Goal: Transaction & Acquisition: Purchase product/service

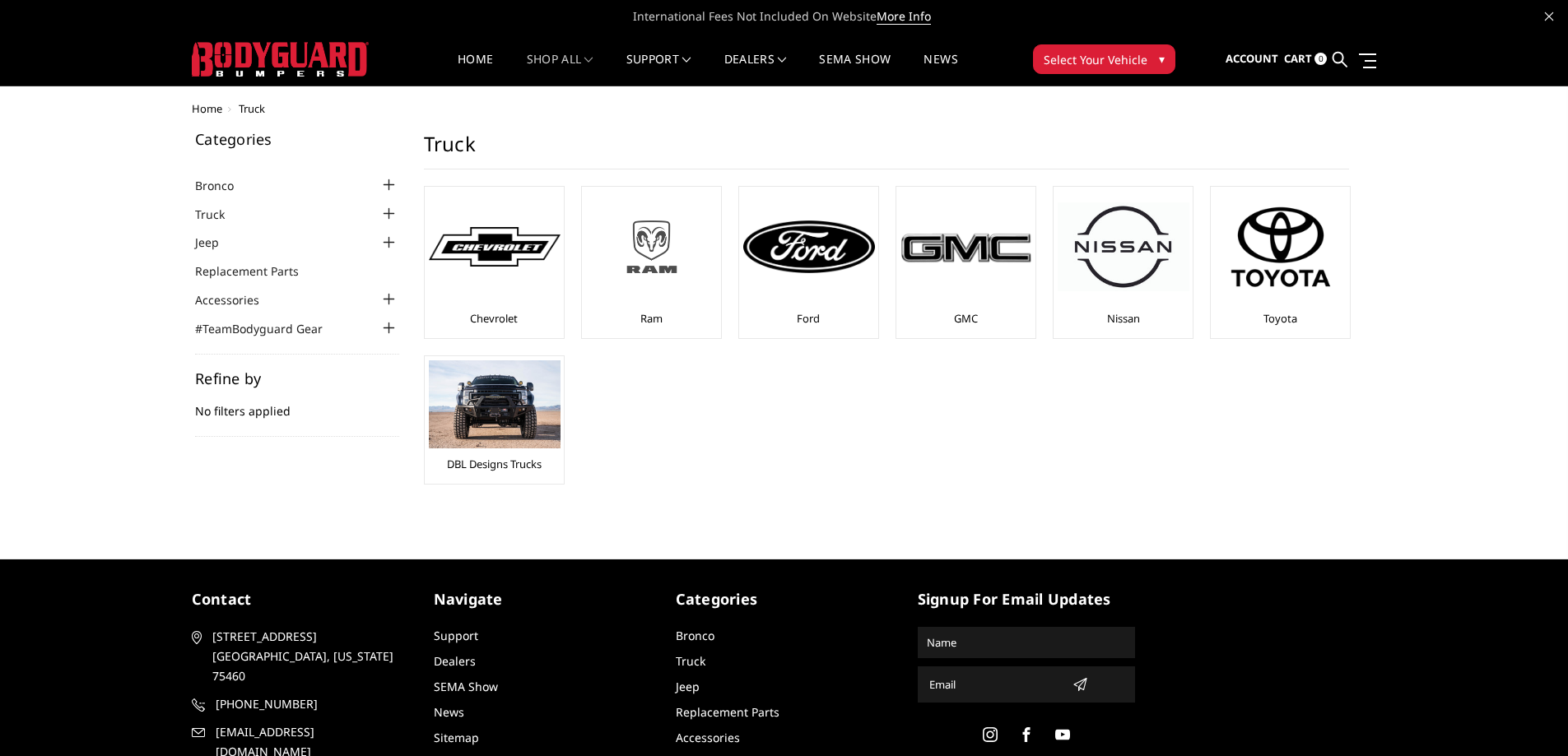
click at [638, 269] on img at bounding box center [652, 246] width 132 height 74
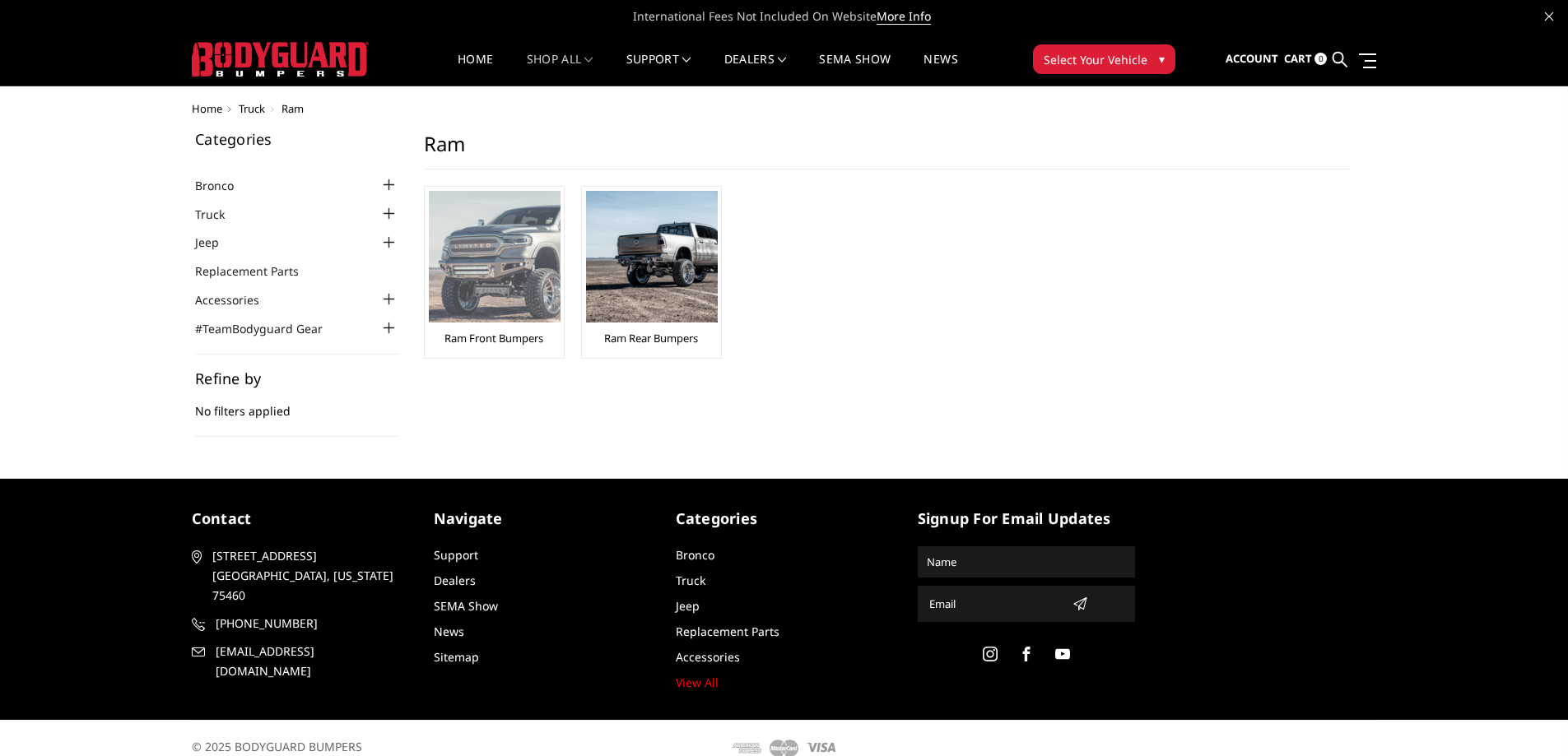
click at [478, 302] on img at bounding box center [494, 256] width 132 height 132
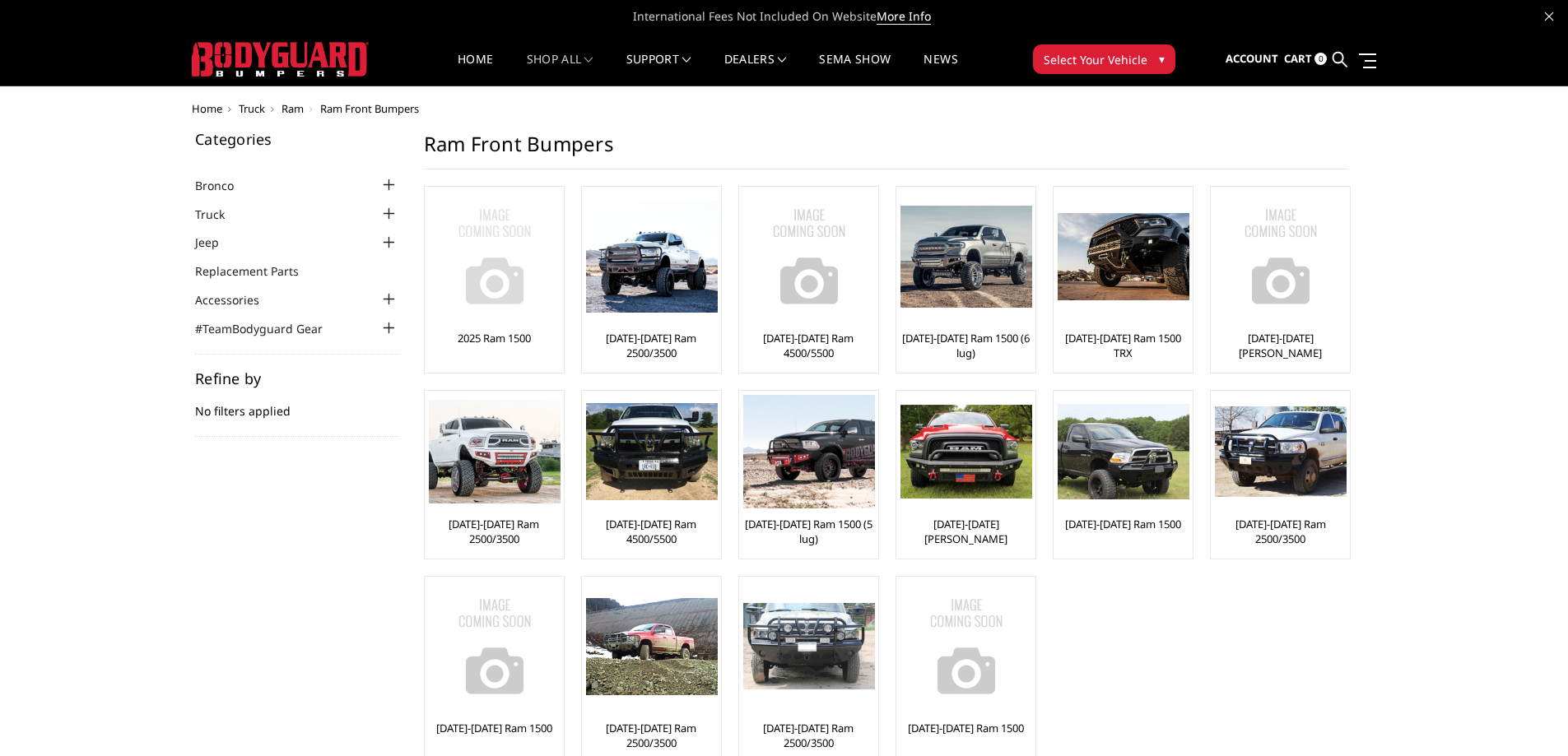
click at [508, 313] on img at bounding box center [494, 256] width 132 height 132
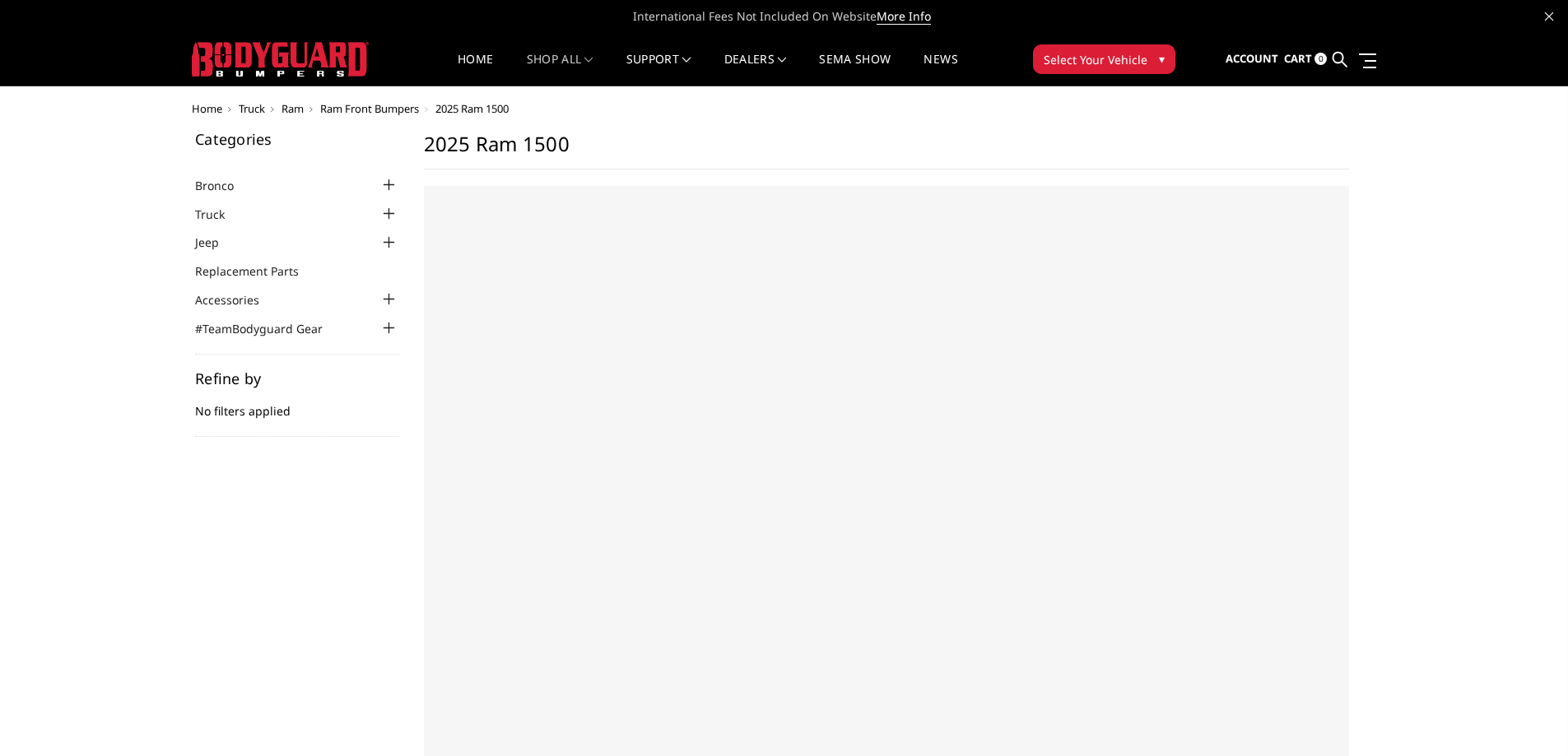
select select "US"
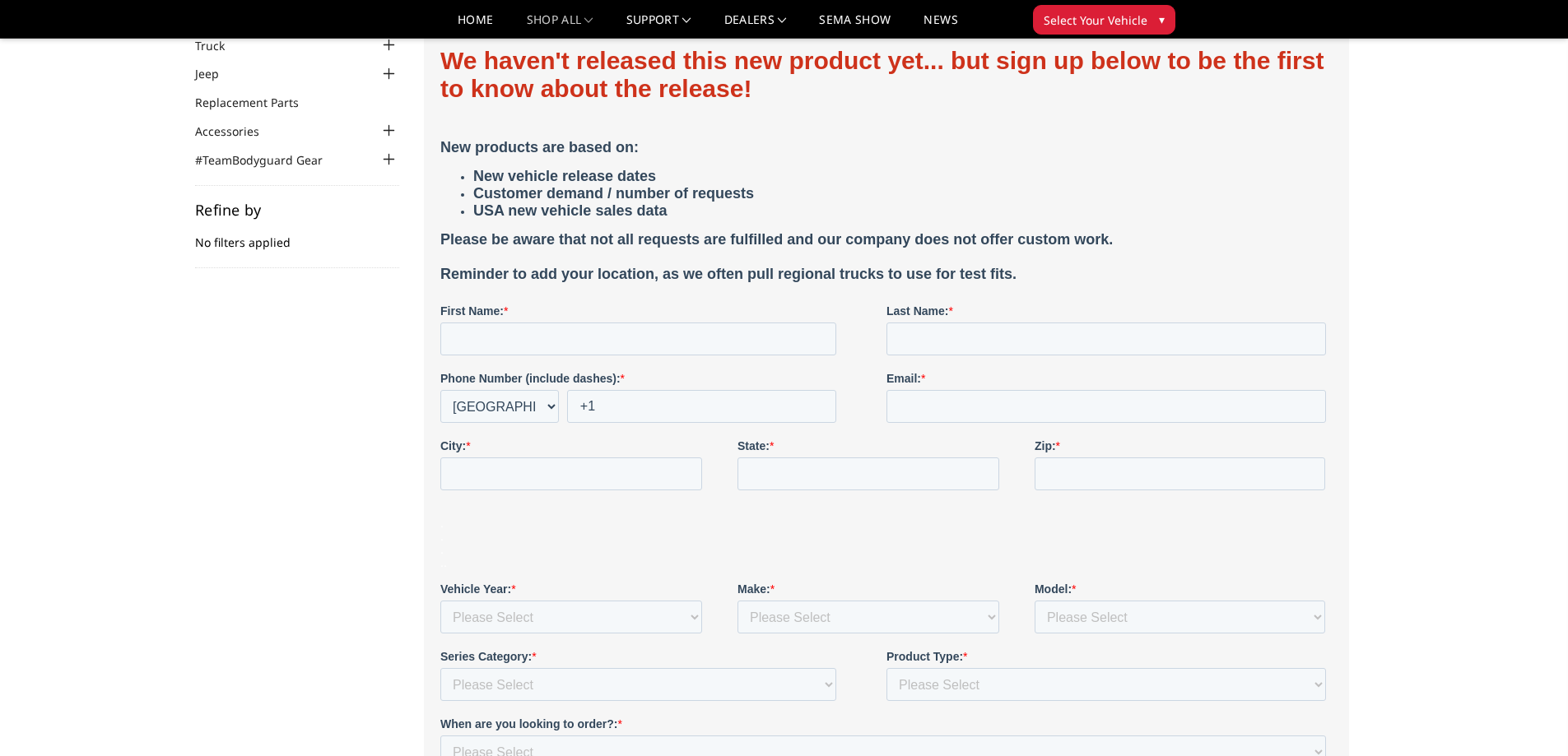
scroll to position [82, 0]
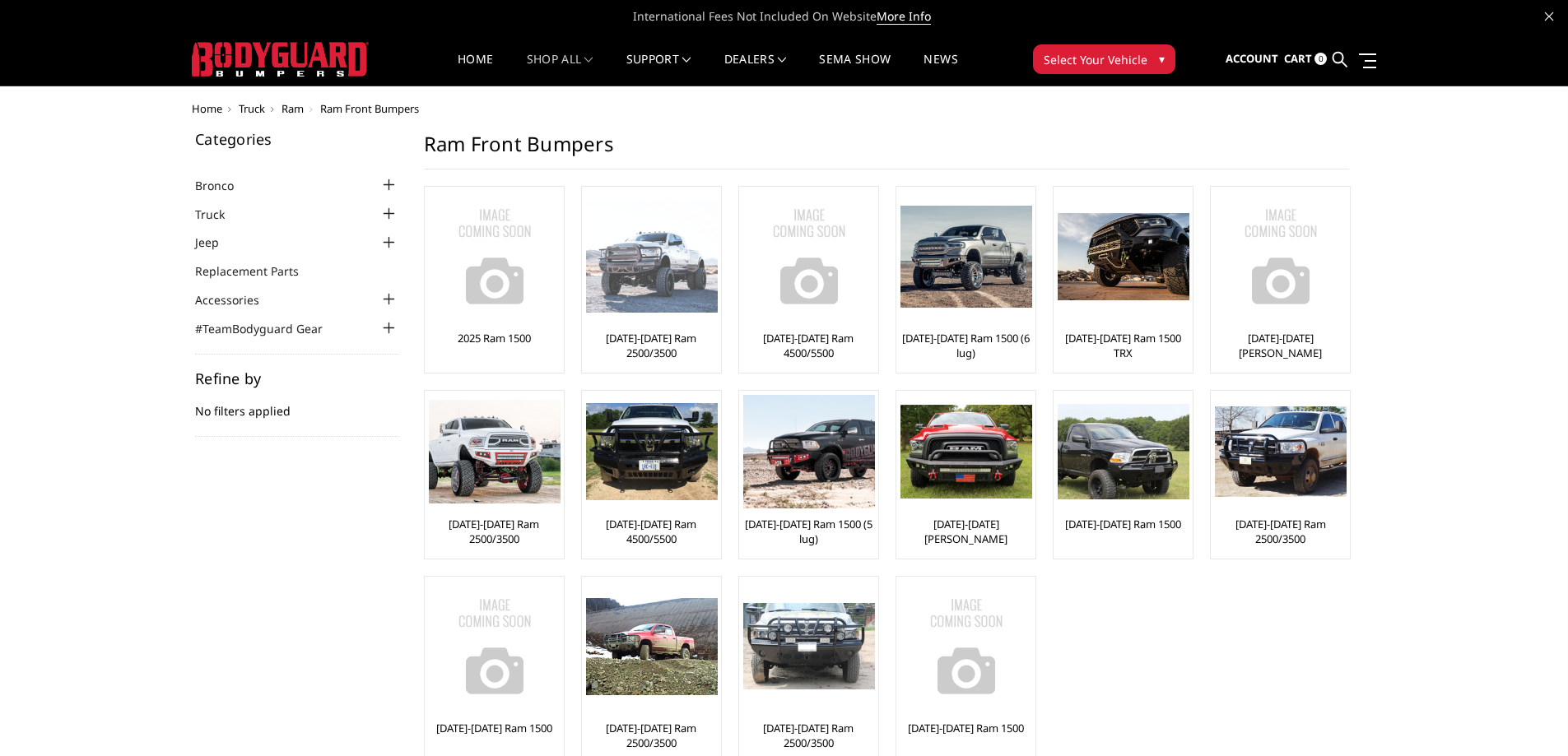
click at [668, 272] on img at bounding box center [652, 257] width 132 height 113
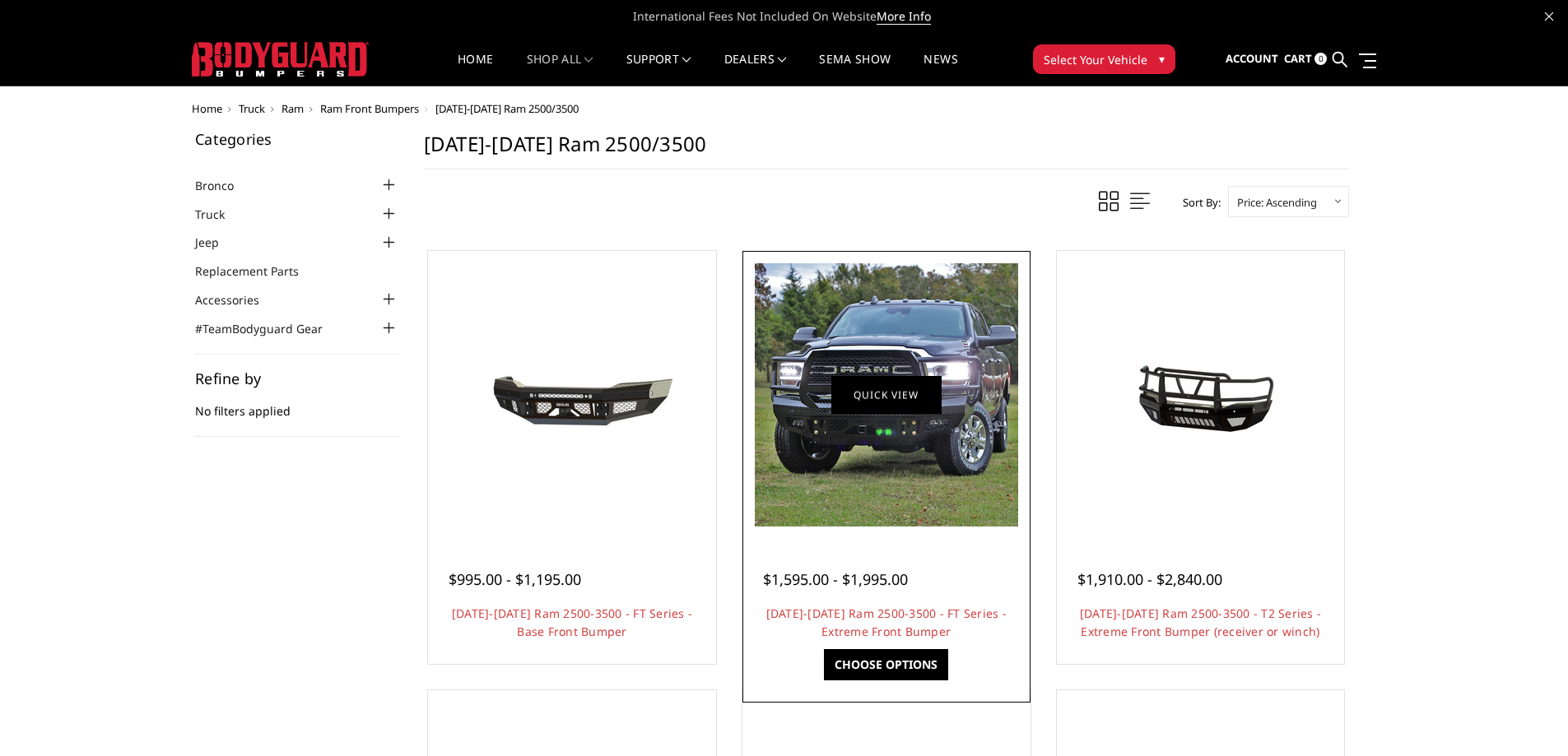
click at [924, 403] on link "Quick view" at bounding box center [887, 394] width 110 height 38
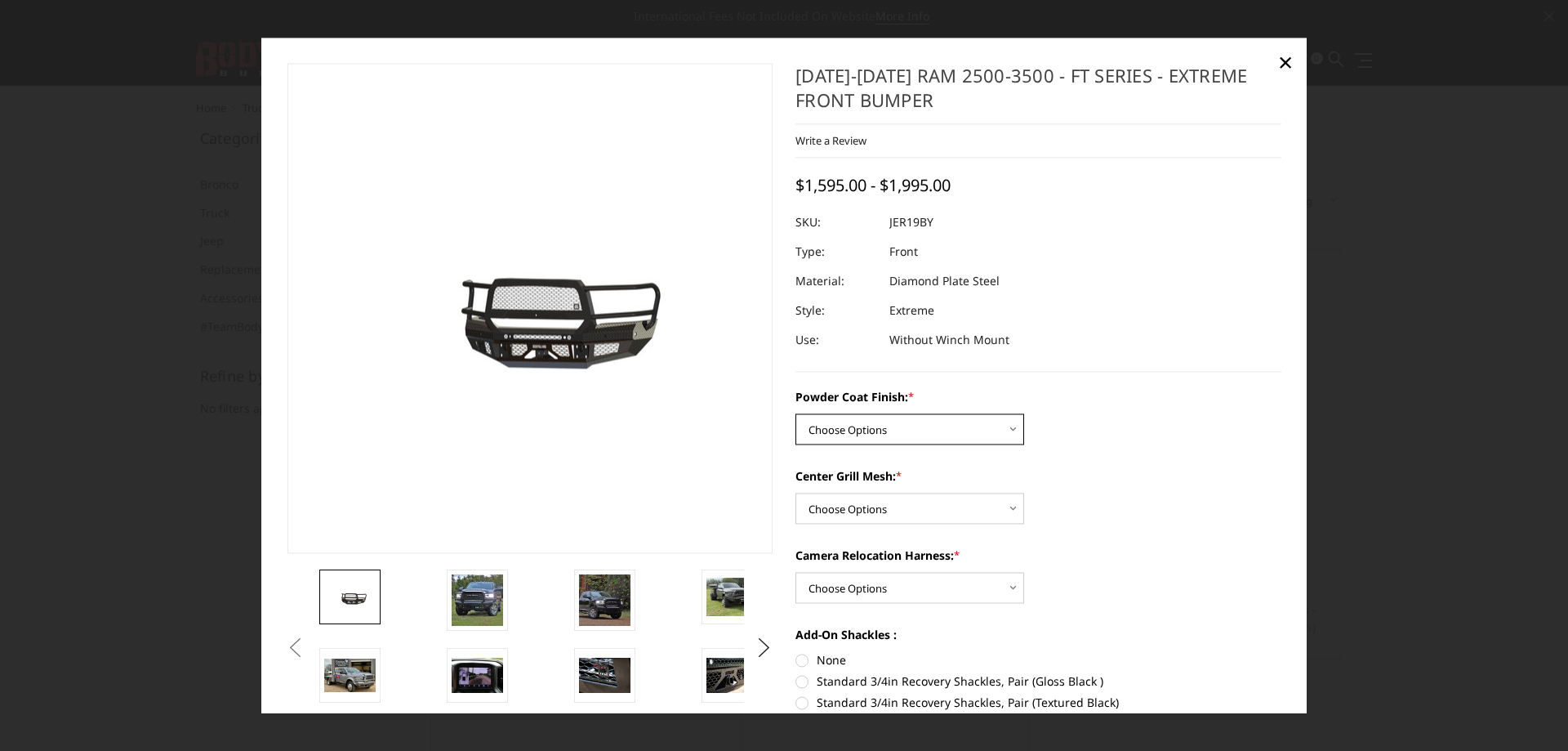
click at [899, 421] on select "Choose Options Bare Metal Gloss Black Powder Coat Textured Black Powder Coat" at bounding box center [910, 429] width 229 height 31
select select "3216"
click at [796, 413] on select "Choose Options Bare Metal Gloss Black Powder Coat Textured Black Powder Coat" at bounding box center [910, 429] width 229 height 31
click at [845, 514] on select "Choose Options WITH Expanded Metal in Center Grill WITHOUT Expanded Metal in Ce…" at bounding box center [910, 509] width 229 height 31
click at [796, 493] on select "Choose Options WITH Expanded Metal in Center Grill WITHOUT Expanded Metal in Ce…" at bounding box center [910, 509] width 229 height 31
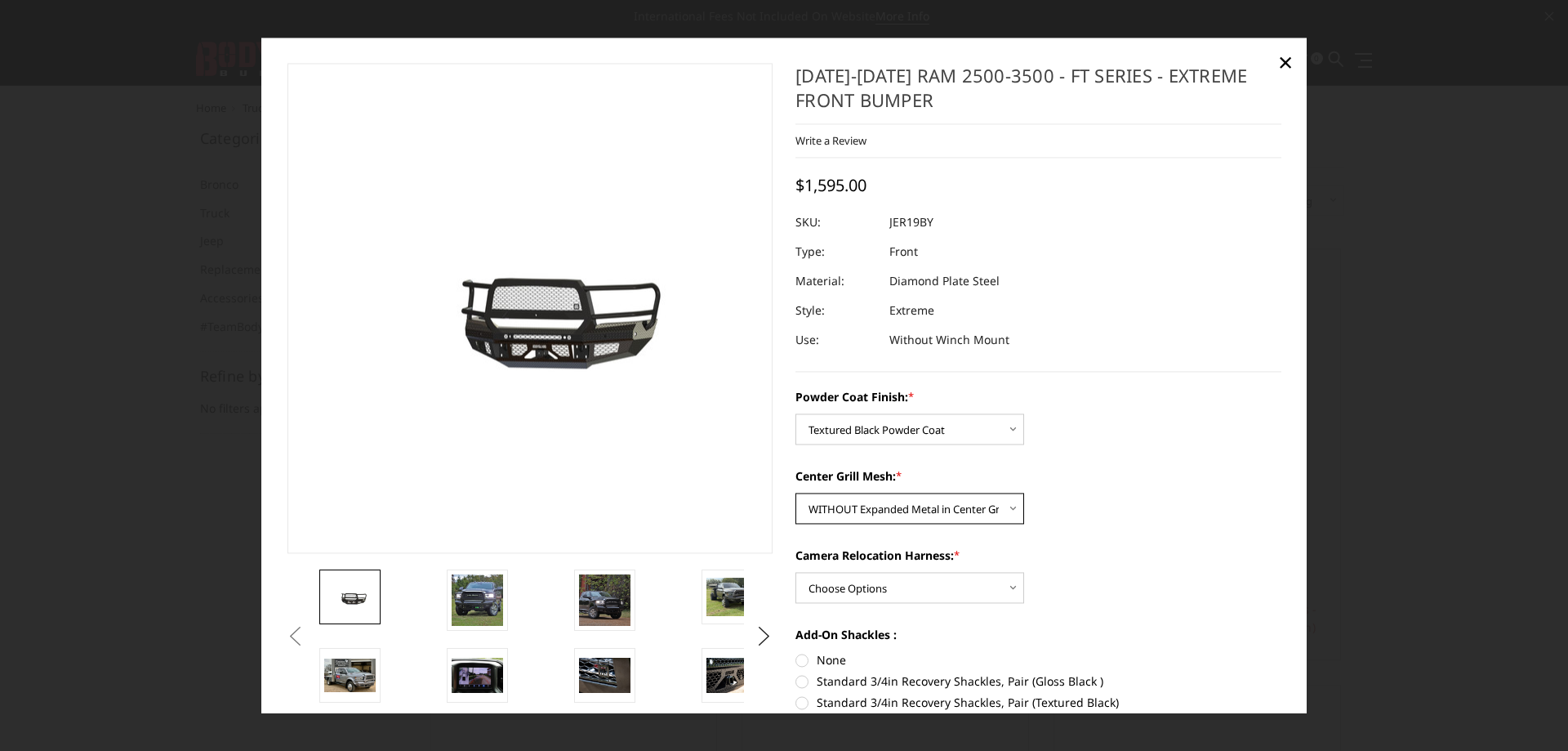
click at [889, 511] on select "Choose Options WITH Expanded Metal in Center Grill WITHOUT Expanded Metal in Ce…" at bounding box center [910, 509] width 229 height 31
select select "3217"
click at [796, 493] on select "Choose Options WITH Expanded Metal in Center Grill WITHOUT Expanded Metal in Ce…" at bounding box center [910, 509] width 229 height 31
click at [823, 590] on select "Choose Options WITH Camera Relocation Harness WITHOUT Camera Relocation Harness" at bounding box center [910, 588] width 229 height 31
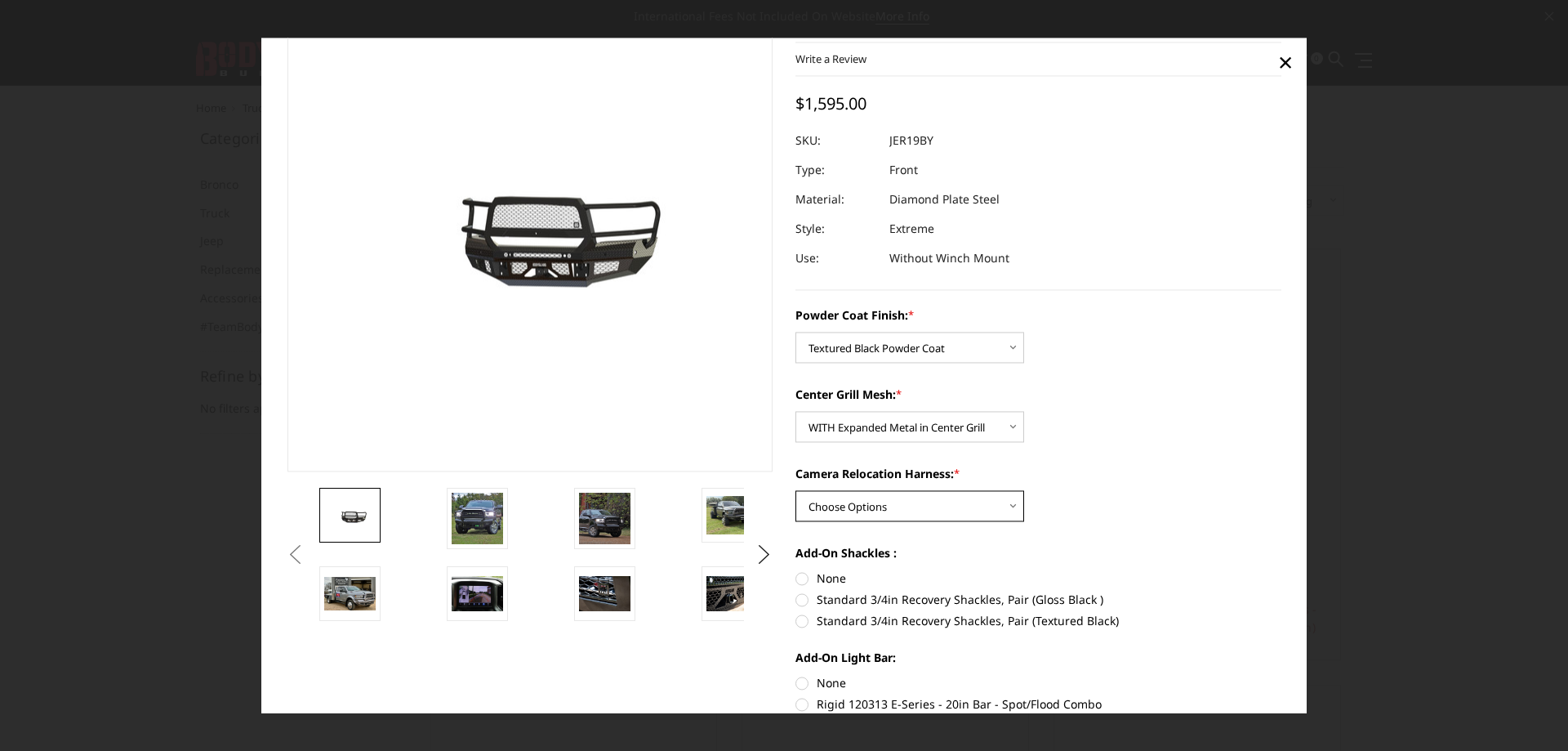
click at [896, 516] on select "Choose Options WITH Camera Relocation Harness WITHOUT Camera Relocation Harness" at bounding box center [910, 506] width 229 height 31
select select "3220"
click at [796, 491] on select "Choose Options WITH Camera Relocation Harness WITHOUT Camera Relocation Harness" at bounding box center [910, 506] width 229 height 31
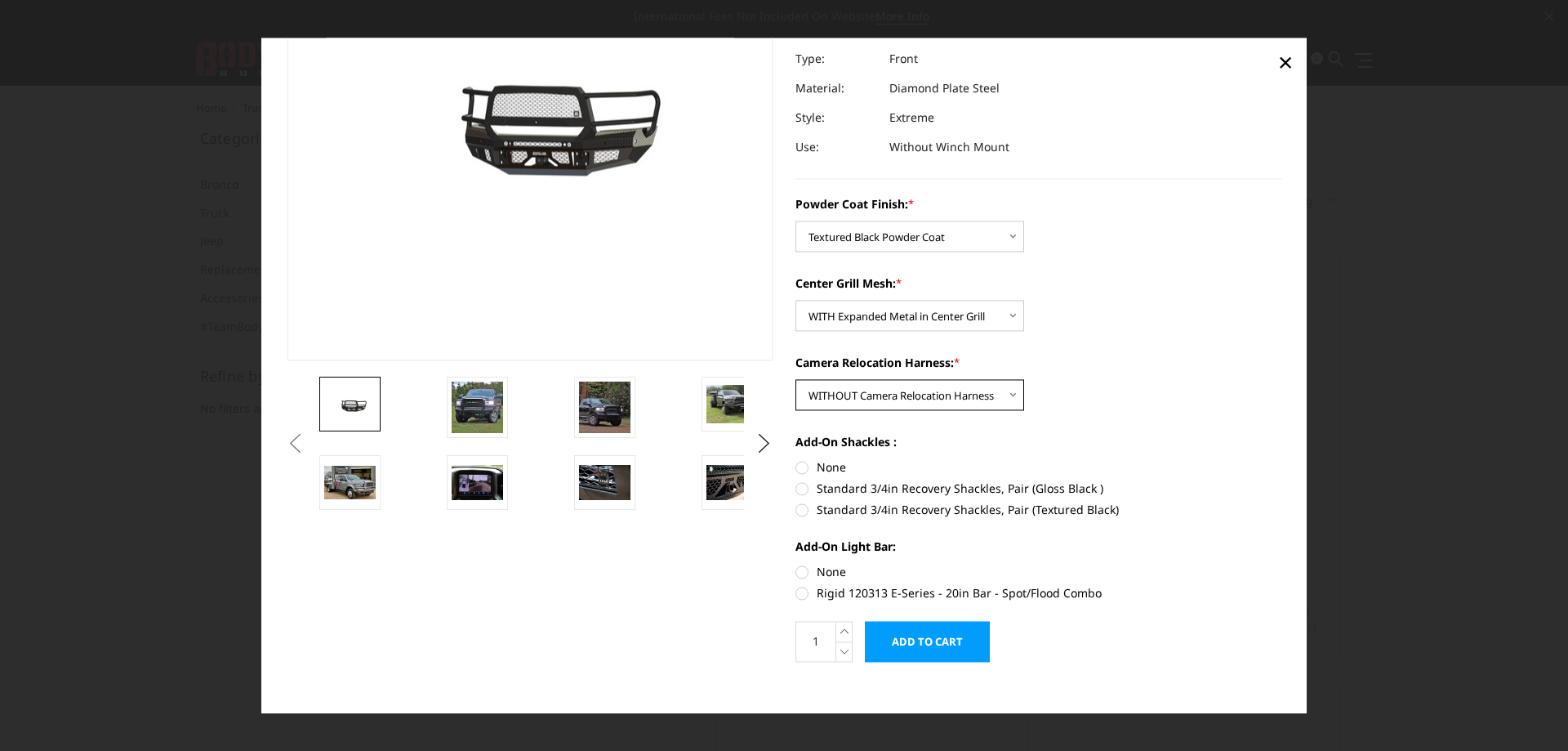
scroll to position [207, 0]
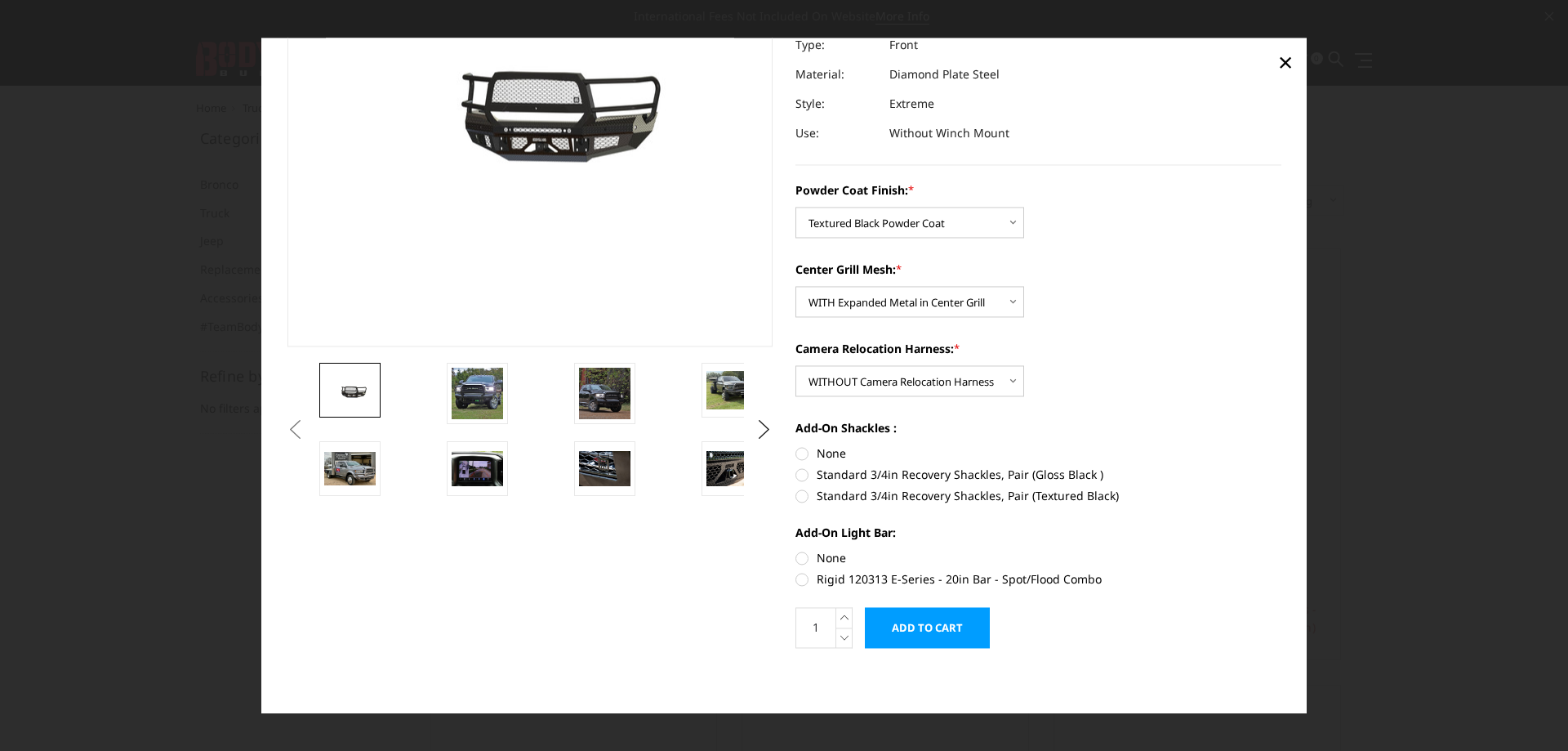
click at [874, 501] on label "Standard 3/4in Recovery Shackles, Pair (Textured Black)" at bounding box center [1039, 496] width 486 height 17
click at [1282, 466] on input "Standard 3/4in Recovery Shackles, Pair (Textured Black)" at bounding box center [1282, 465] width 1 height 1
radio input "true"
click at [811, 550] on label "None" at bounding box center [1039, 557] width 486 height 17
click at [797, 550] on input "None" at bounding box center [796, 549] width 1 height 1
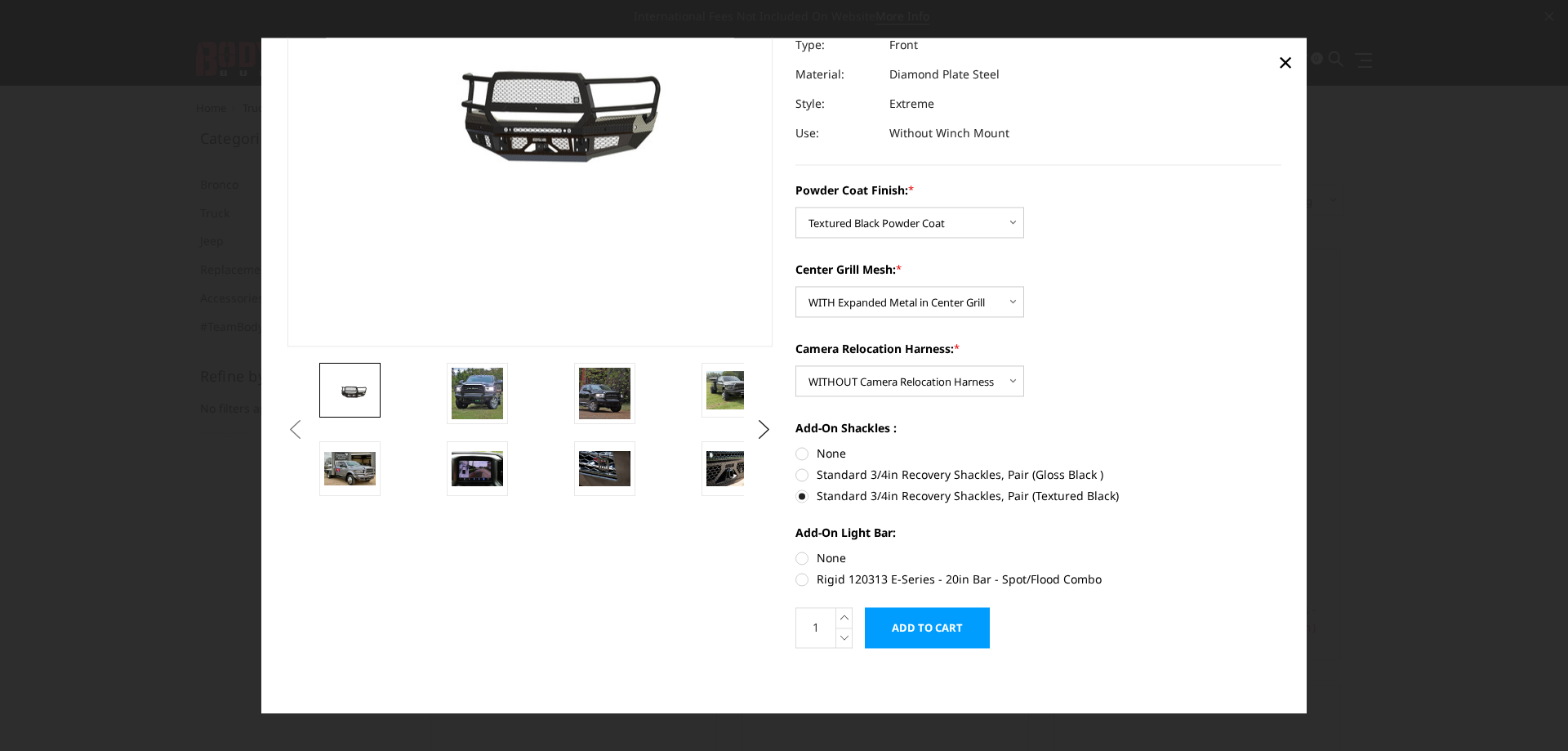
radio input "true"
click at [465, 393] on img at bounding box center [476, 393] width 51 height 51
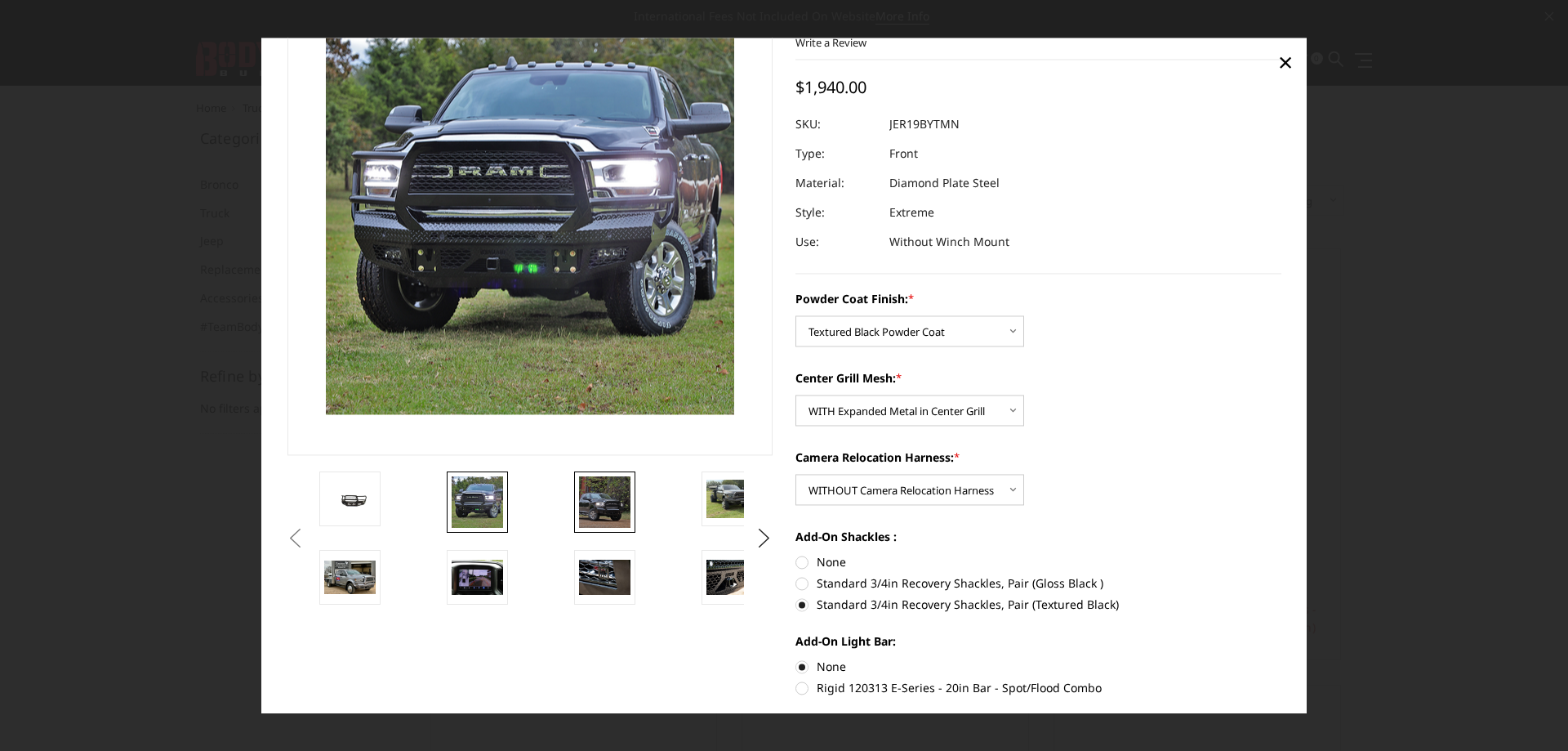
click at [582, 488] on img at bounding box center [604, 502] width 51 height 51
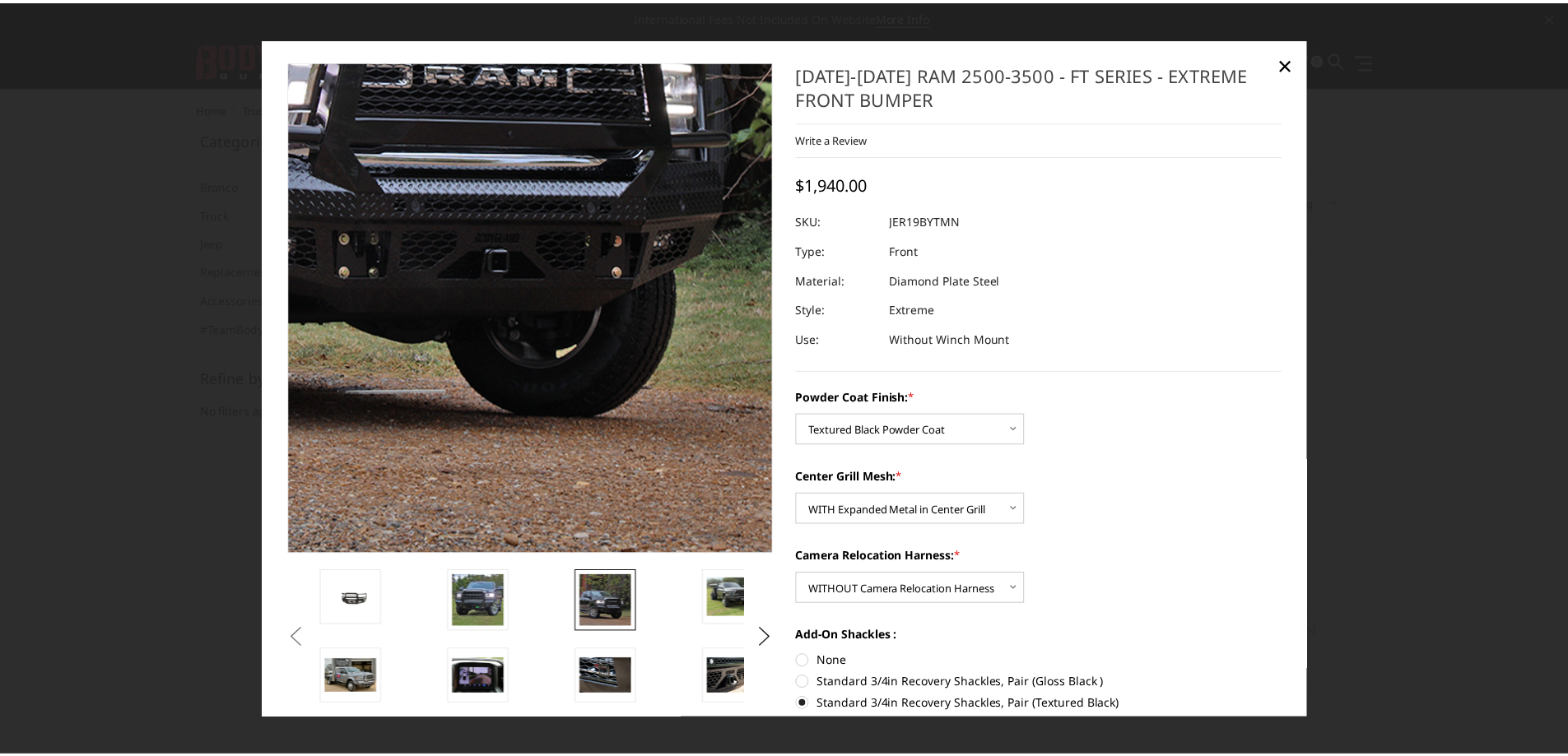
scroll to position [0, 0]
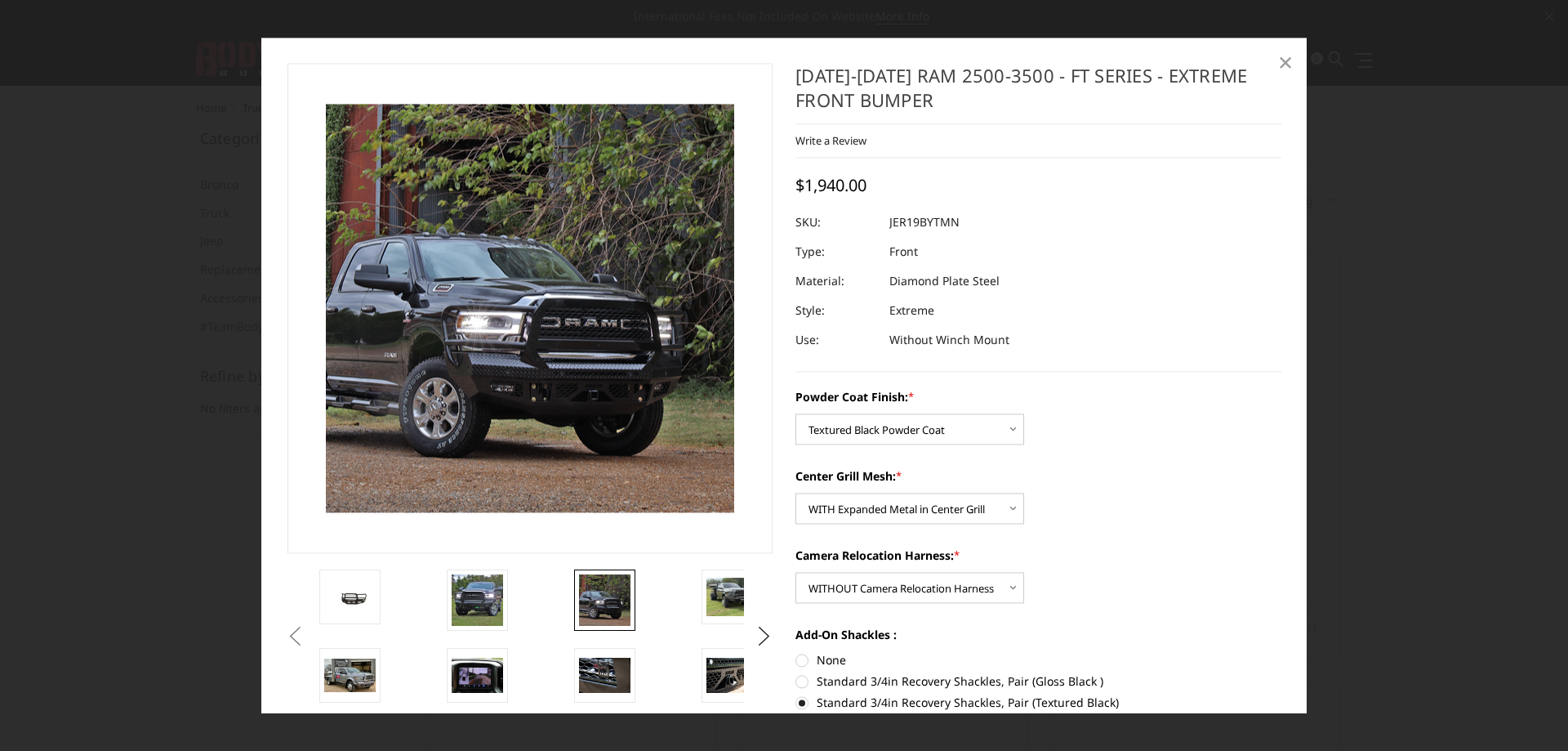
click at [1287, 63] on span "×" at bounding box center [1285, 63] width 15 height 35
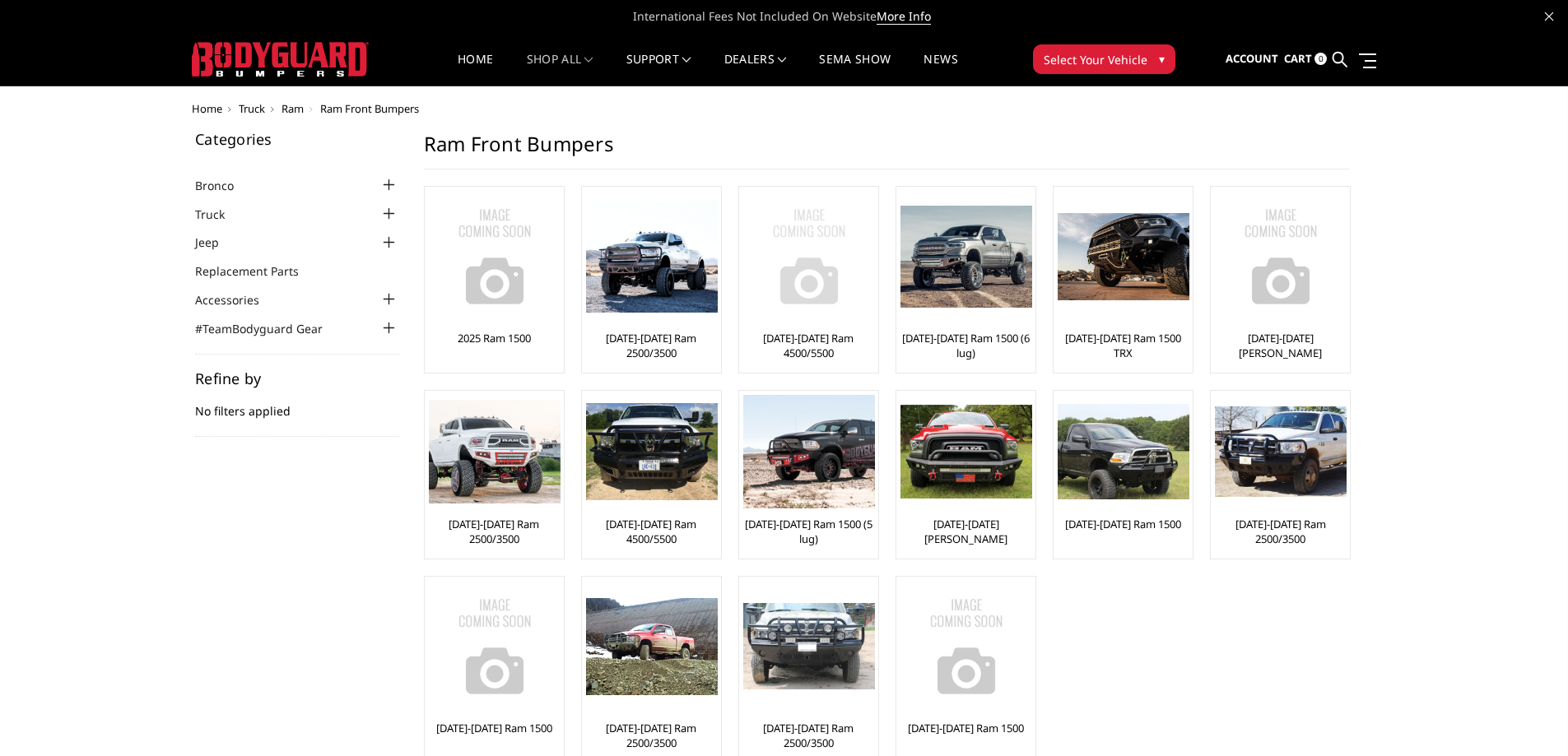
click at [785, 334] on link "[DATE]-[DATE] Ram 4500/5500" at bounding box center [809, 345] width 131 height 30
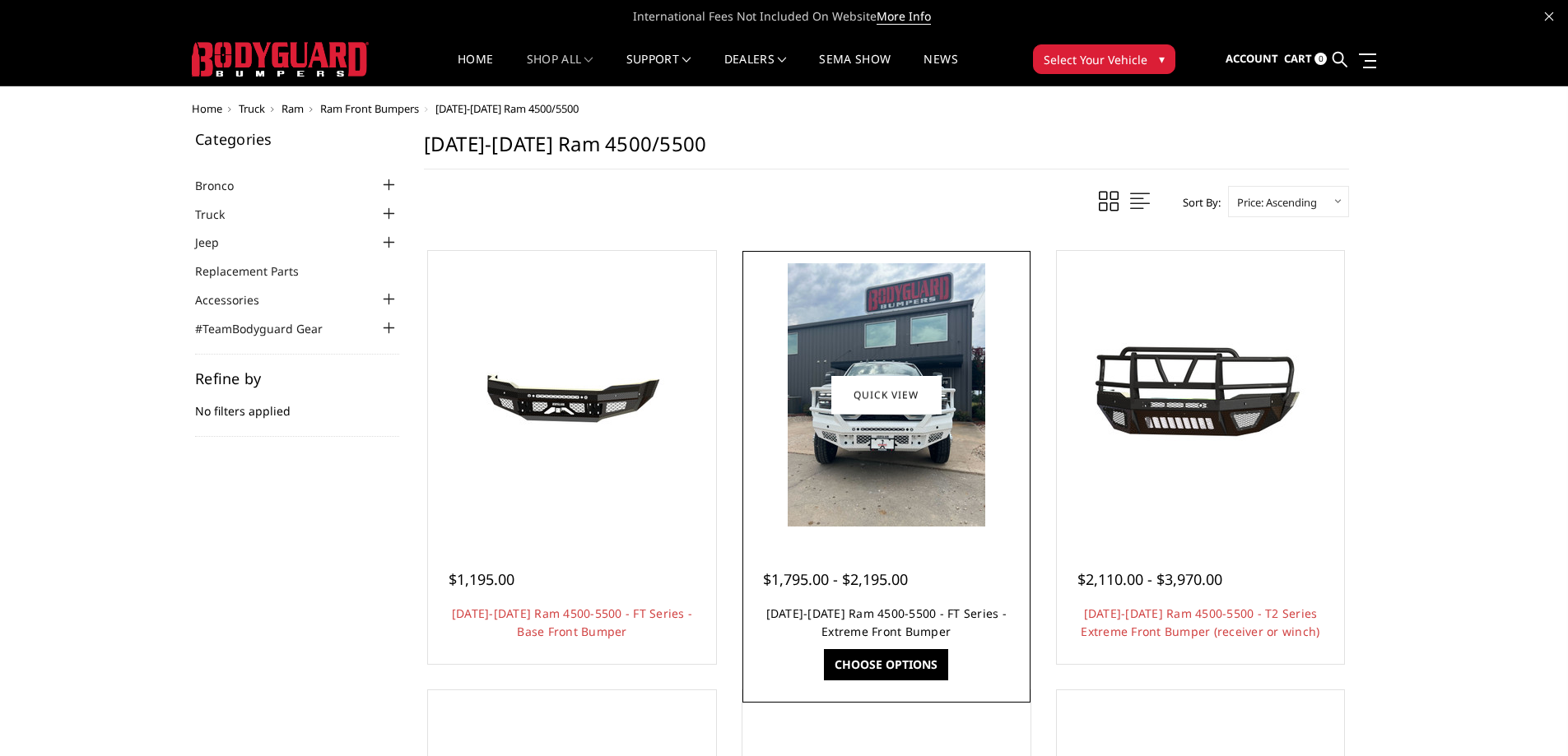
click at [914, 630] on link "[DATE]-[DATE] Ram 4500-5500 - FT Series - Extreme Front Bumper" at bounding box center [886, 622] width 240 height 34
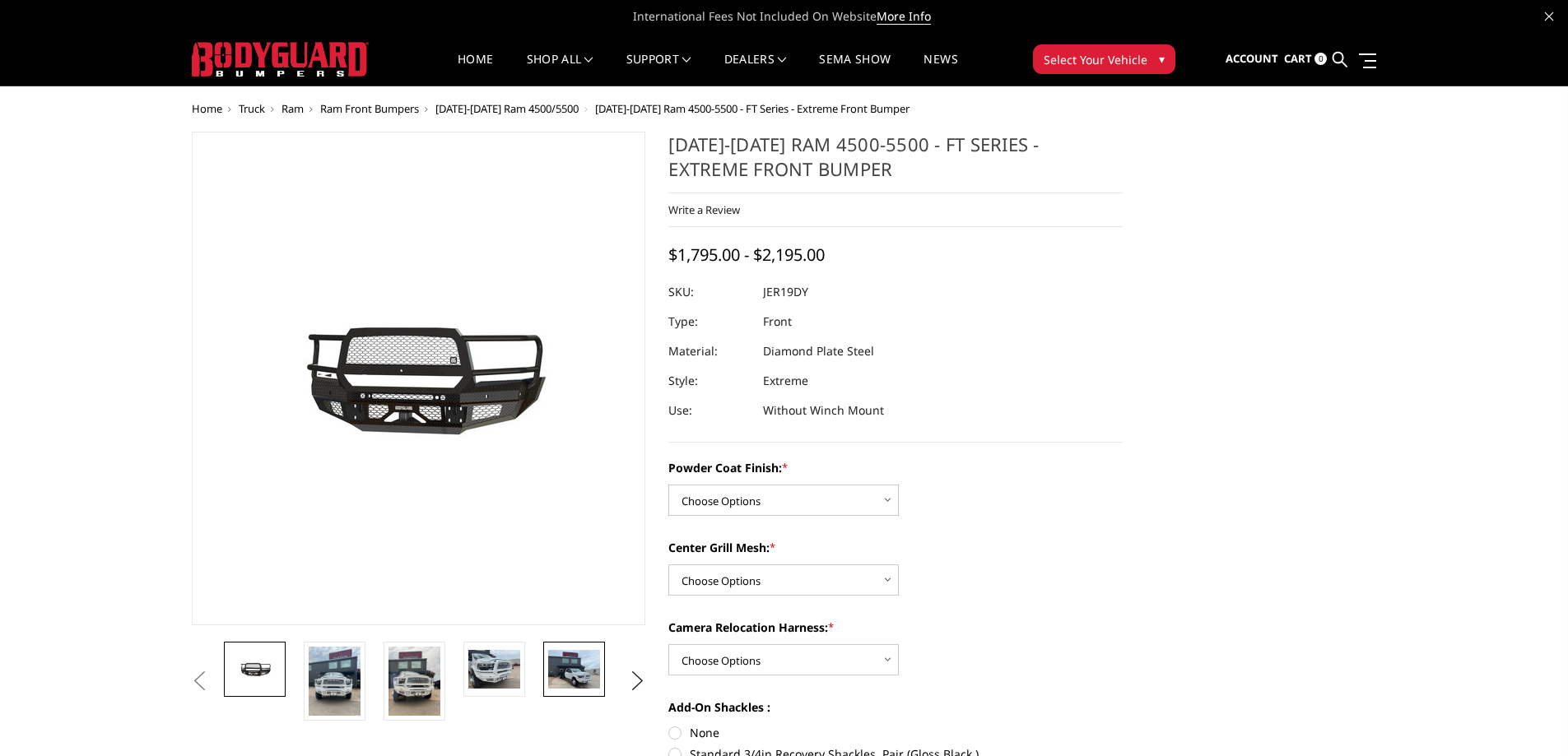
click at [560, 664] on img at bounding box center [574, 669] width 52 height 38
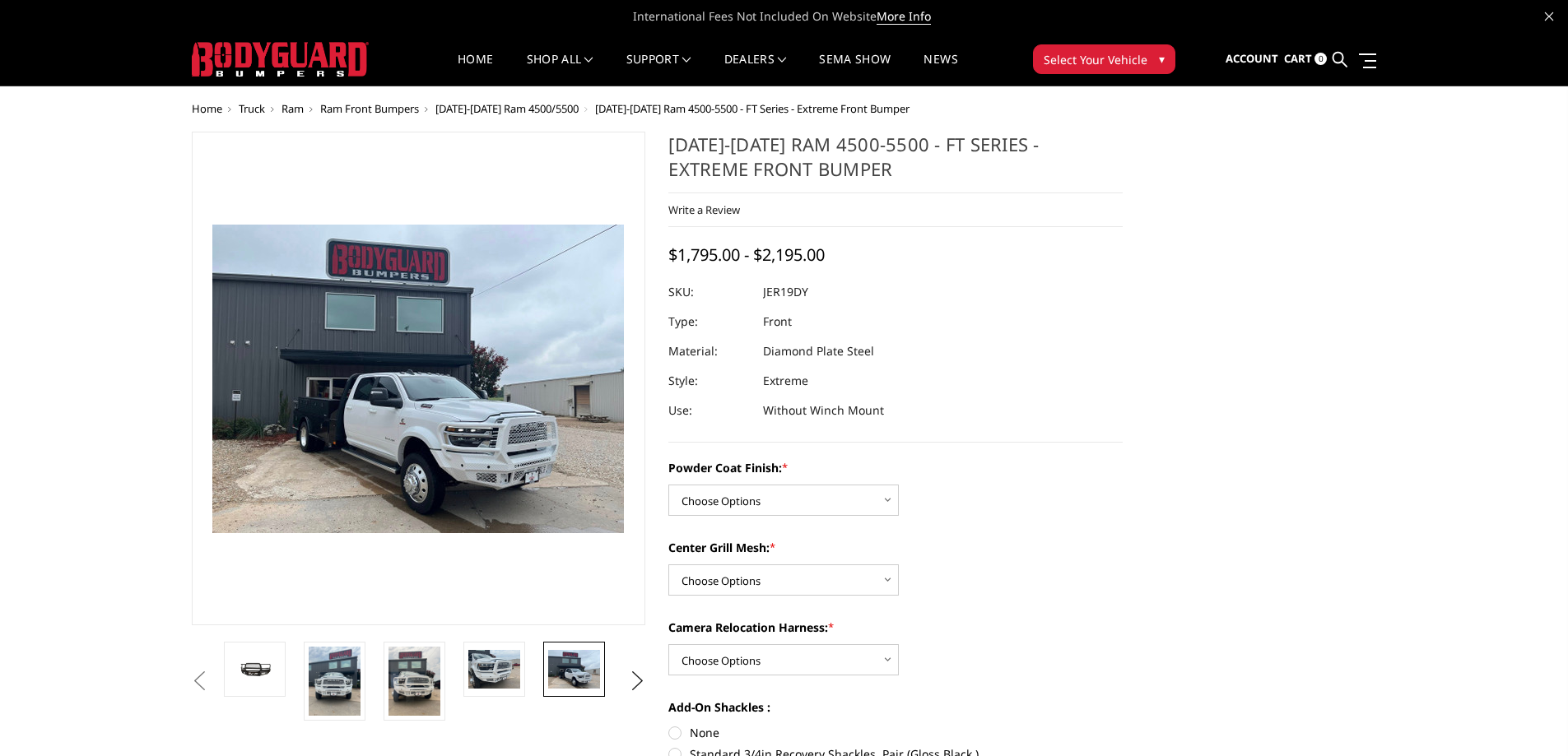
click at [455, 662] on li at bounding box center [420, 681] width 80 height 79
click at [470, 659] on img at bounding box center [494, 669] width 52 height 38
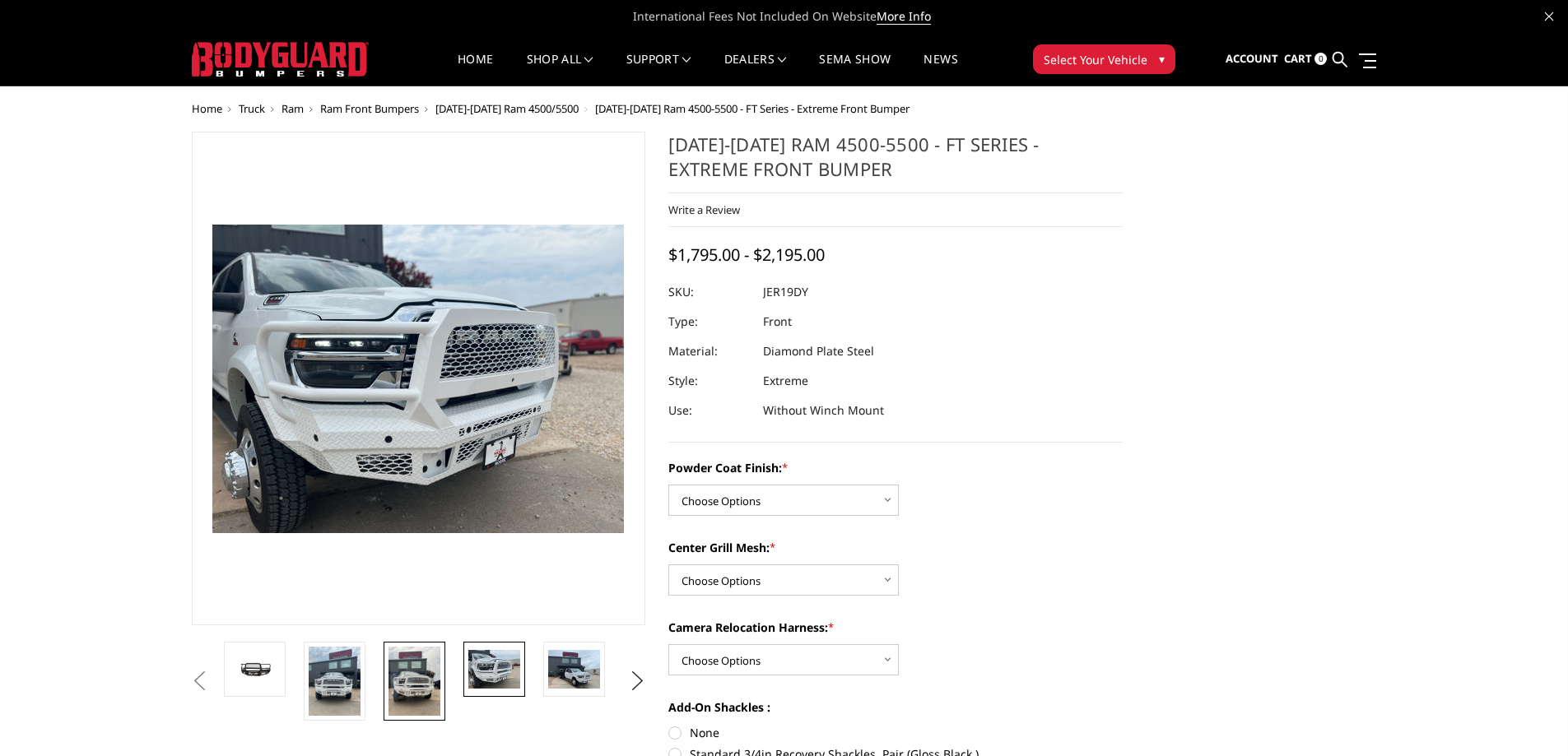
click at [412, 678] on img at bounding box center [414, 681] width 52 height 69
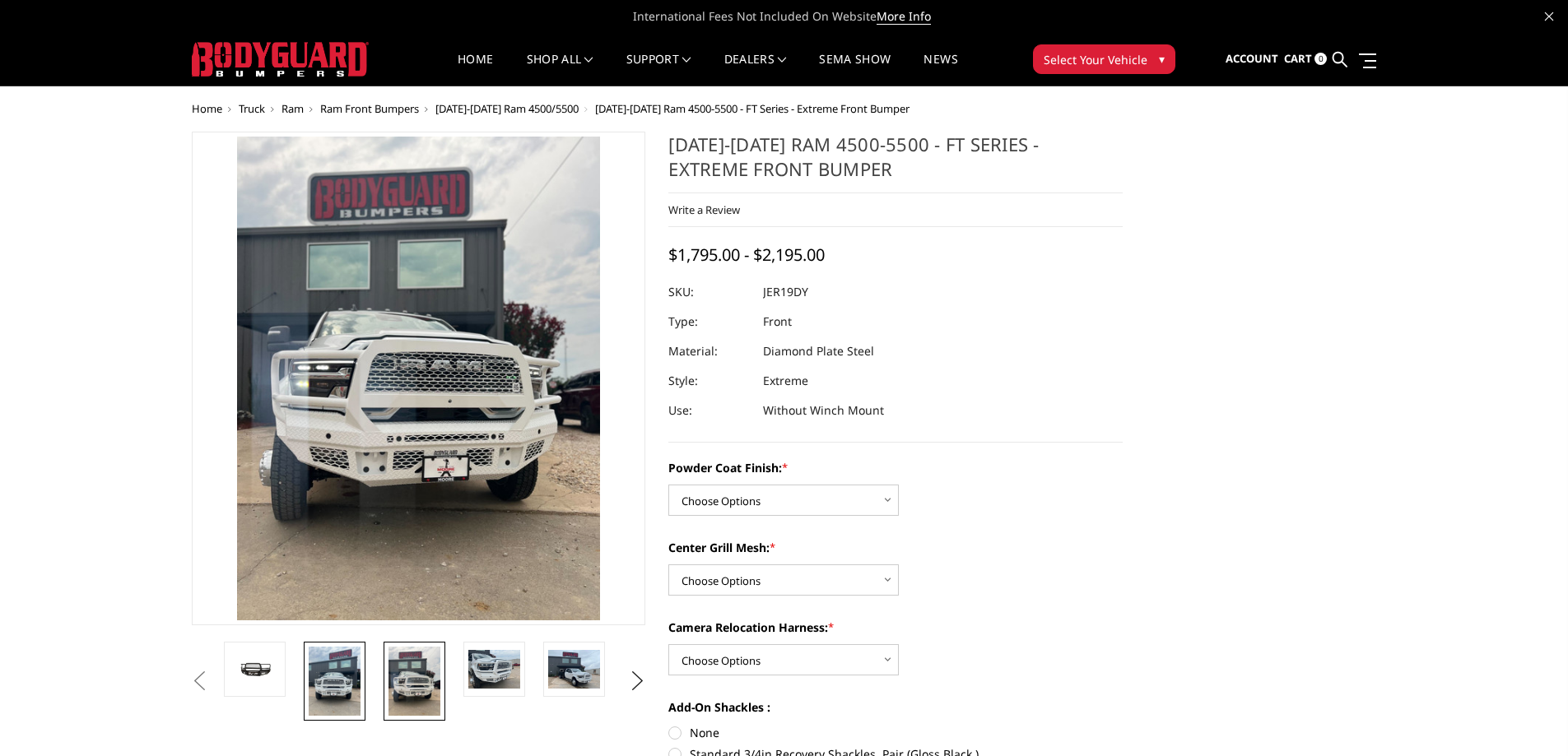
click at [357, 671] on img at bounding box center [334, 681] width 52 height 69
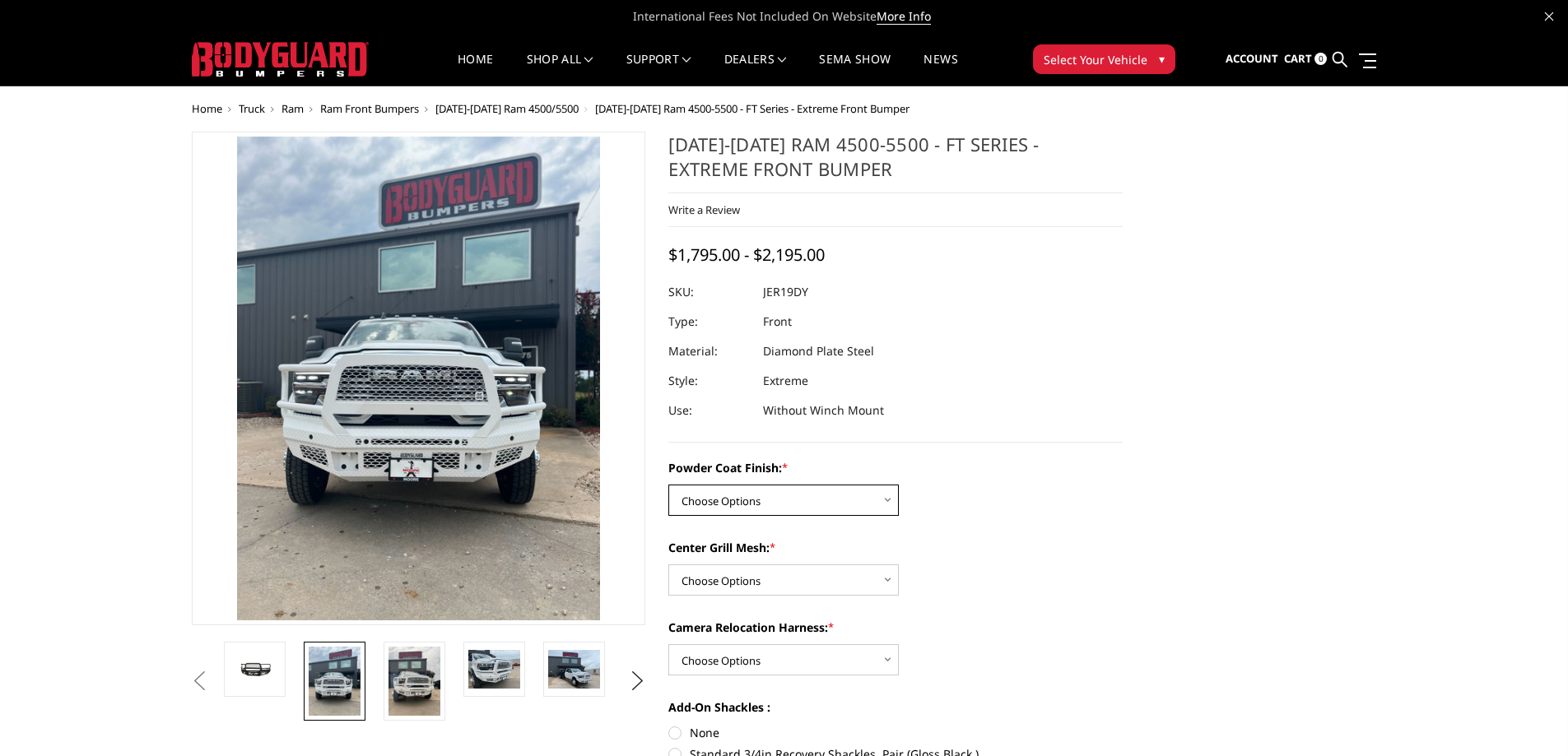
click at [746, 503] on select "Choose Options Bare Metal Gloss Black Powder Coat Textured Black Powder Coat" at bounding box center [784, 500] width 231 height 31
select select "3237"
click at [668, 484] on select "Choose Options Bare Metal Gloss Black Powder Coat Textured Black Powder Coat" at bounding box center [784, 500] width 231 height 31
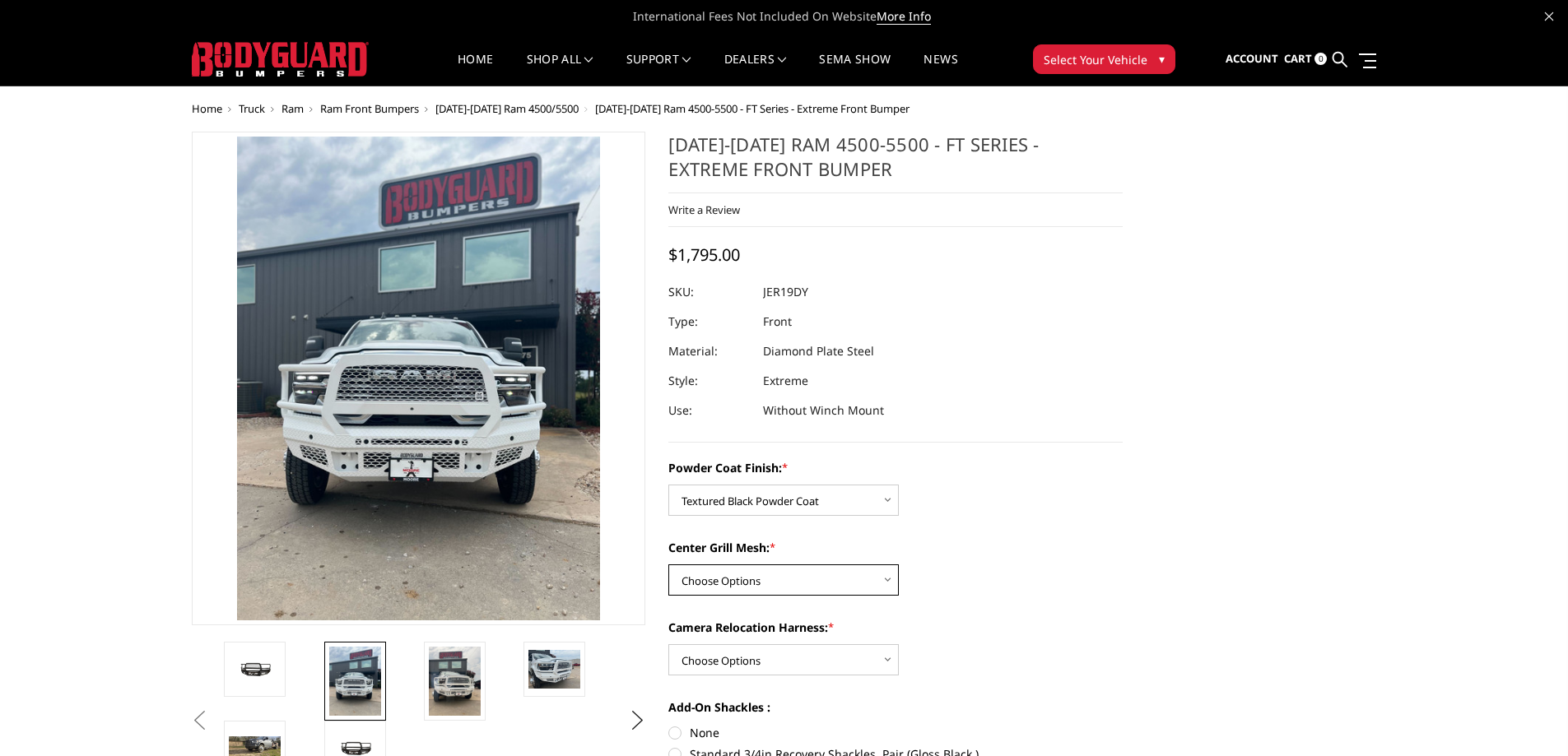
click at [739, 585] on select "Choose Options WITH Expanded Metal in Center Grill WITHOUT Expanded Metal in Ce…" at bounding box center [784, 580] width 231 height 31
select select "3238"
click at [668, 565] on select "Choose Options WITH Expanded Metal in Center Grill WITHOUT Expanded Metal in Ce…" at bounding box center [784, 580] width 231 height 31
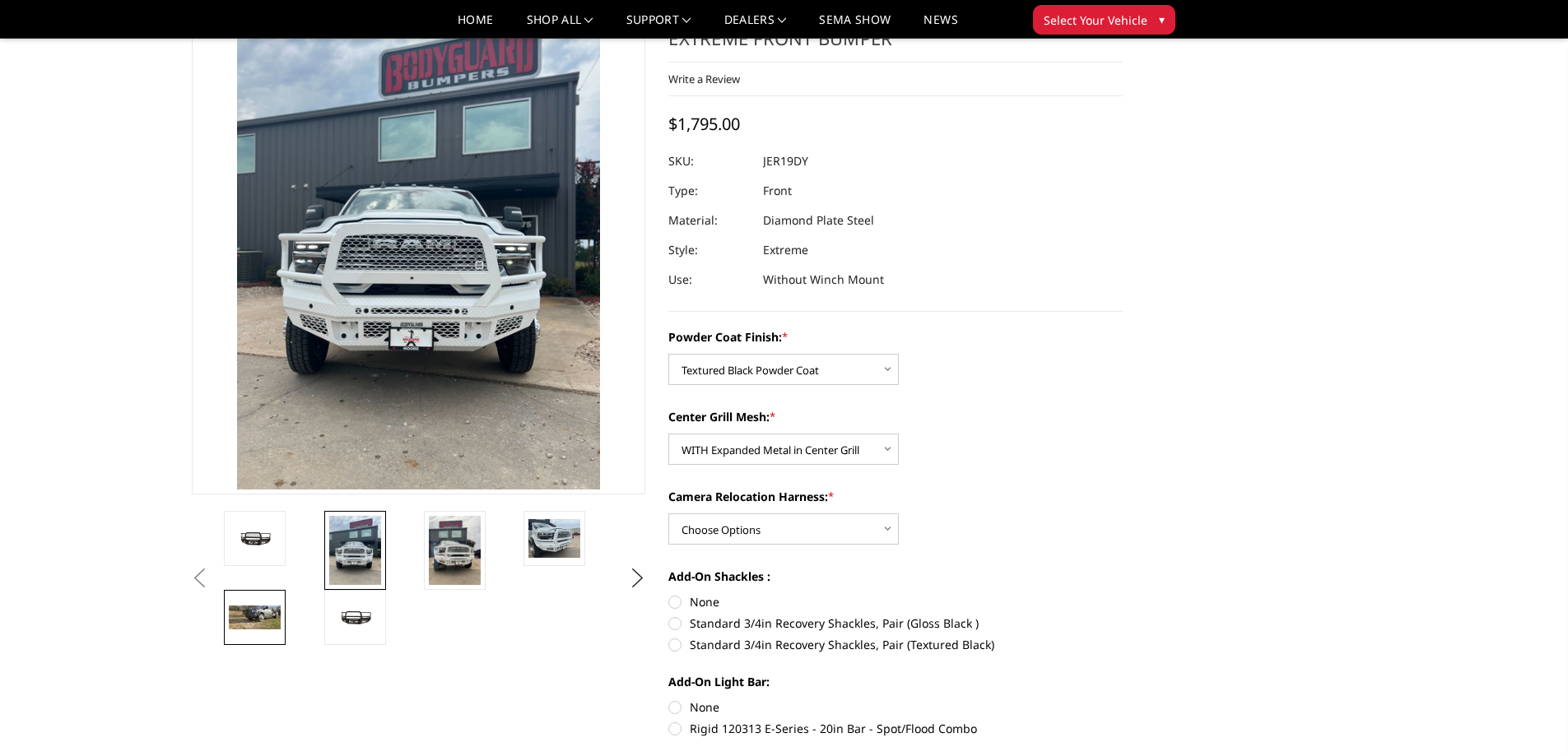
click at [277, 615] on img at bounding box center [254, 617] width 52 height 24
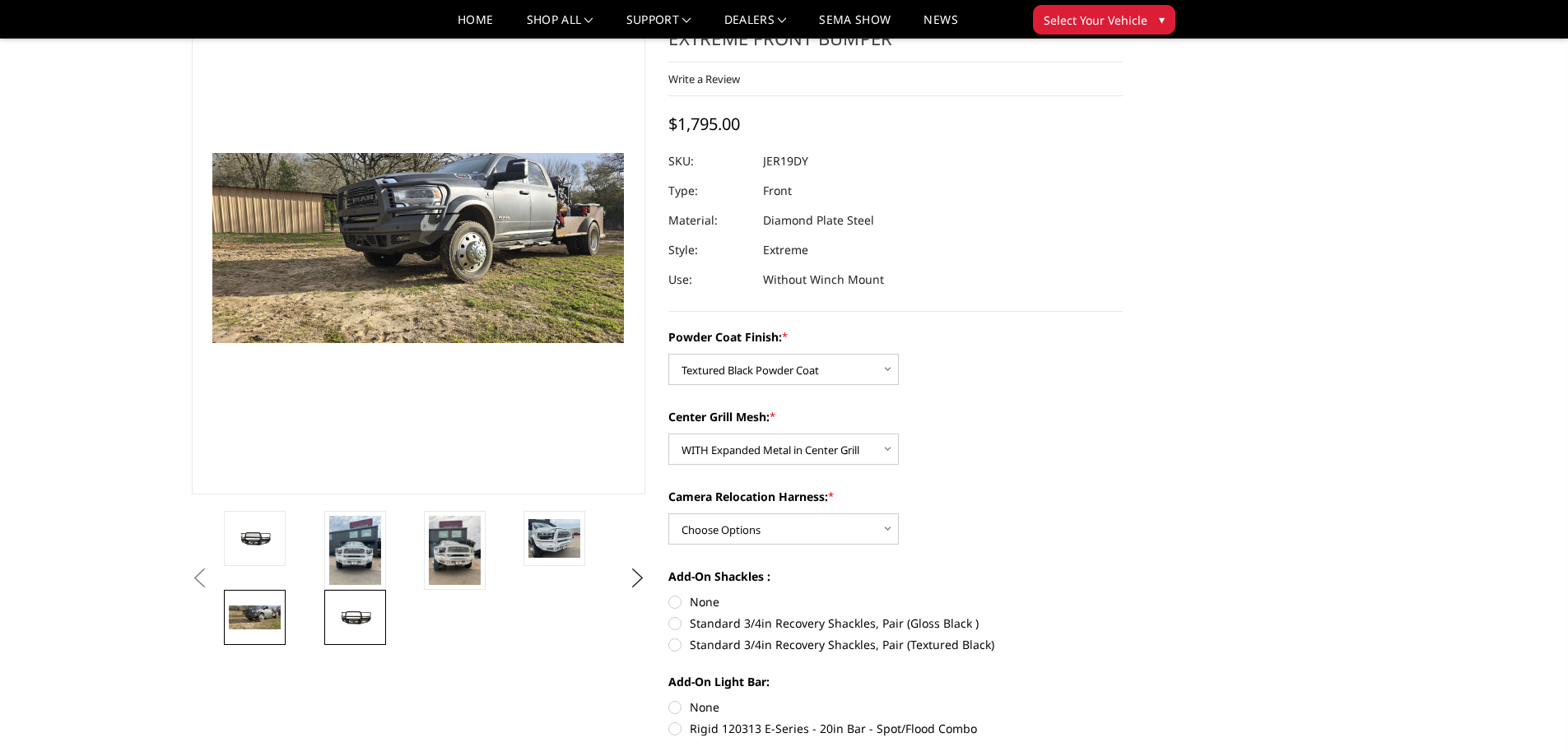
click at [345, 615] on img at bounding box center [354, 618] width 52 height 24
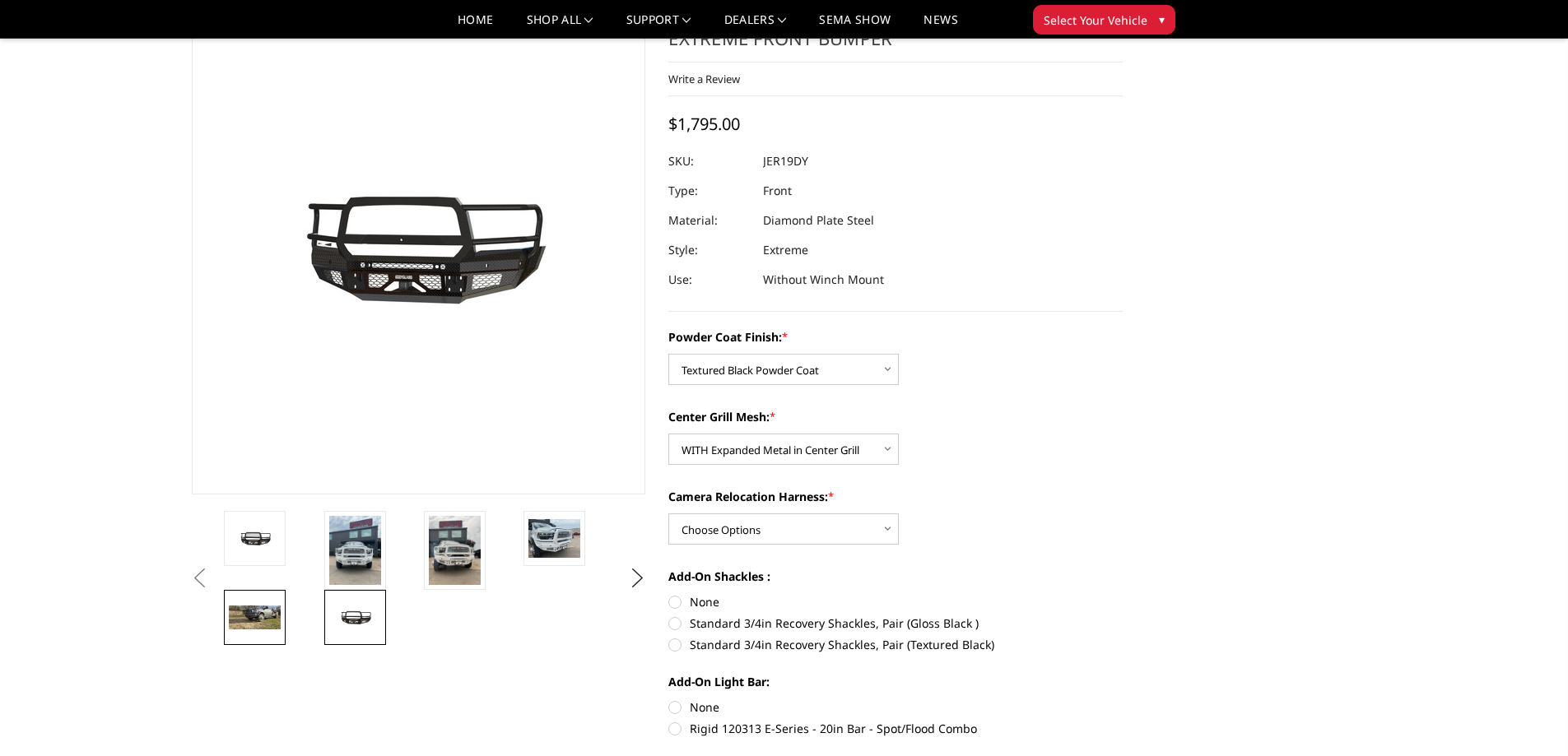
click at [272, 607] on img at bounding box center [254, 617] width 52 height 24
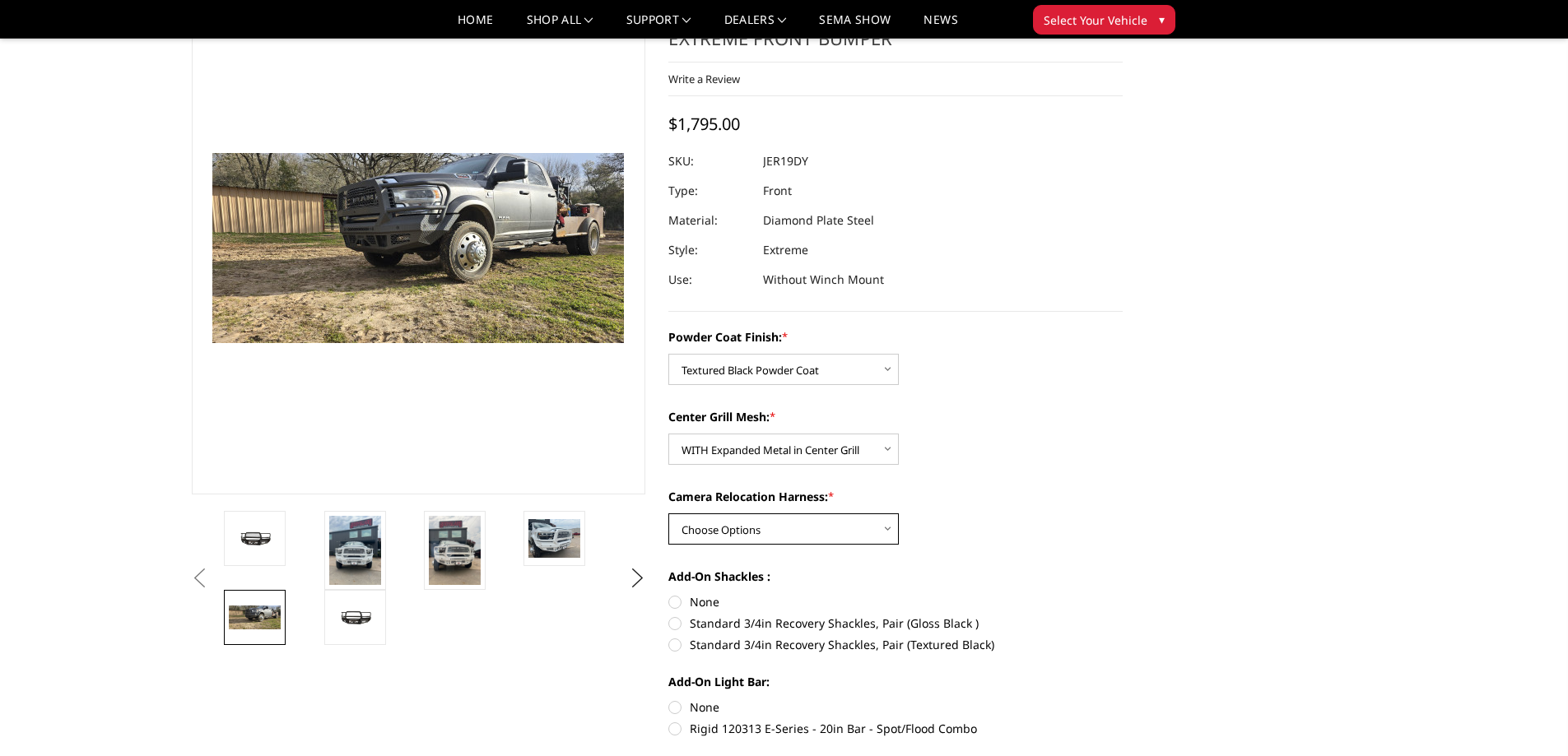
click at [746, 537] on select "Choose Options WITH Camera Relocation Harness WITHOUT Camera Relocation Harness" at bounding box center [784, 529] width 231 height 31
click at [668, 513] on select "Choose Options WITH Camera Relocation Harness WITHOUT Camera Relocation Harness" at bounding box center [784, 529] width 231 height 31
click at [749, 538] on select "Choose Options WITH Camera Relocation Harness WITHOUT Camera Relocation Harness" at bounding box center [784, 529] width 231 height 31
select select "3240"
click at [668, 513] on select "Choose Options WITH Camera Relocation Harness WITHOUT Camera Relocation Harness" at bounding box center [784, 529] width 231 height 31
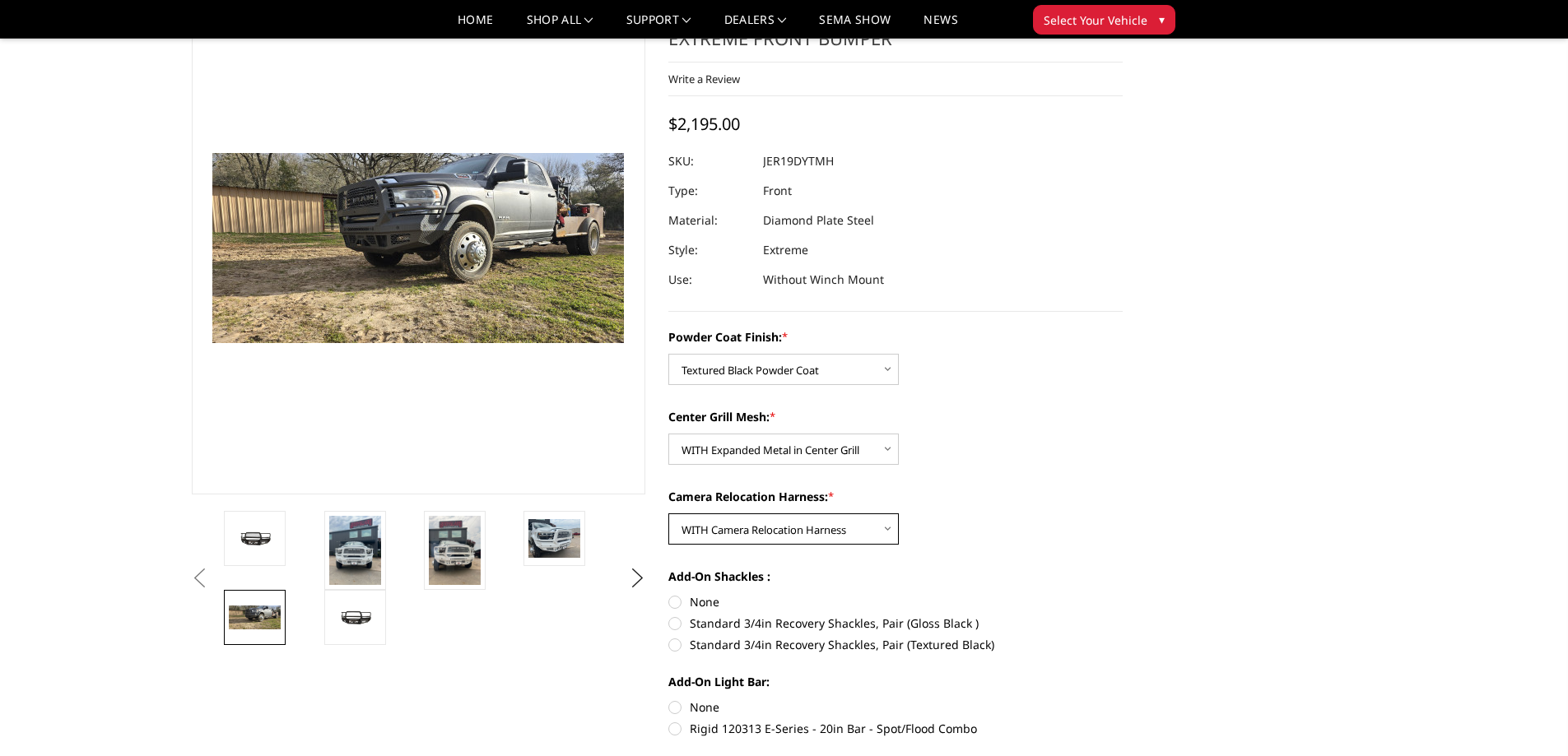
click at [768, 536] on select "Choose Options WITH Camera Relocation Harness WITHOUT Camera Relocation Harness" at bounding box center [784, 529] width 231 height 31
click at [668, 513] on select "Choose Options WITH Camera Relocation Harness WITHOUT Camera Relocation Harness" at bounding box center [784, 529] width 231 height 31
click at [784, 537] on select "Choose Options WITH Camera Relocation Harness WITHOUT Camera Relocation Harness" at bounding box center [784, 529] width 231 height 31
select select "3241"
click at [668, 513] on select "Choose Options WITH Camera Relocation Harness WITHOUT Camera Relocation Harness" at bounding box center [784, 529] width 231 height 31
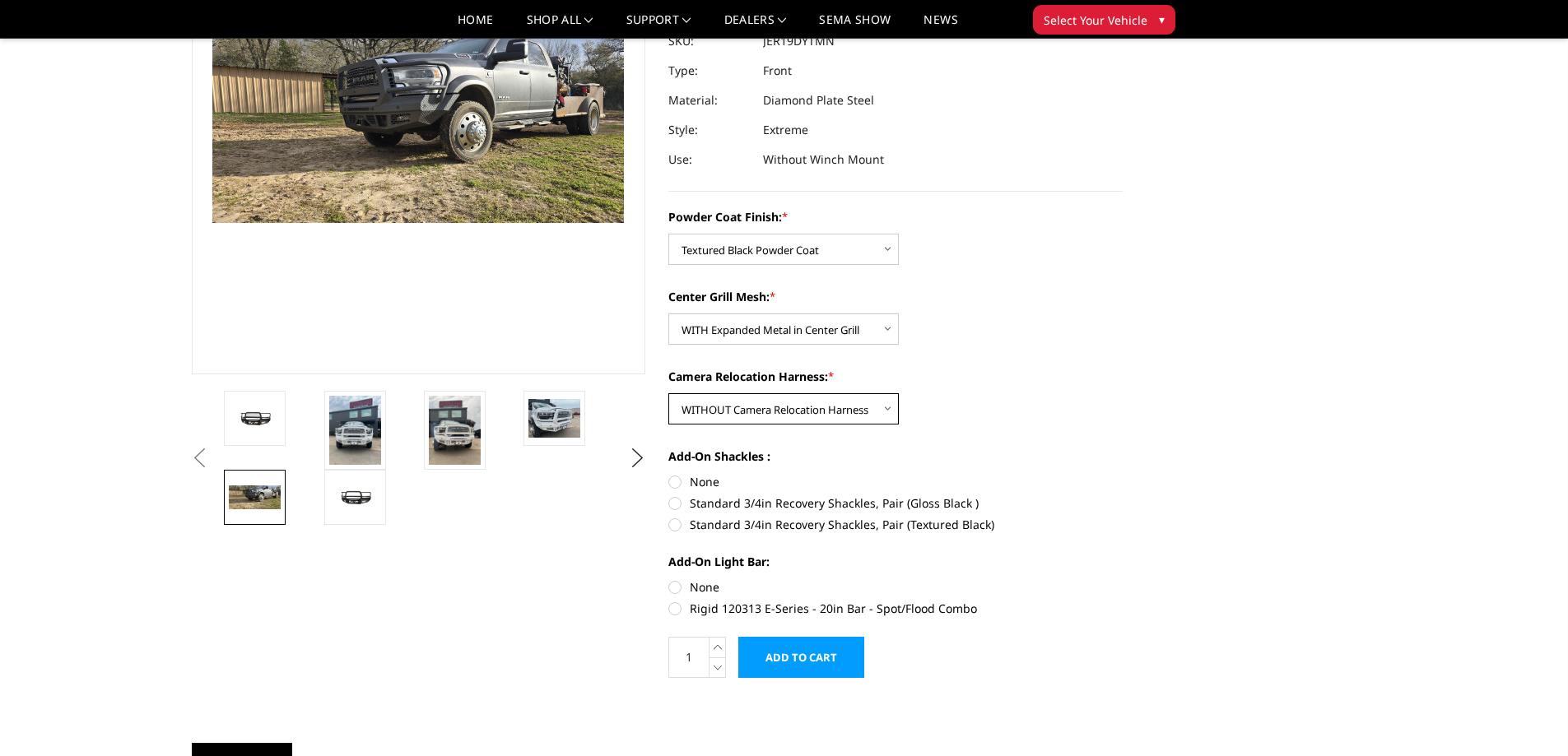
scroll to position [164, 0]
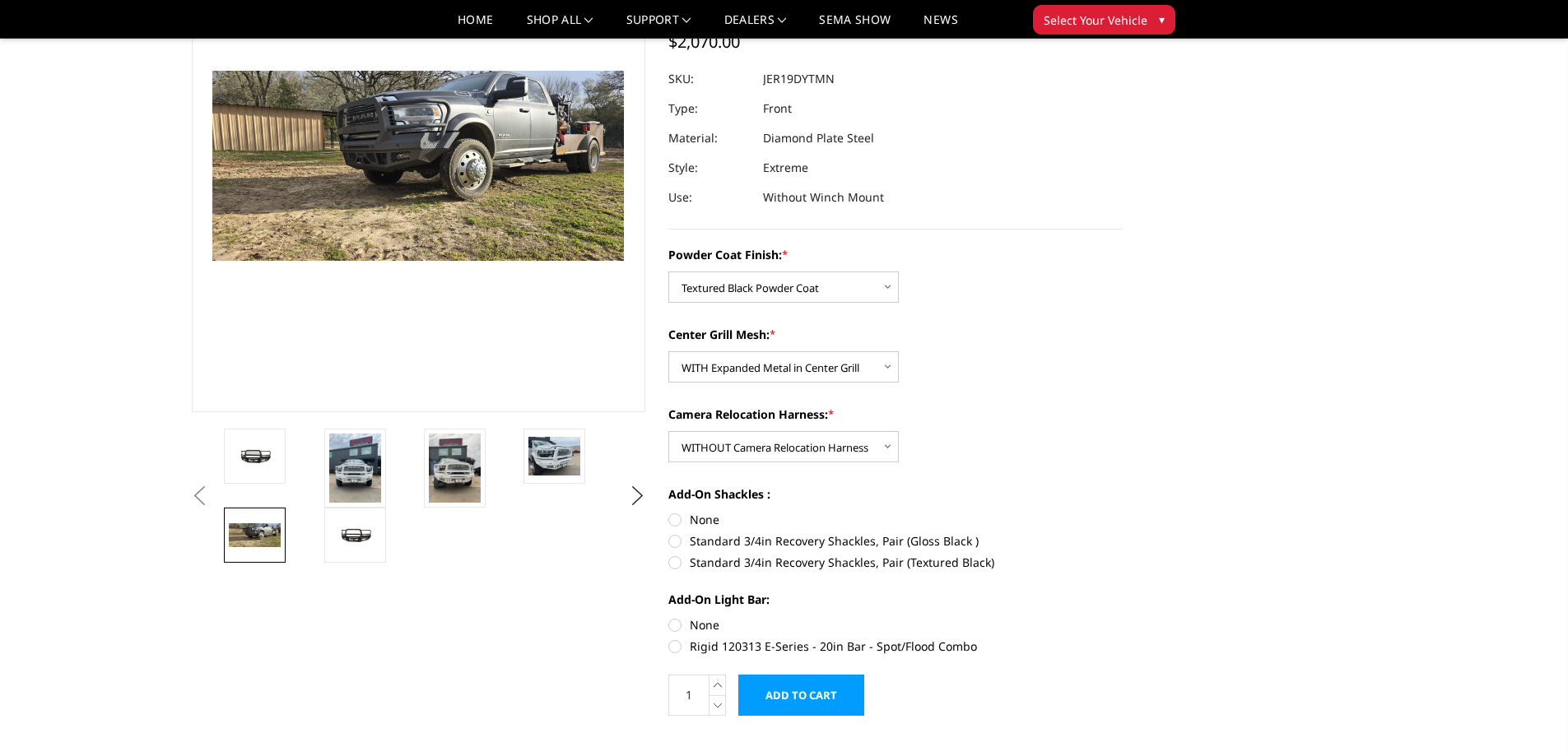
click at [697, 560] on label "Standard 3/4in Recovery Shackles, Pair (Textured Black)" at bounding box center [896, 562] width 455 height 17
click at [1123, 533] on input "Standard 3/4in Recovery Shackles, Pair (Textured Black)" at bounding box center [1123, 532] width 1 height 1
radio input "true"
click at [679, 642] on label "Rigid 120313 E-Series - 20in Bar - Spot/Flood Combo" at bounding box center [896, 646] width 455 height 17
click at [1123, 617] on input "Rigid 120313 E-Series - 20in Bar - Spot/Flood Combo" at bounding box center [1123, 616] width 1 height 1
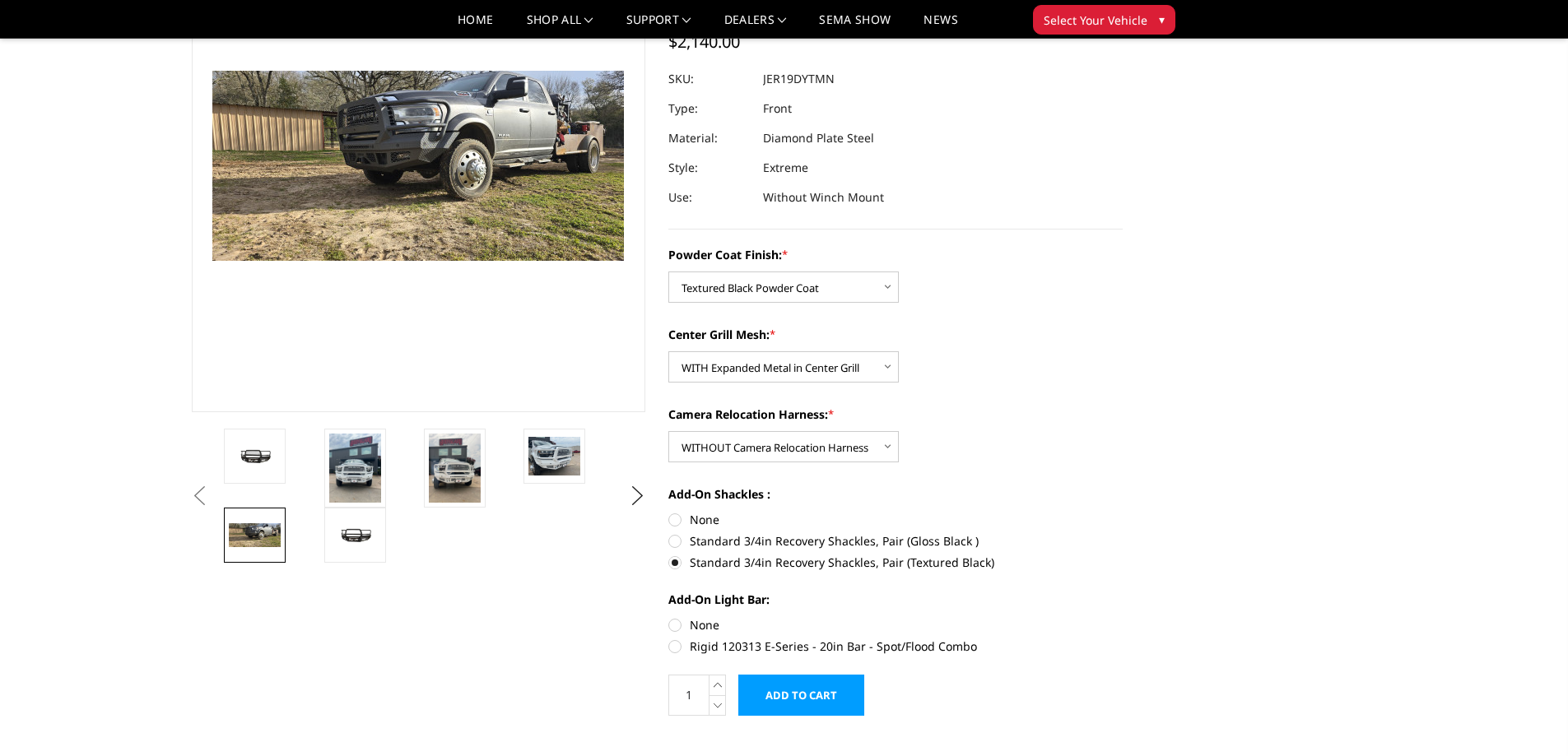
radio input "true"
click at [679, 625] on label "None" at bounding box center [896, 625] width 455 height 17
click at [669, 617] on input "None" at bounding box center [668, 616] width 1 height 1
radio input "true"
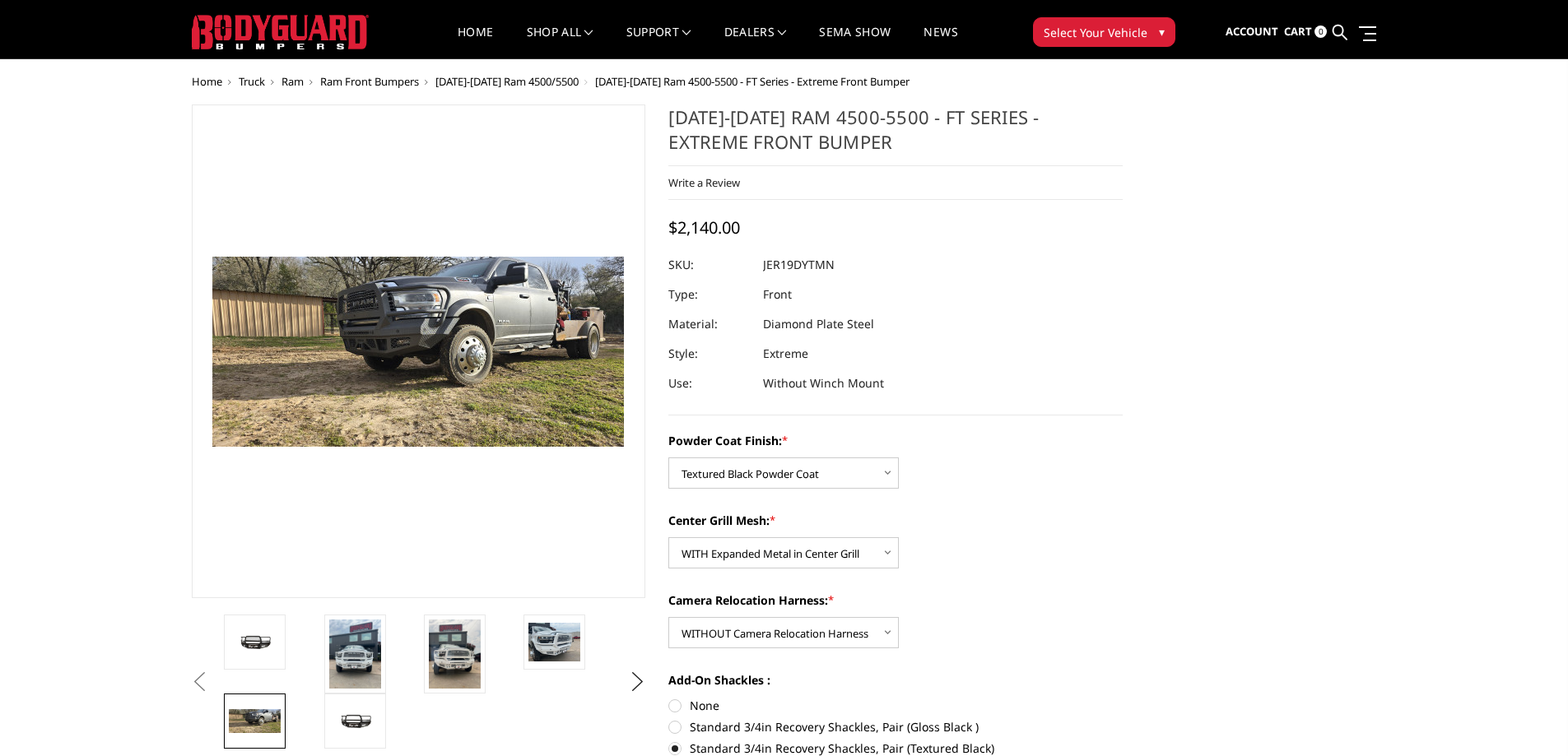
scroll to position [0, 0]
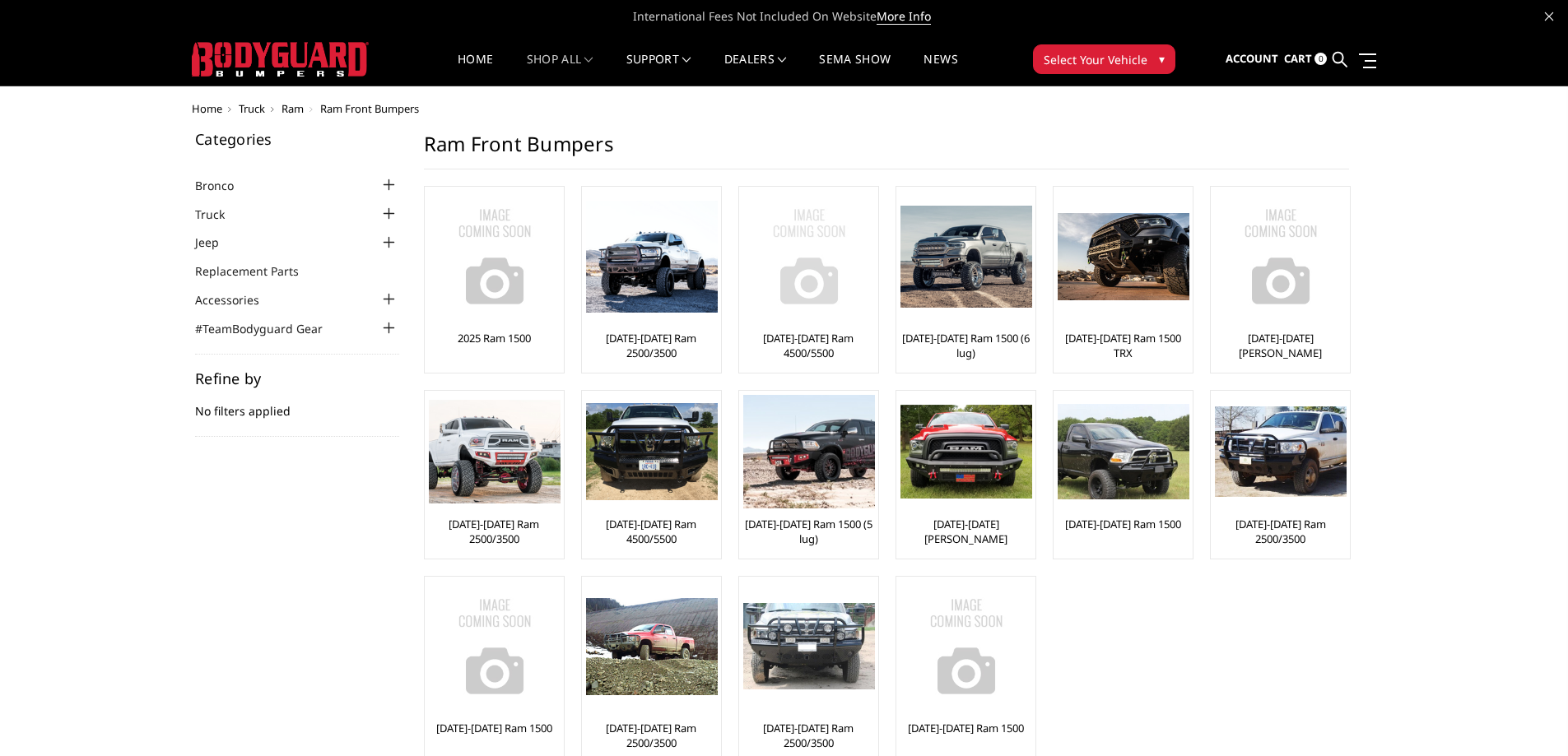
click at [819, 348] on link "[DATE]-[DATE] Ram 4500/5500" at bounding box center [809, 345] width 131 height 30
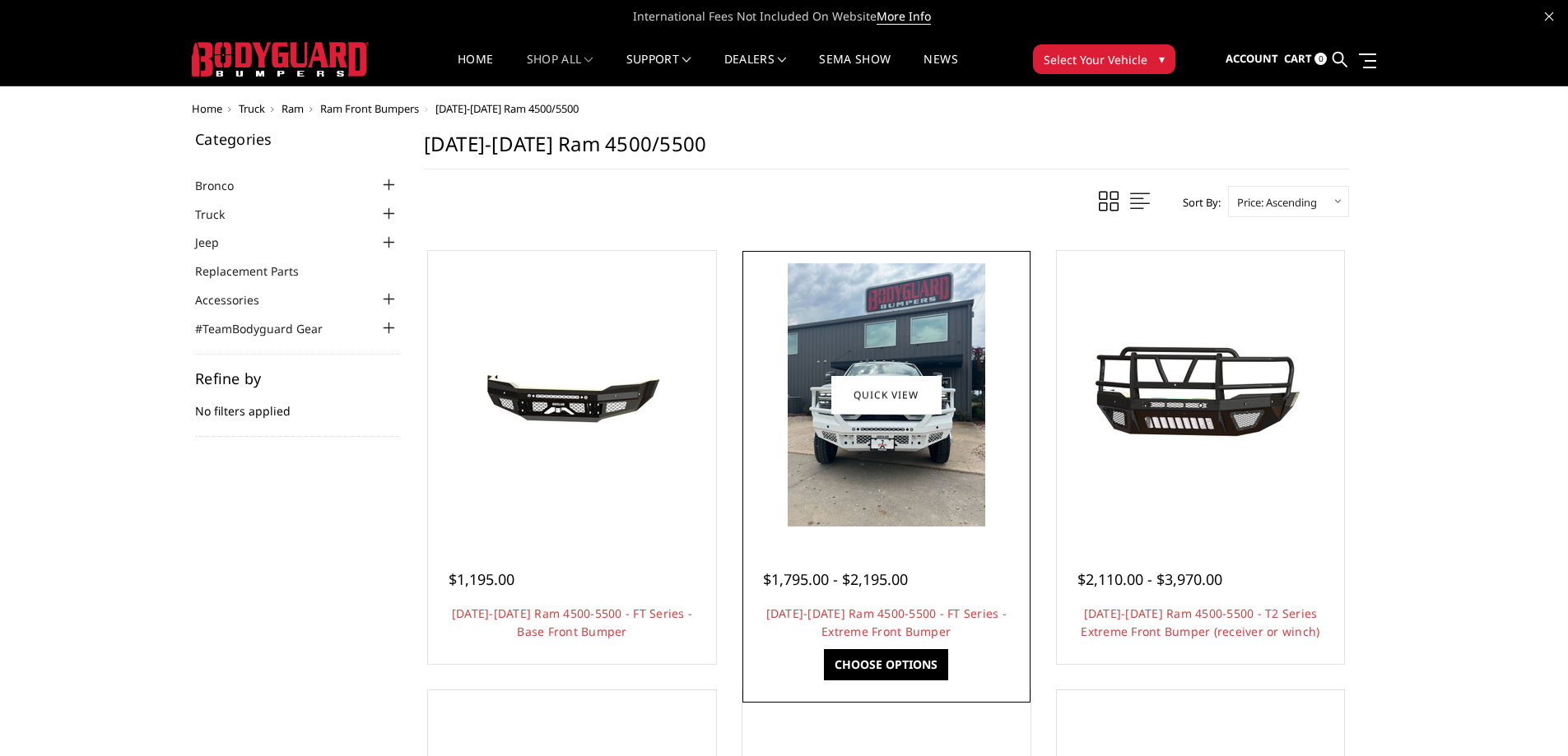
click at [809, 554] on div at bounding box center [886, 560] width 247 height 17
click at [891, 673] on link "Choose Options" at bounding box center [886, 665] width 124 height 31
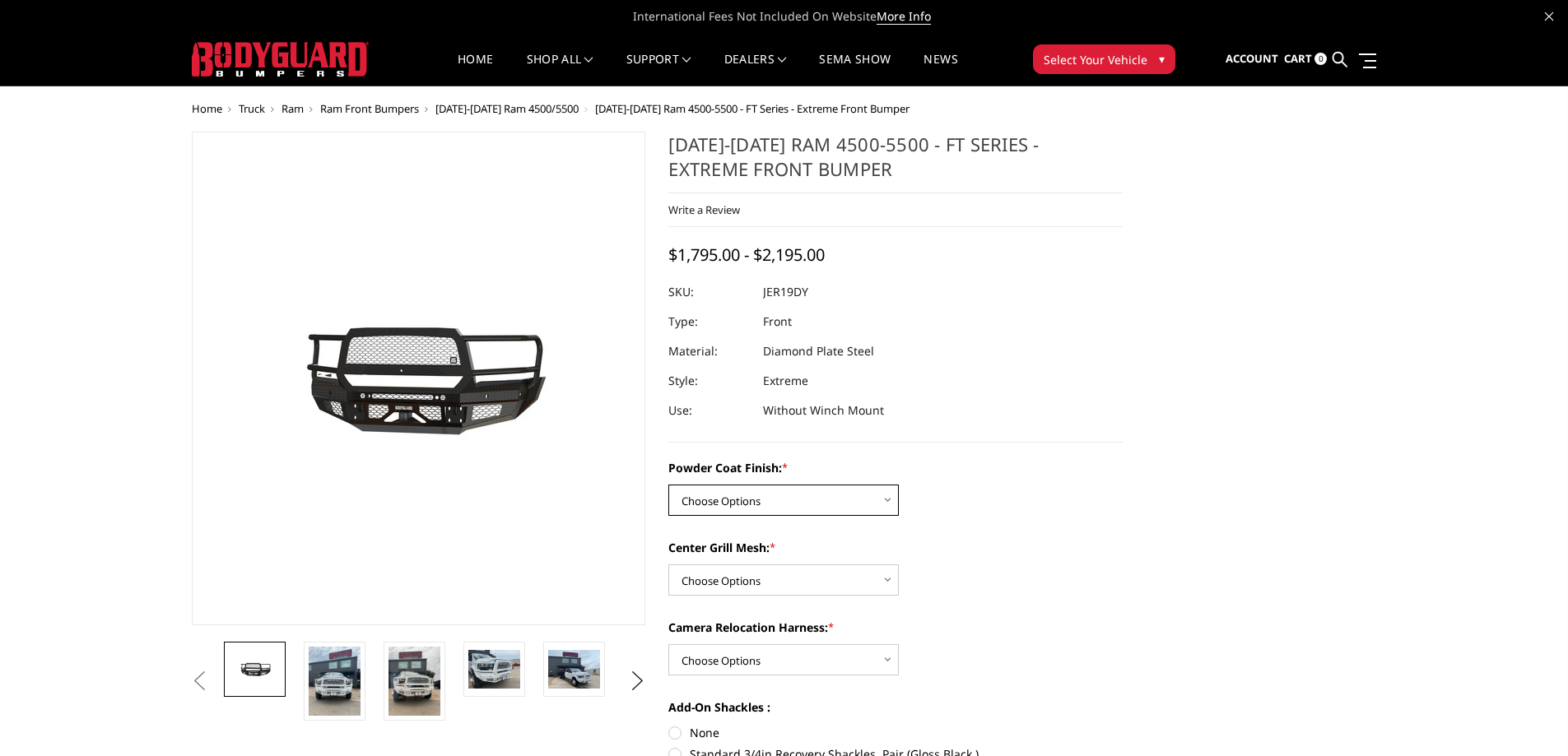
click at [757, 504] on select "Choose Options Bare Metal Gloss Black Powder Coat Textured Black Powder Coat" at bounding box center [784, 500] width 231 height 31
select select "3237"
click at [668, 484] on select "Choose Options Bare Metal Gloss Black Powder Coat Textured Black Powder Coat" at bounding box center [784, 500] width 231 height 31
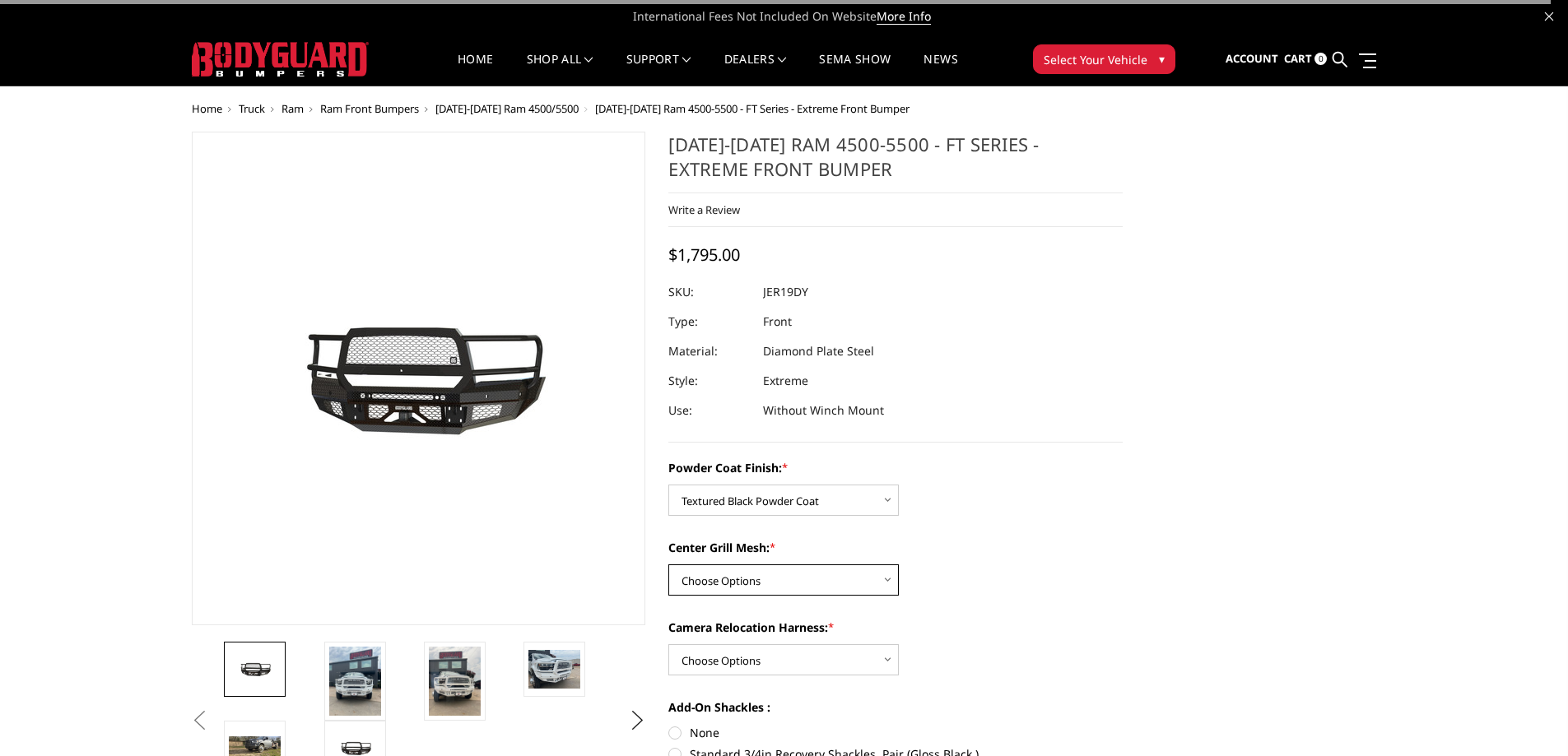
click at [748, 576] on select "Choose Options WITH Expanded Metal in Center Grill WITHOUT Expanded Metal in Ce…" at bounding box center [784, 580] width 231 height 31
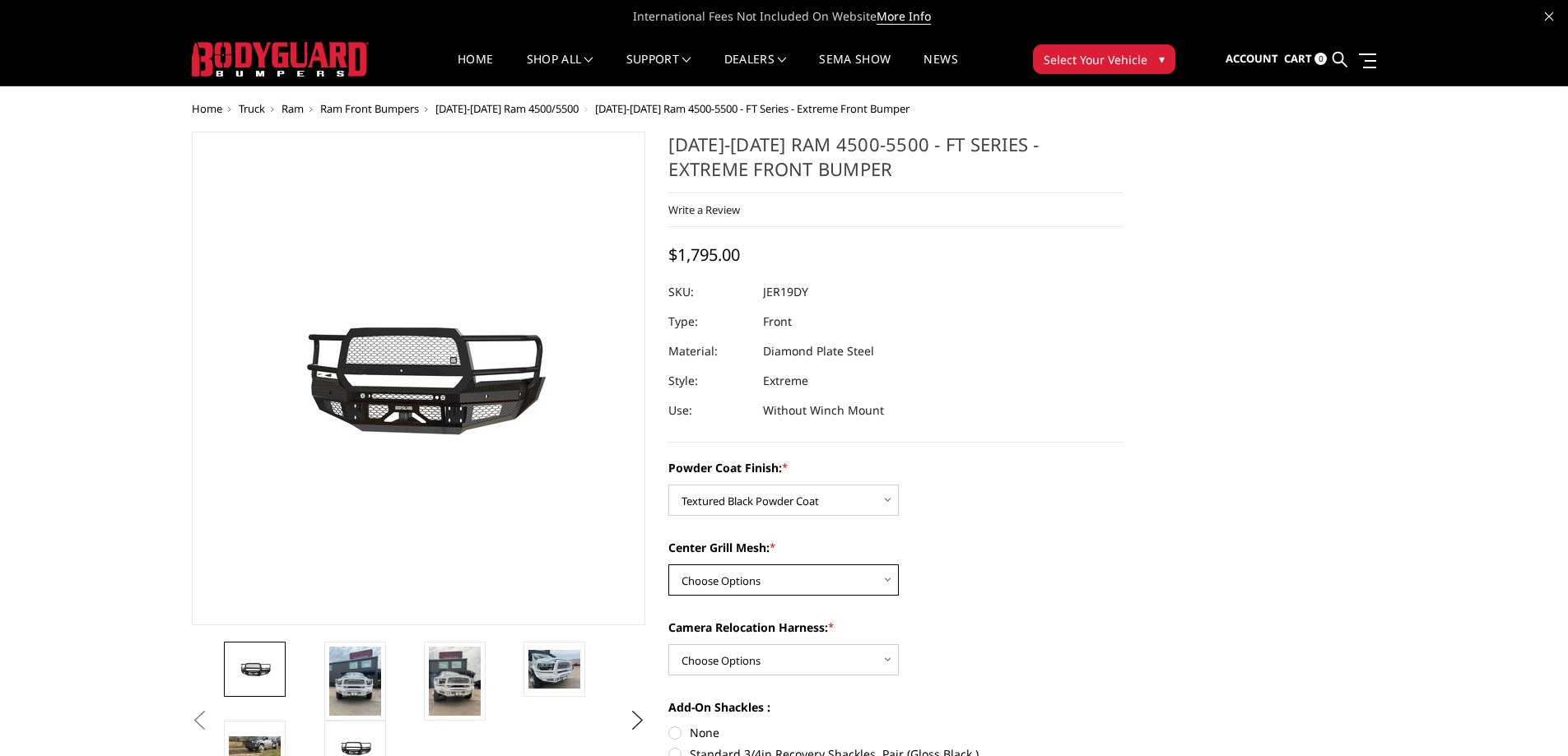
select select "3238"
click at [668, 565] on select "Choose Options WITH Expanded Metal in Center Grill WITHOUT Expanded Metal in Ce…" at bounding box center [784, 580] width 231 height 31
click at [768, 669] on select "Choose Options WITH Camera Relocation Harness WITHOUT Camera Relocation Harness" at bounding box center [784, 660] width 231 height 31
select select "3241"
click at [668, 644] on select "Choose Options WITH Camera Relocation Harness WITHOUT Camera Relocation Harness" at bounding box center [784, 660] width 231 height 31
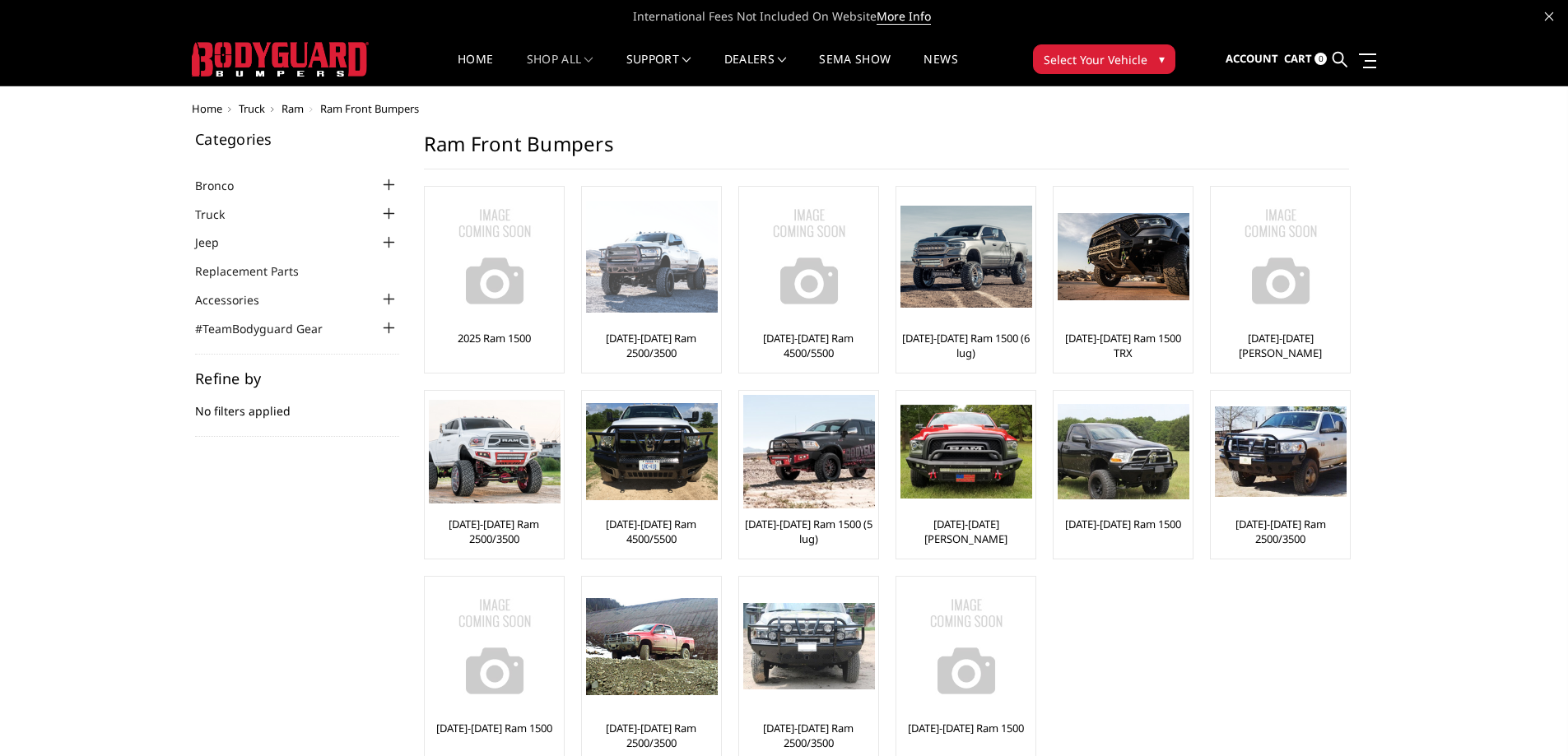
click at [645, 339] on link "[DATE]-[DATE] Ram 2500/3500" at bounding box center [652, 345] width 131 height 30
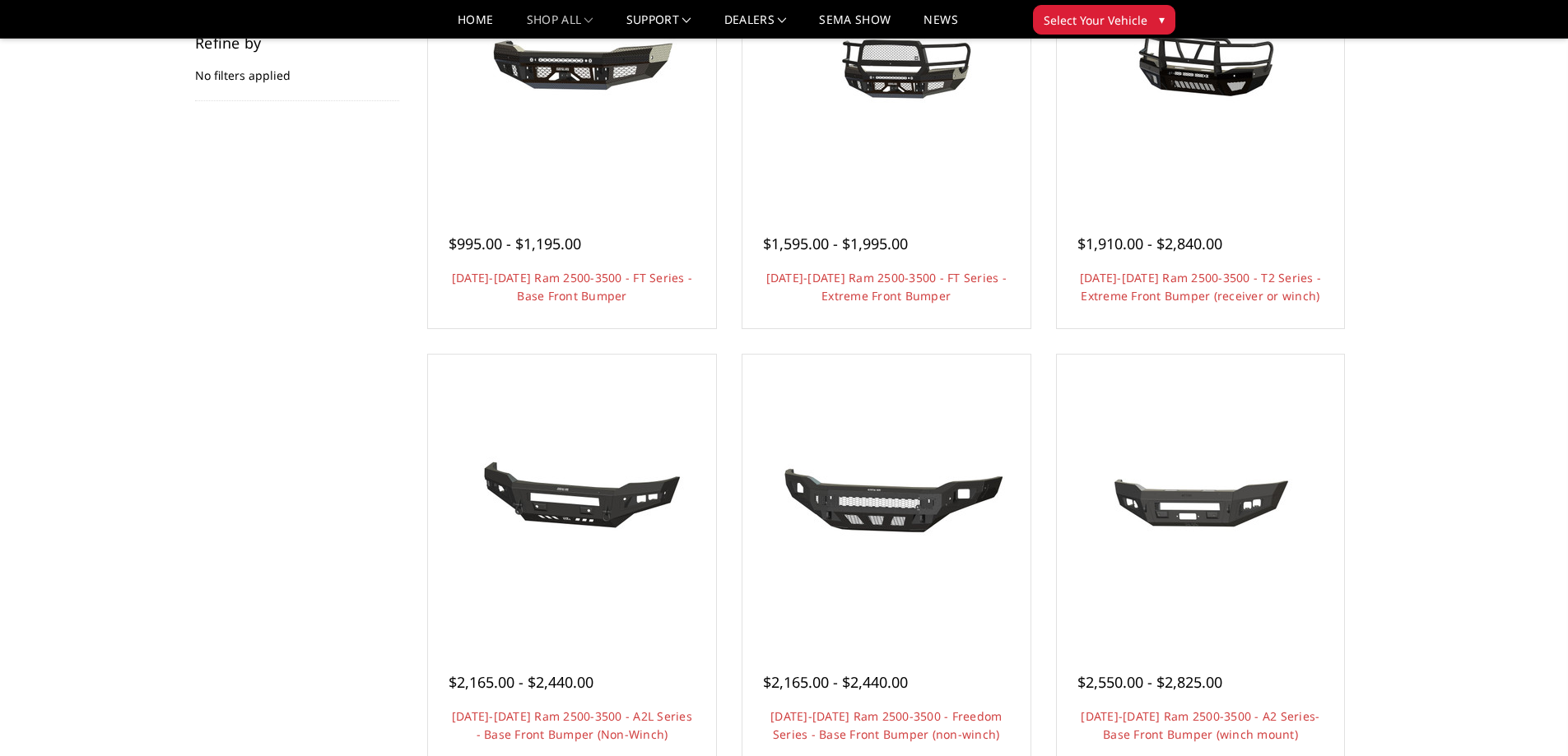
scroll to position [246, 0]
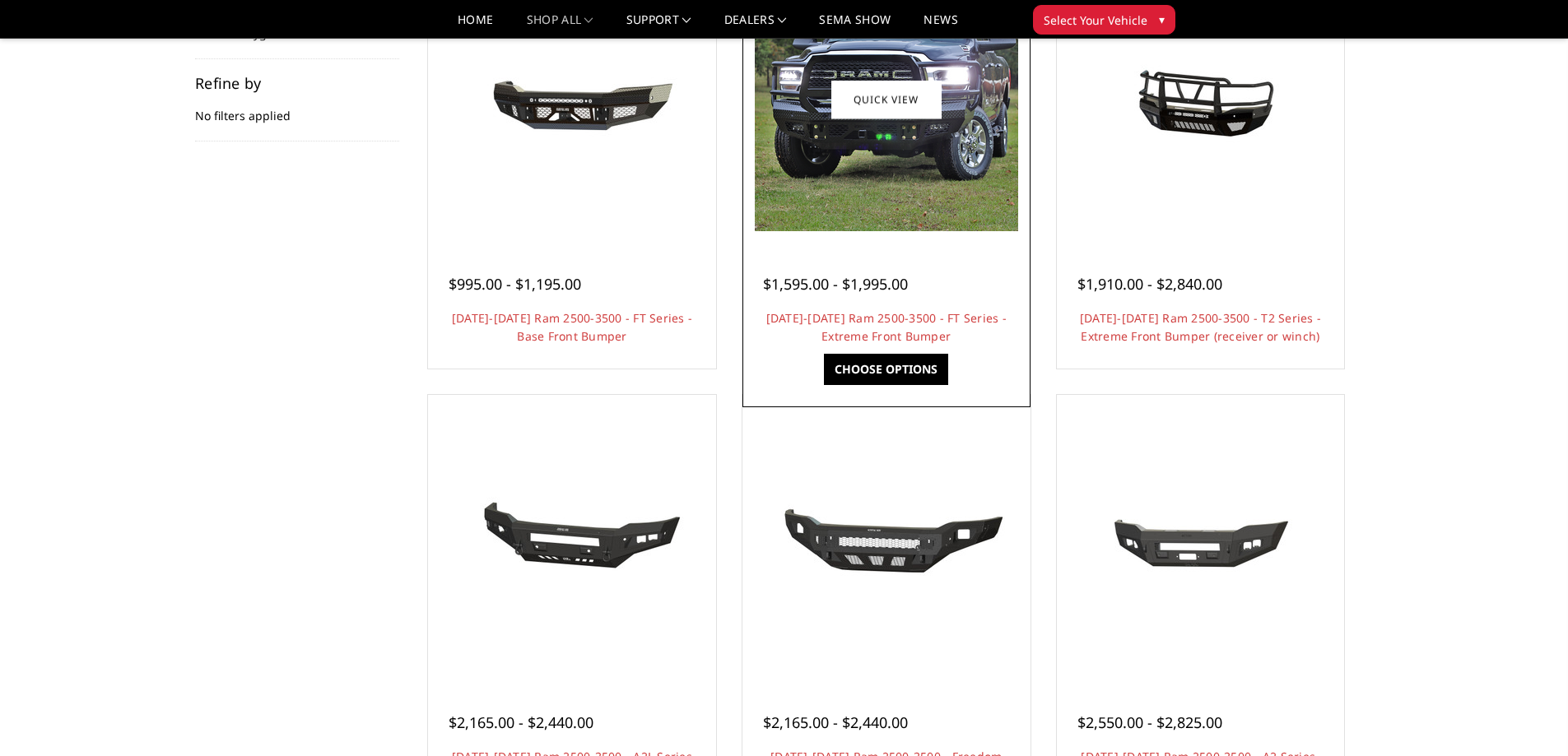
click at [890, 212] on img at bounding box center [886, 99] width 263 height 263
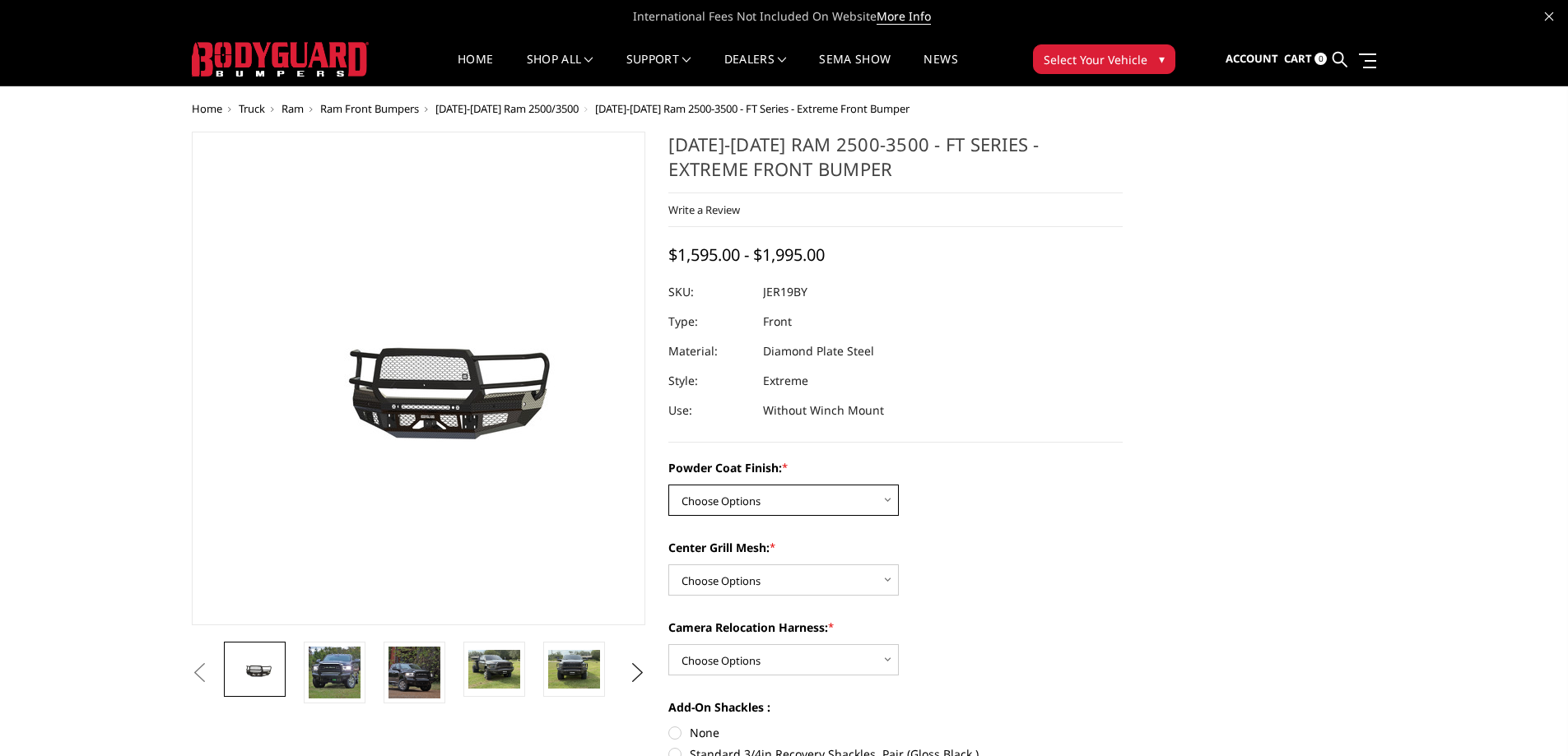
click at [746, 510] on select "Choose Options Bare Metal Gloss Black Powder Coat Textured Black Powder Coat" at bounding box center [784, 500] width 231 height 31
select select "3216"
click at [668, 484] on select "Choose Options Bare Metal Gloss Black Powder Coat Textured Black Powder Coat" at bounding box center [784, 500] width 231 height 31
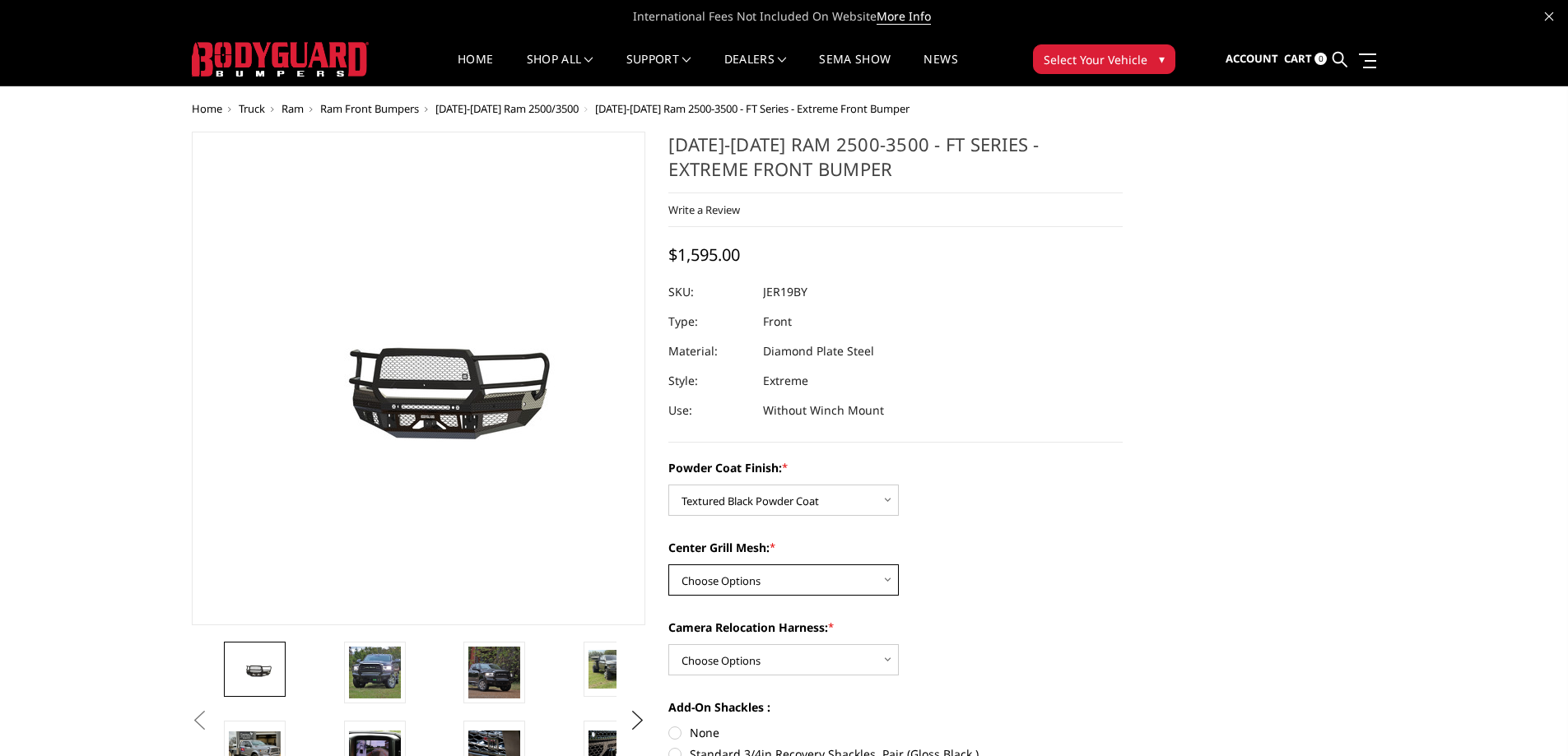
click at [771, 592] on select "Choose Options WITH Expanded Metal in Center Grill WITHOUT Expanded Metal in Ce…" at bounding box center [784, 580] width 231 height 31
select select "3217"
click at [668, 565] on select "Choose Options WITH Expanded Metal in Center Grill WITHOUT Expanded Metal in Ce…" at bounding box center [784, 580] width 231 height 31
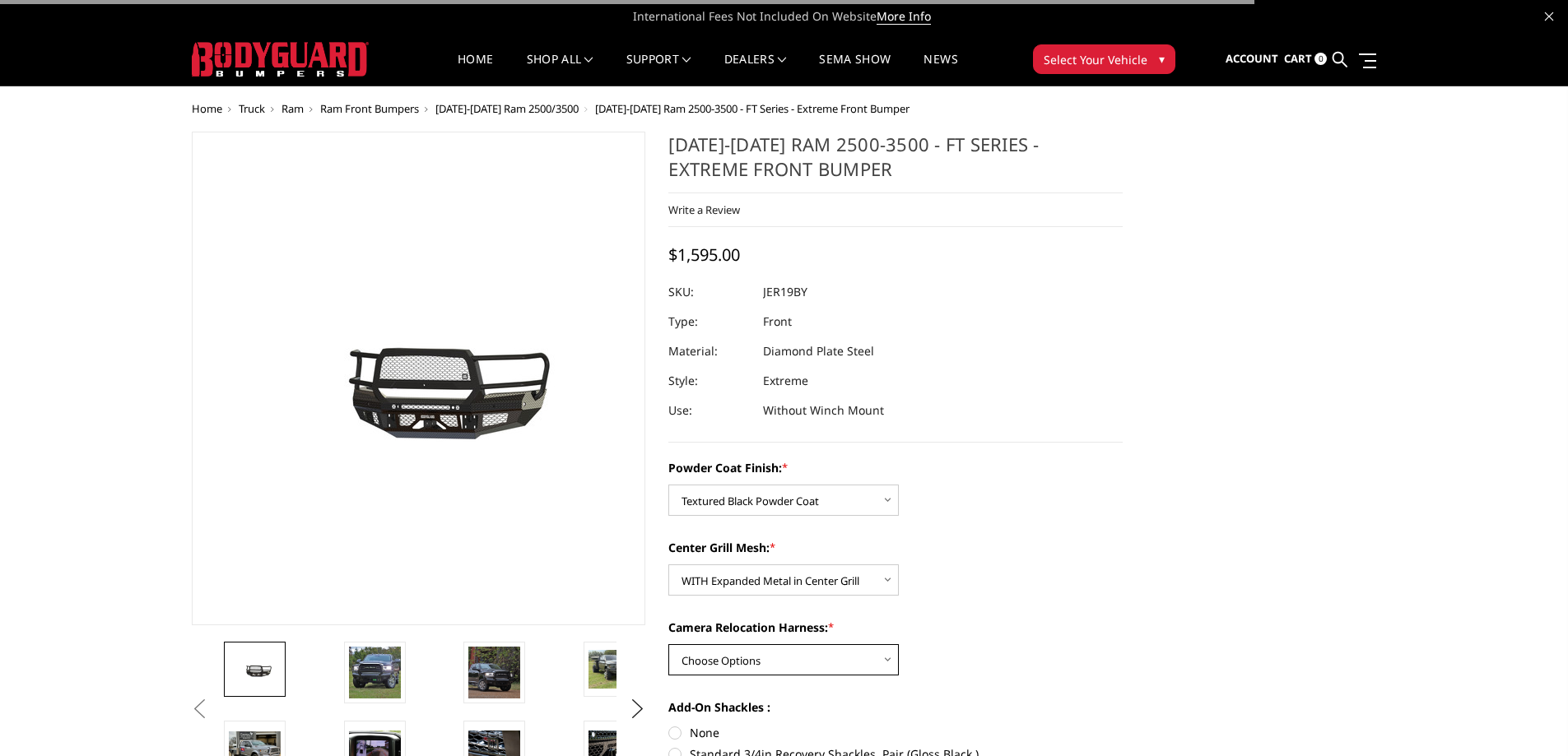
click at [728, 656] on select "Choose Options WITH Camera Relocation Harness WITHOUT Camera Relocation Harness" at bounding box center [784, 660] width 231 height 31
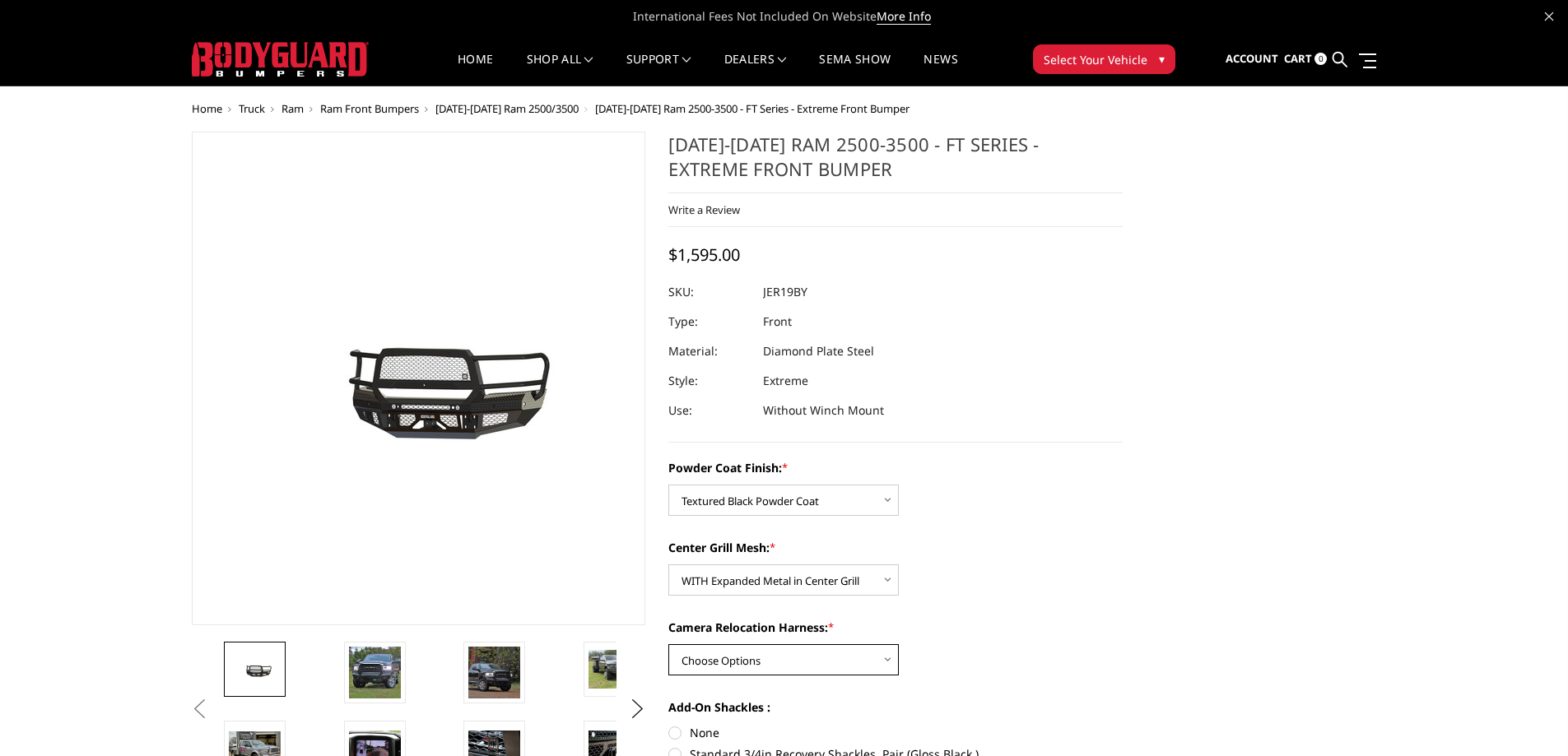
select select "3220"
click at [668, 644] on select "Choose Options WITH Camera Relocation Harness WITHOUT Camera Relocation Harness" at bounding box center [784, 660] width 231 height 31
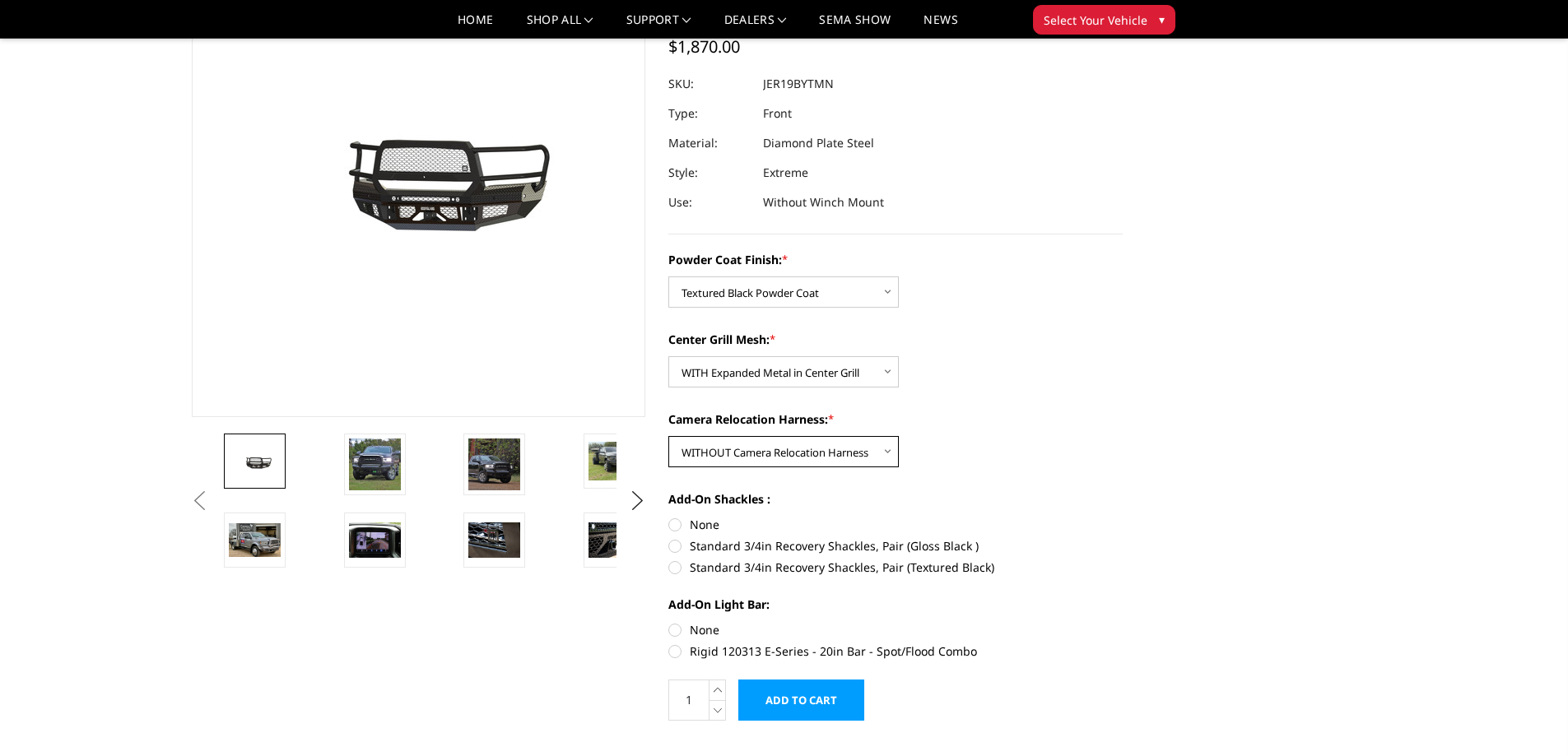
scroll to position [164, 0]
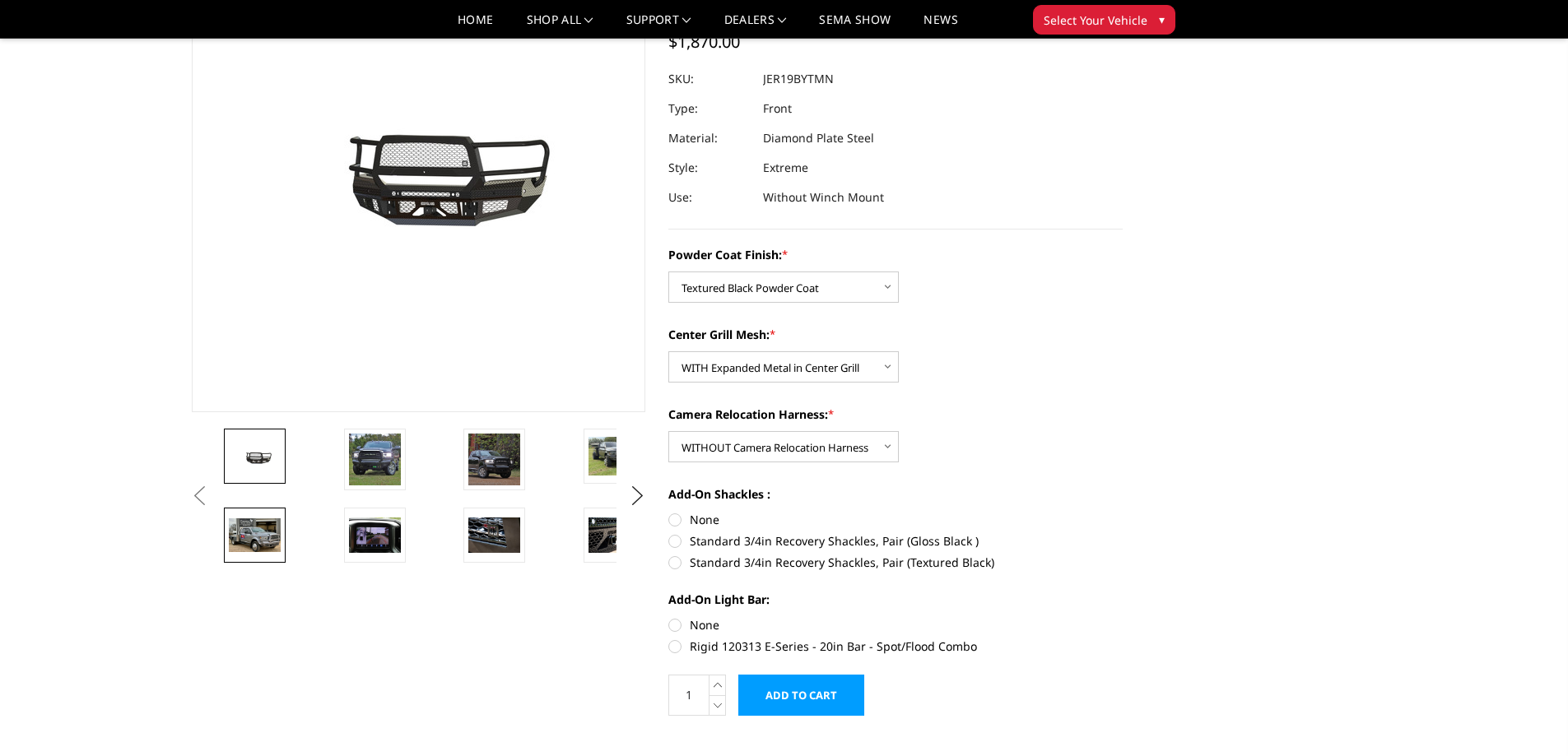
click at [260, 530] on img at bounding box center [254, 535] width 52 height 33
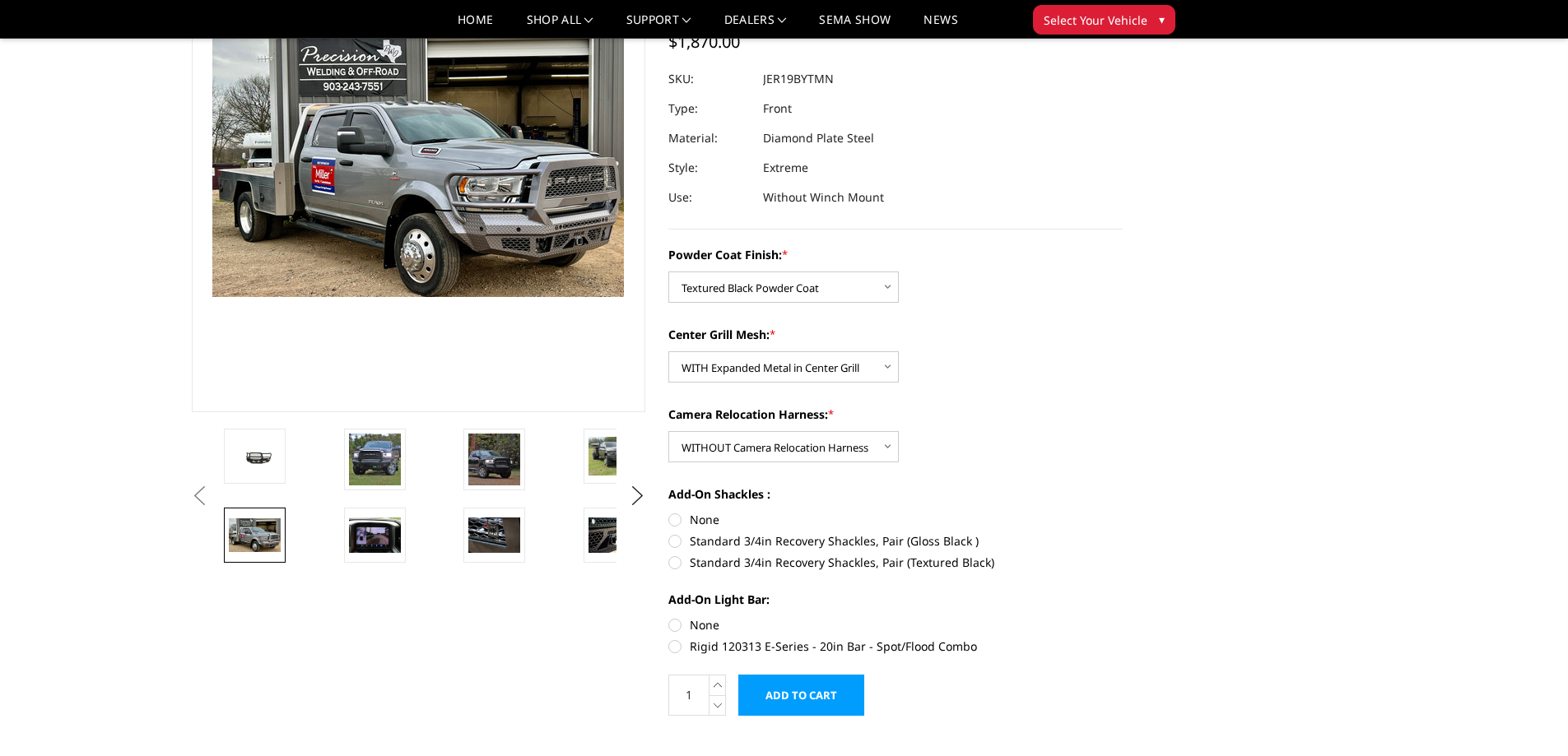
scroll to position [129, 0]
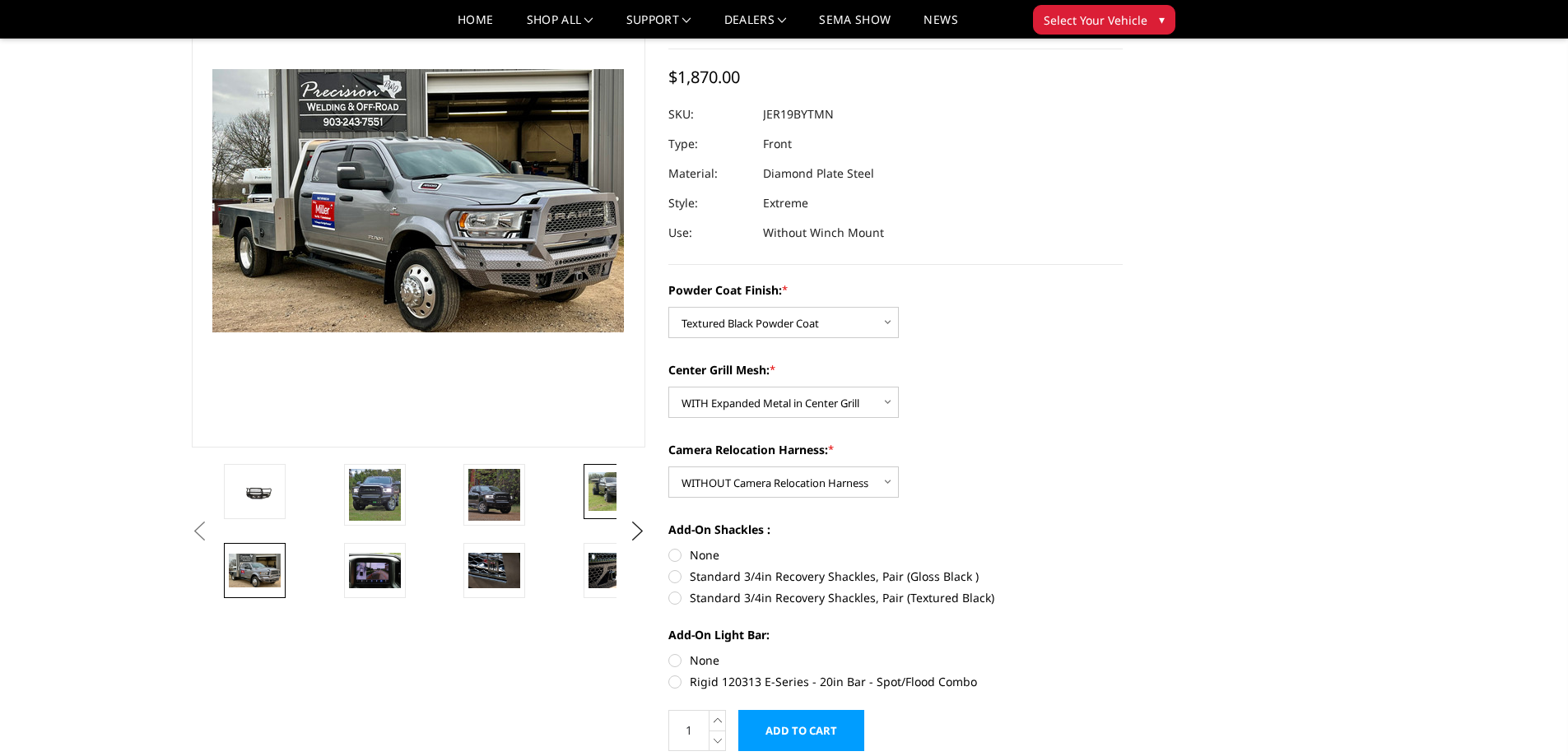
click at [597, 496] on img at bounding box center [614, 491] width 52 height 38
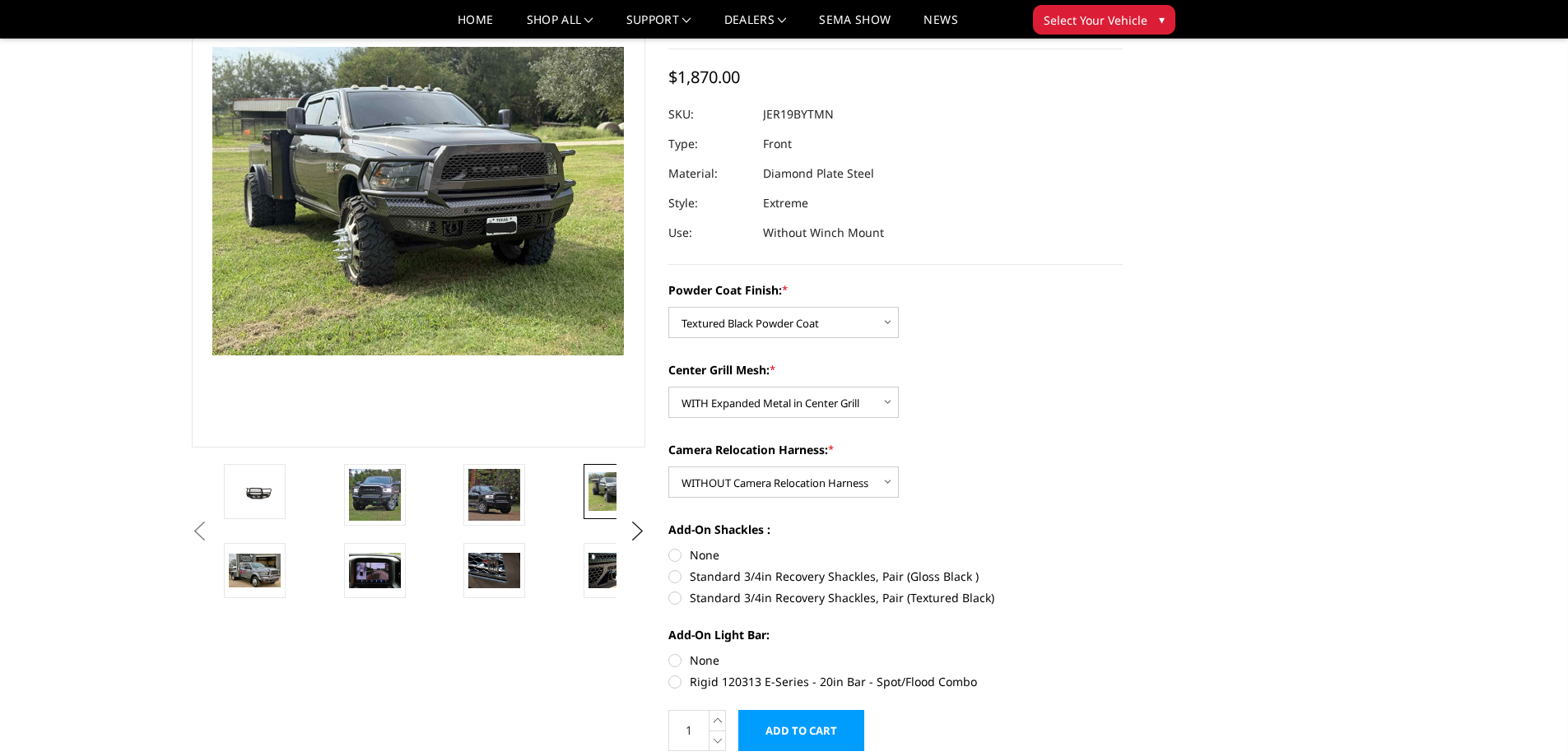
scroll to position [107, 0]
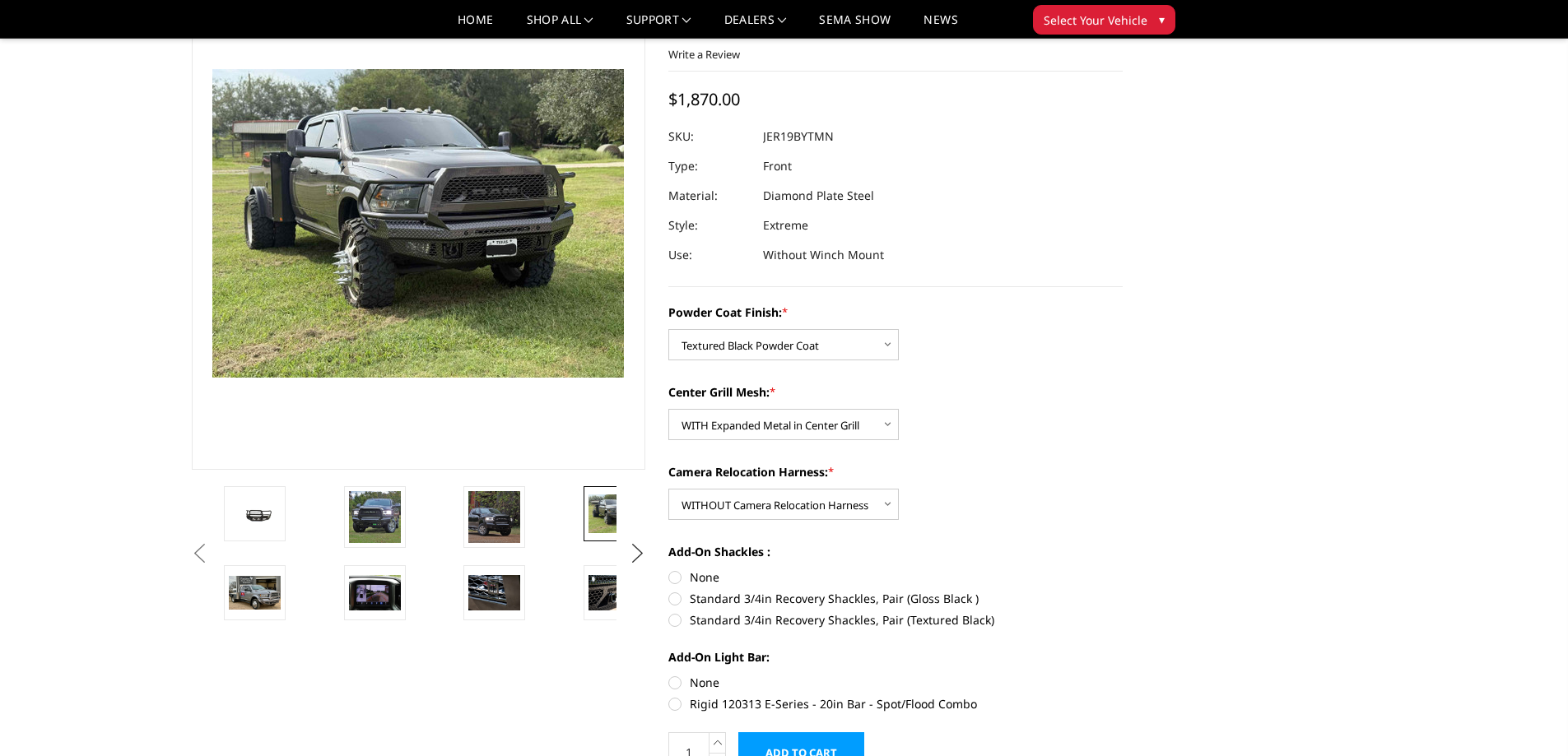
click at [641, 555] on button "Next" at bounding box center [637, 553] width 24 height 24
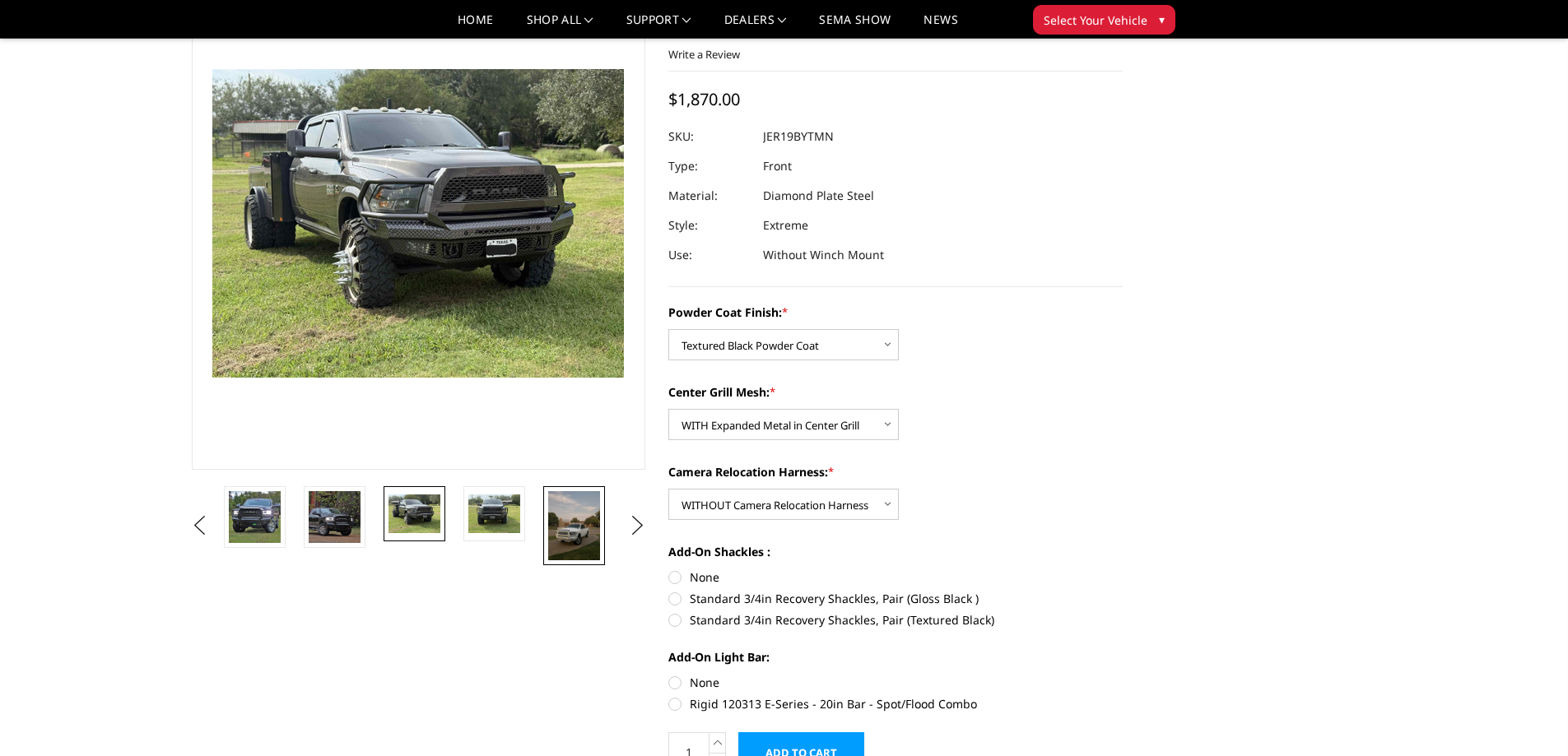
click at [568, 524] on img at bounding box center [574, 525] width 52 height 69
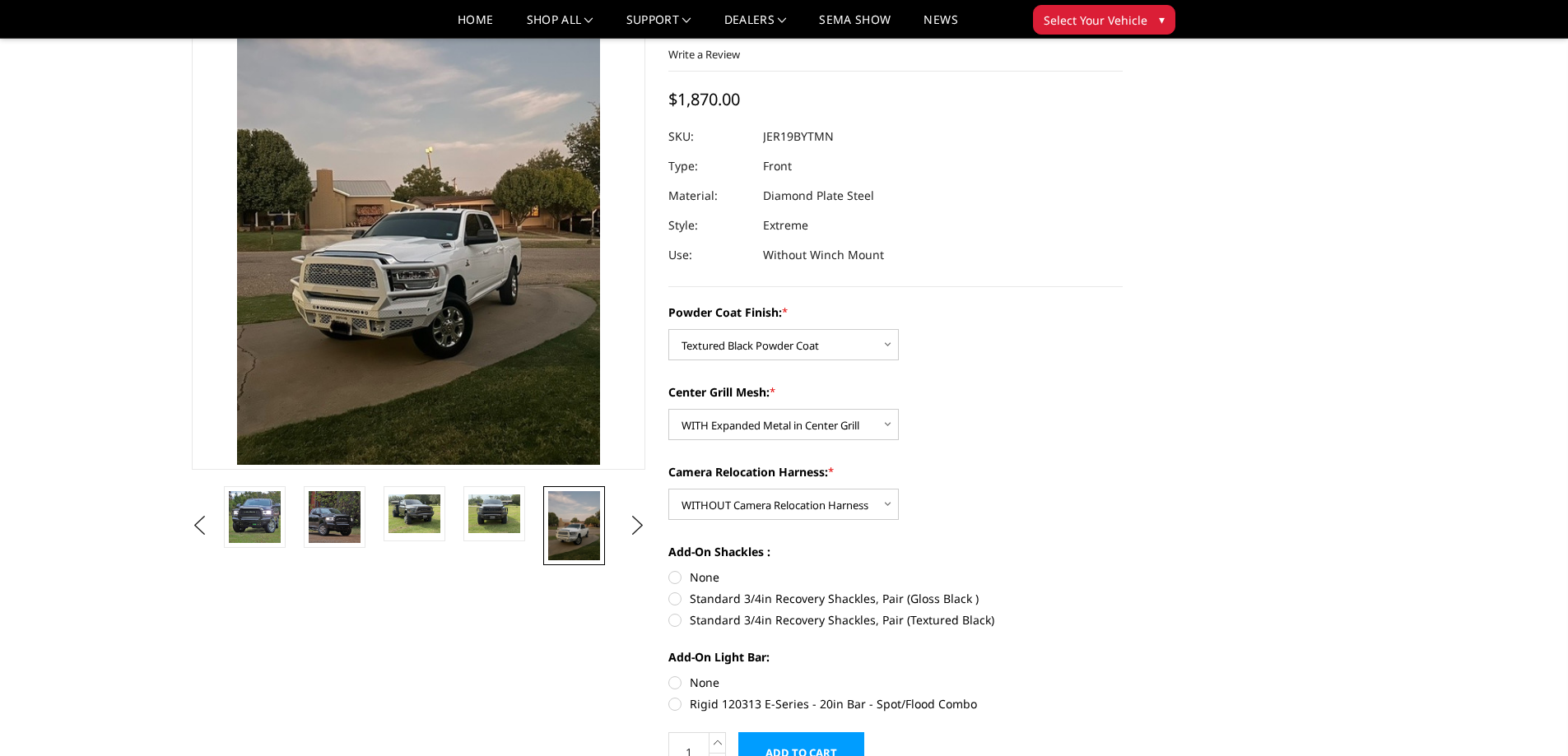
scroll to position [19, 0]
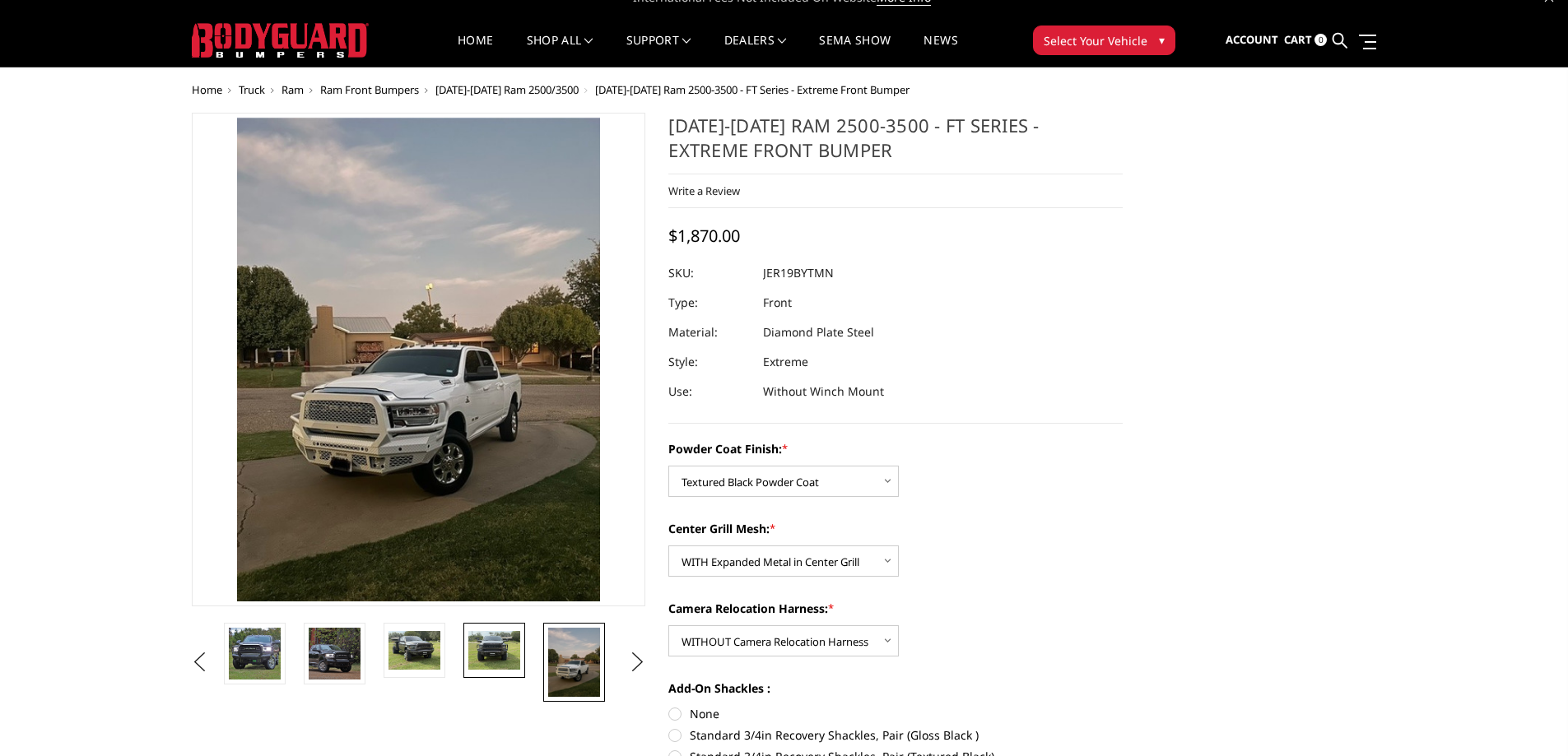
click at [488, 642] on img at bounding box center [494, 650] width 52 height 38
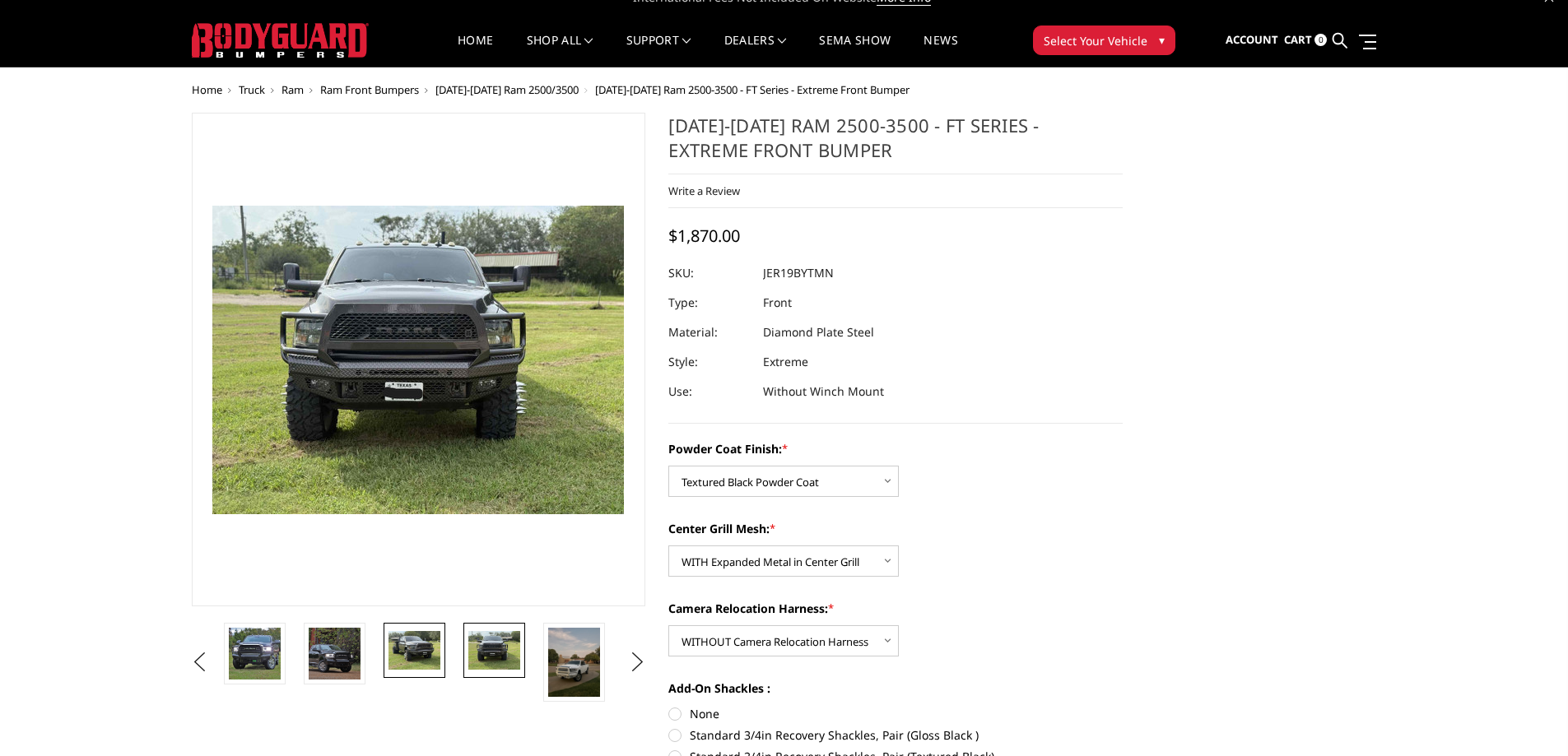
click at [422, 648] on img at bounding box center [414, 650] width 52 height 38
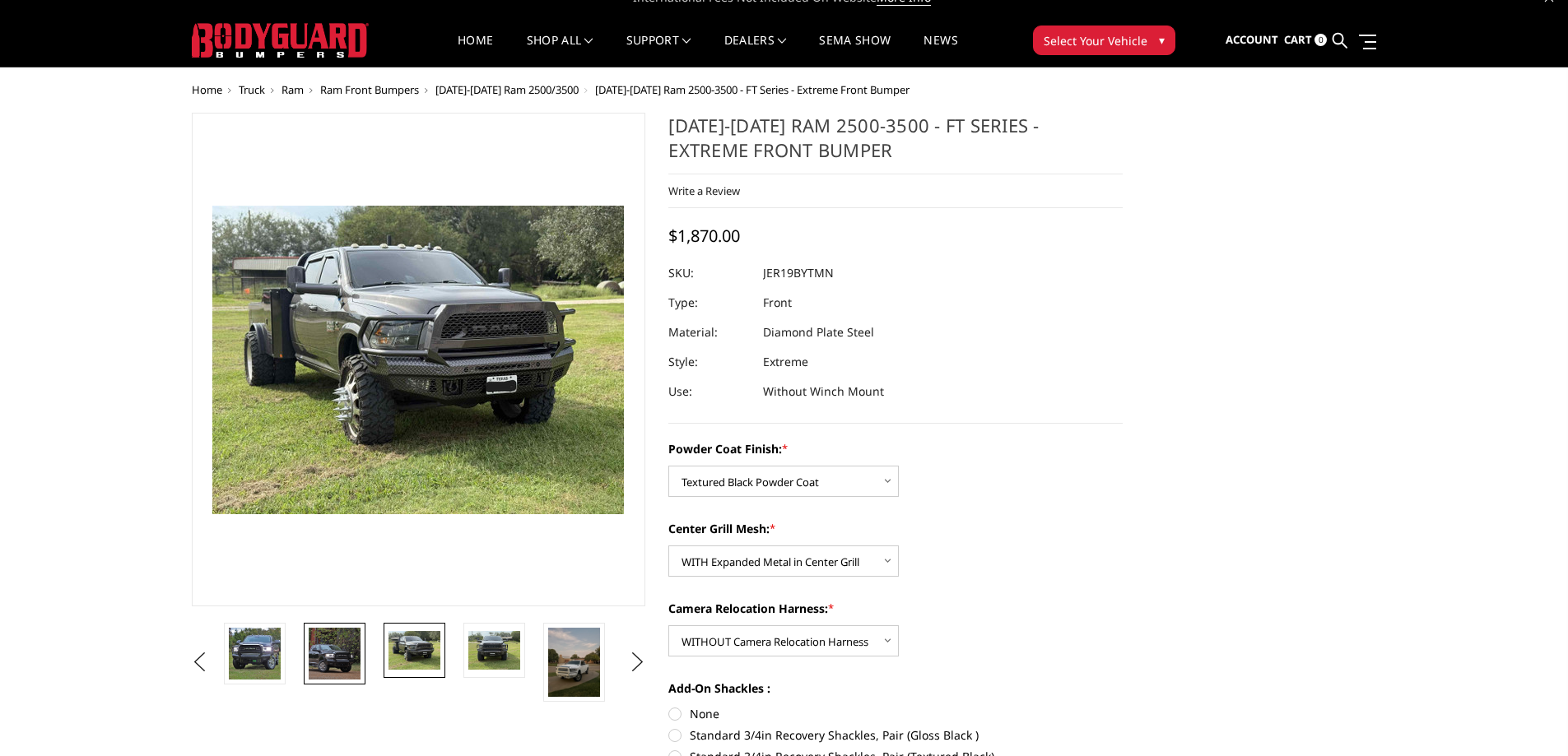
click at [348, 642] on img at bounding box center [334, 653] width 52 height 52
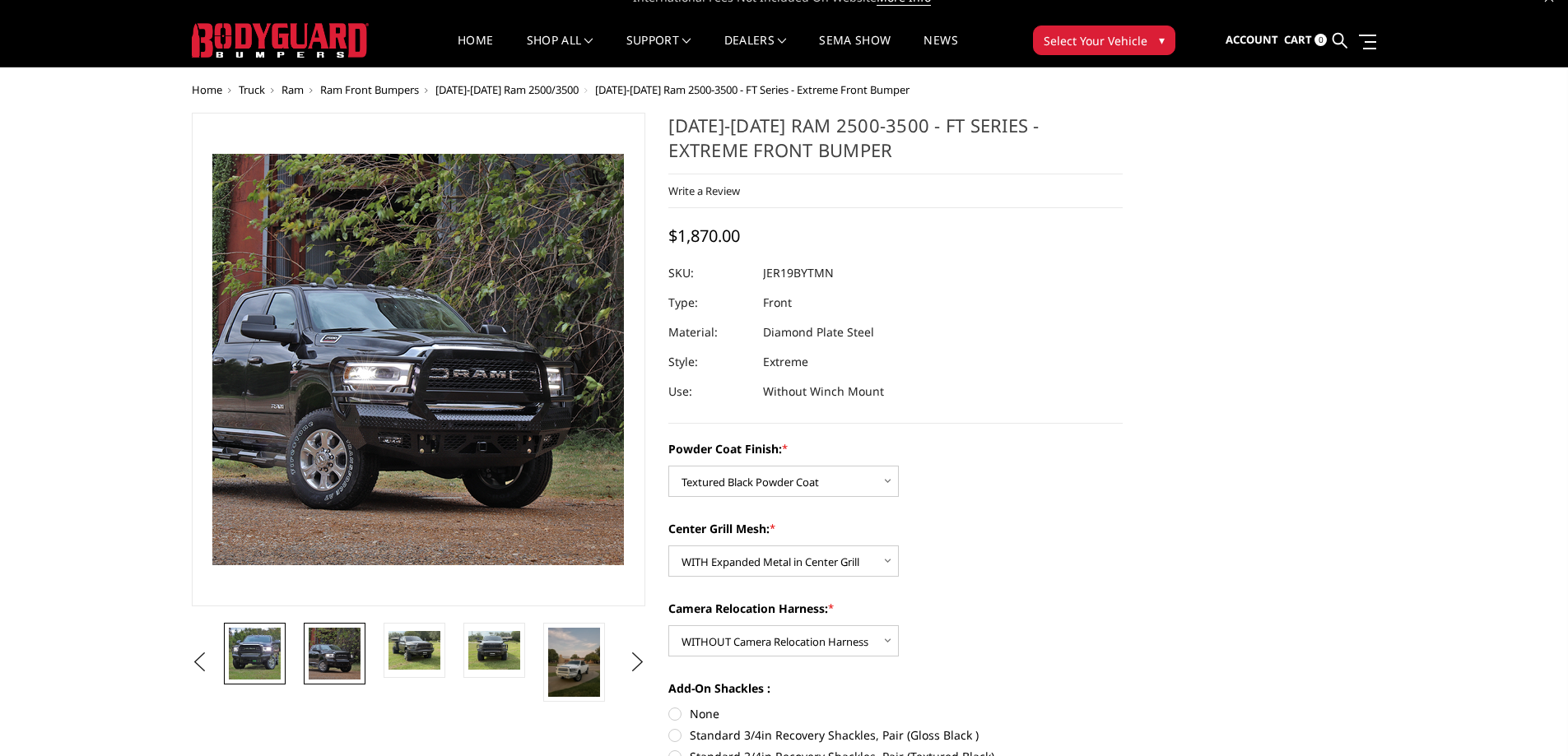
click at [271, 643] on img at bounding box center [254, 653] width 52 height 52
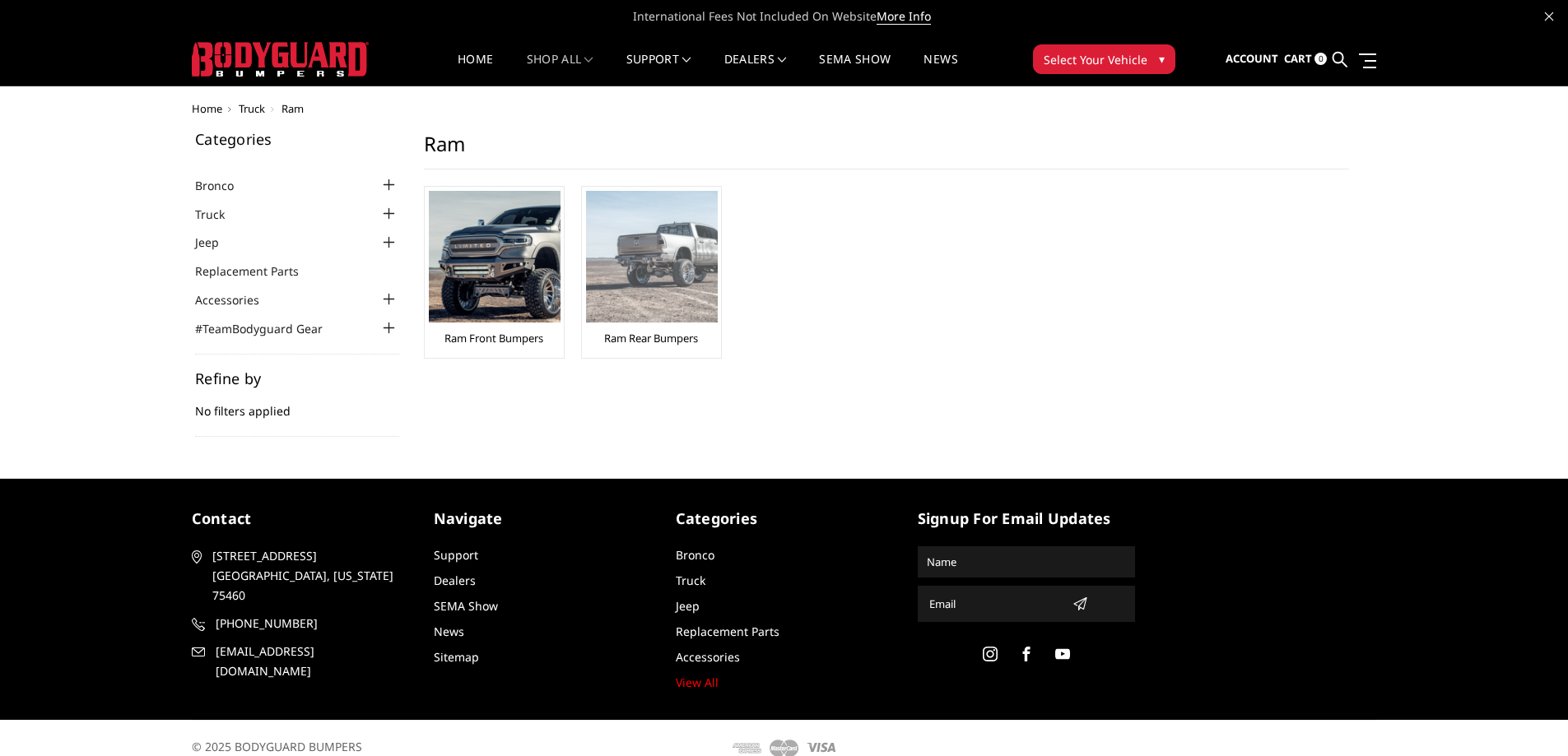
click at [665, 246] on img at bounding box center [652, 256] width 132 height 132
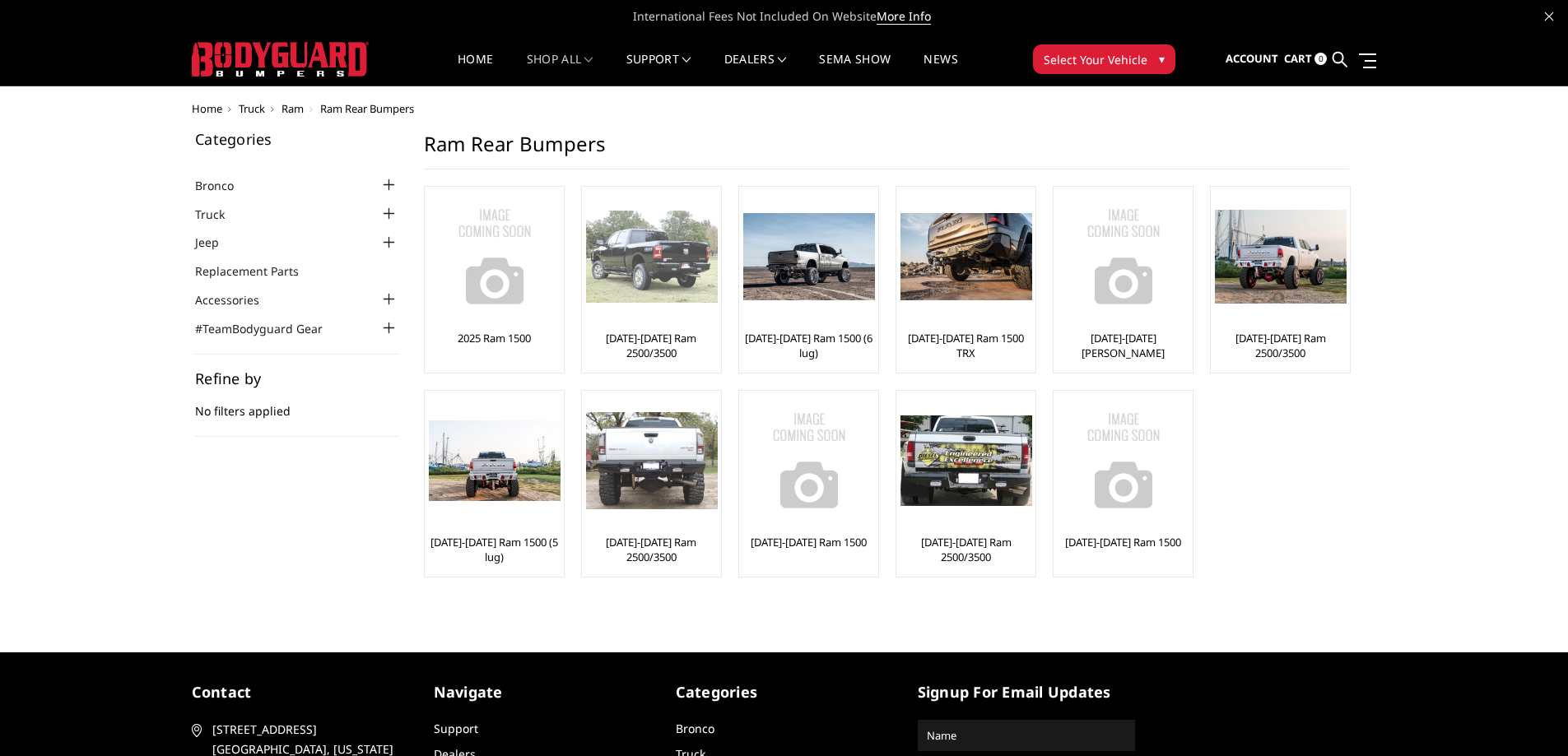
click at [693, 280] on img at bounding box center [652, 256] width 132 height 92
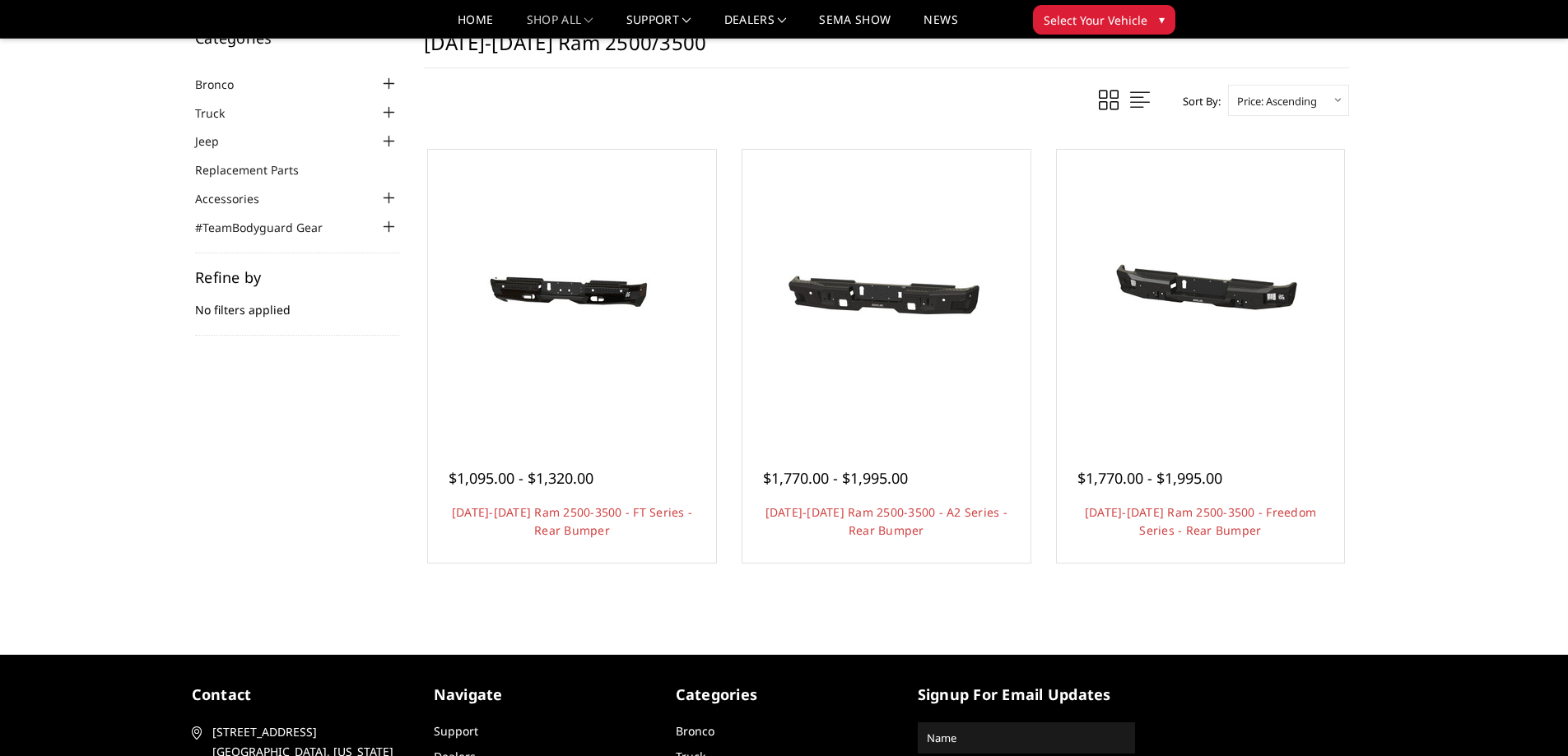
scroll to position [82, 0]
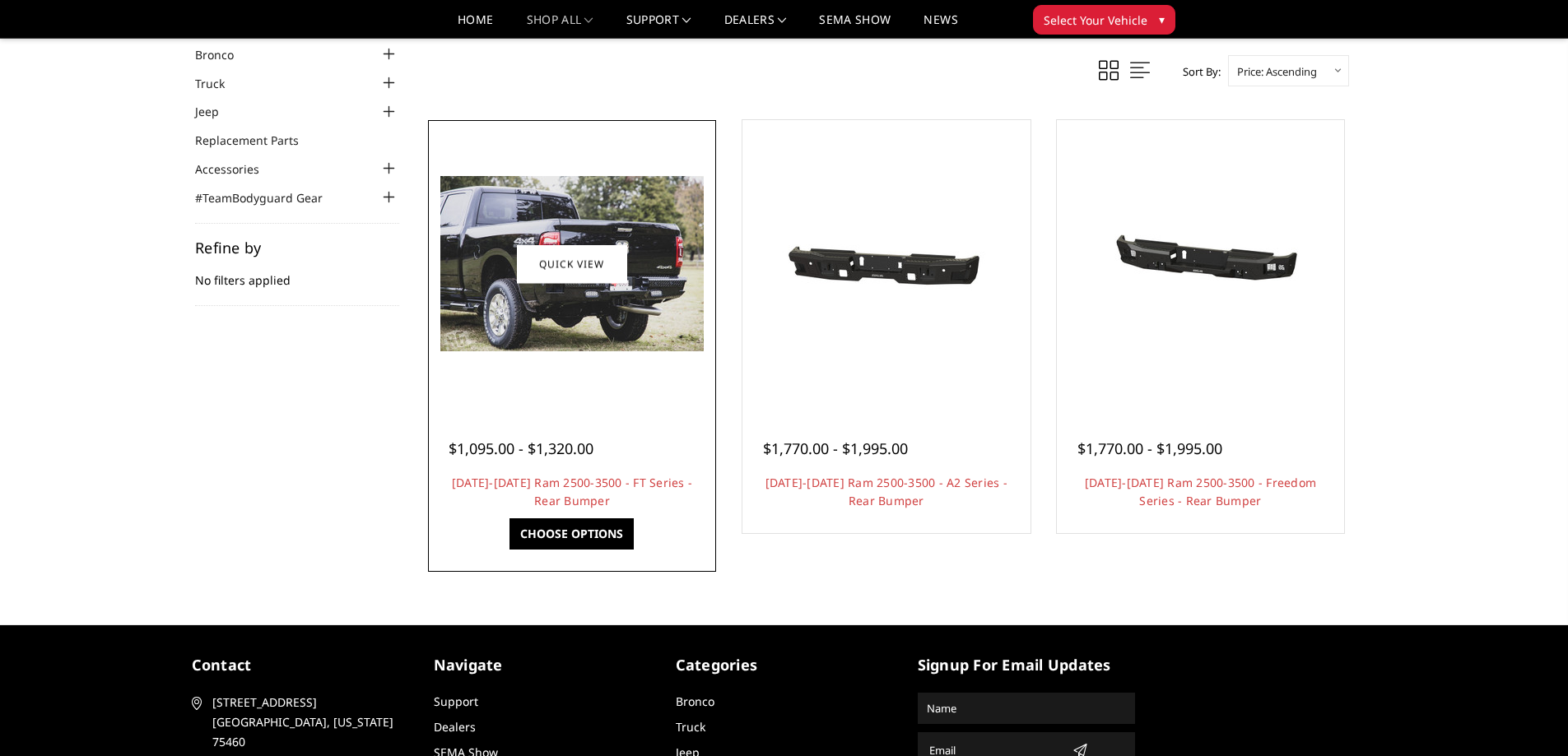
click at [617, 353] on div at bounding box center [572, 264] width 280 height 280
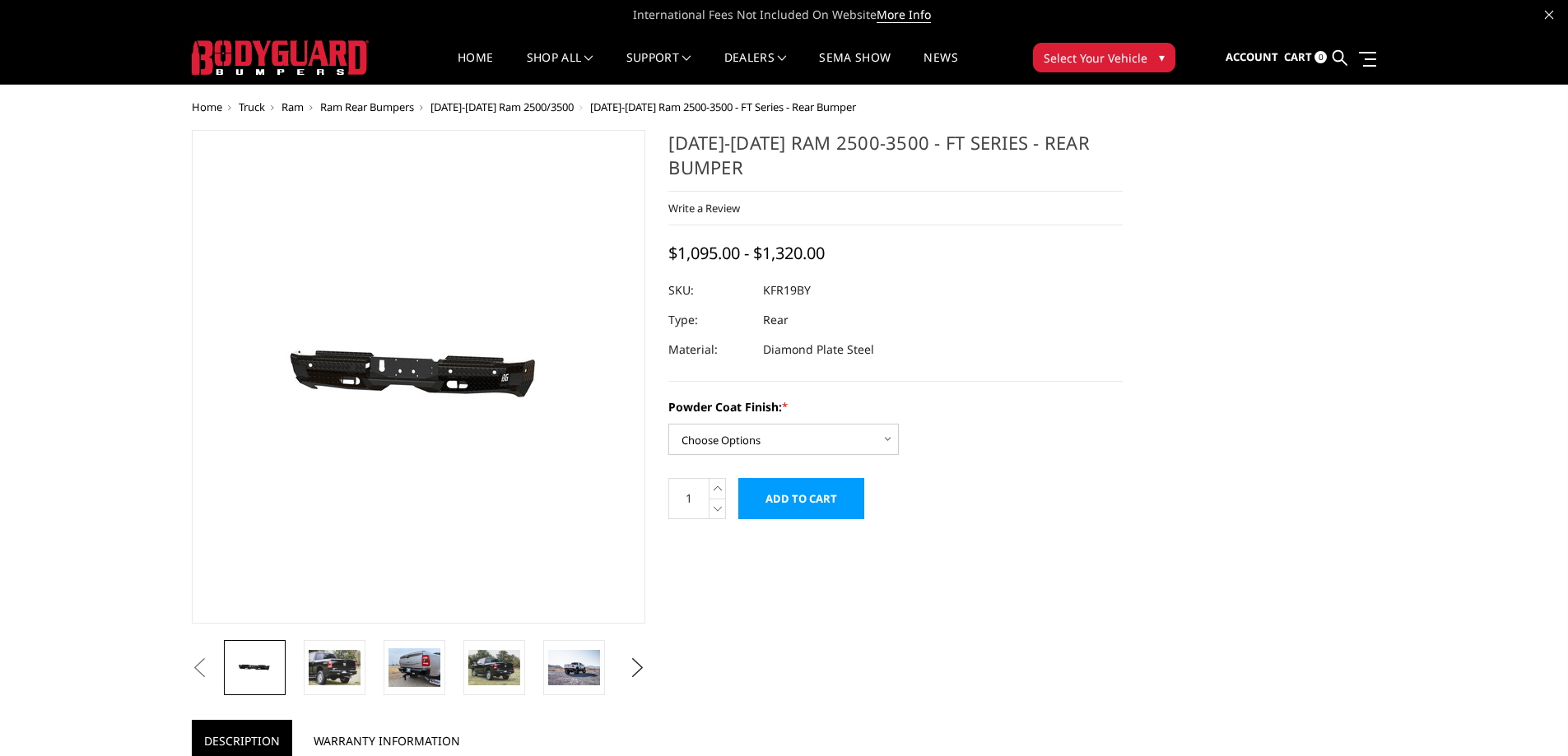
scroll to position [82, 0]
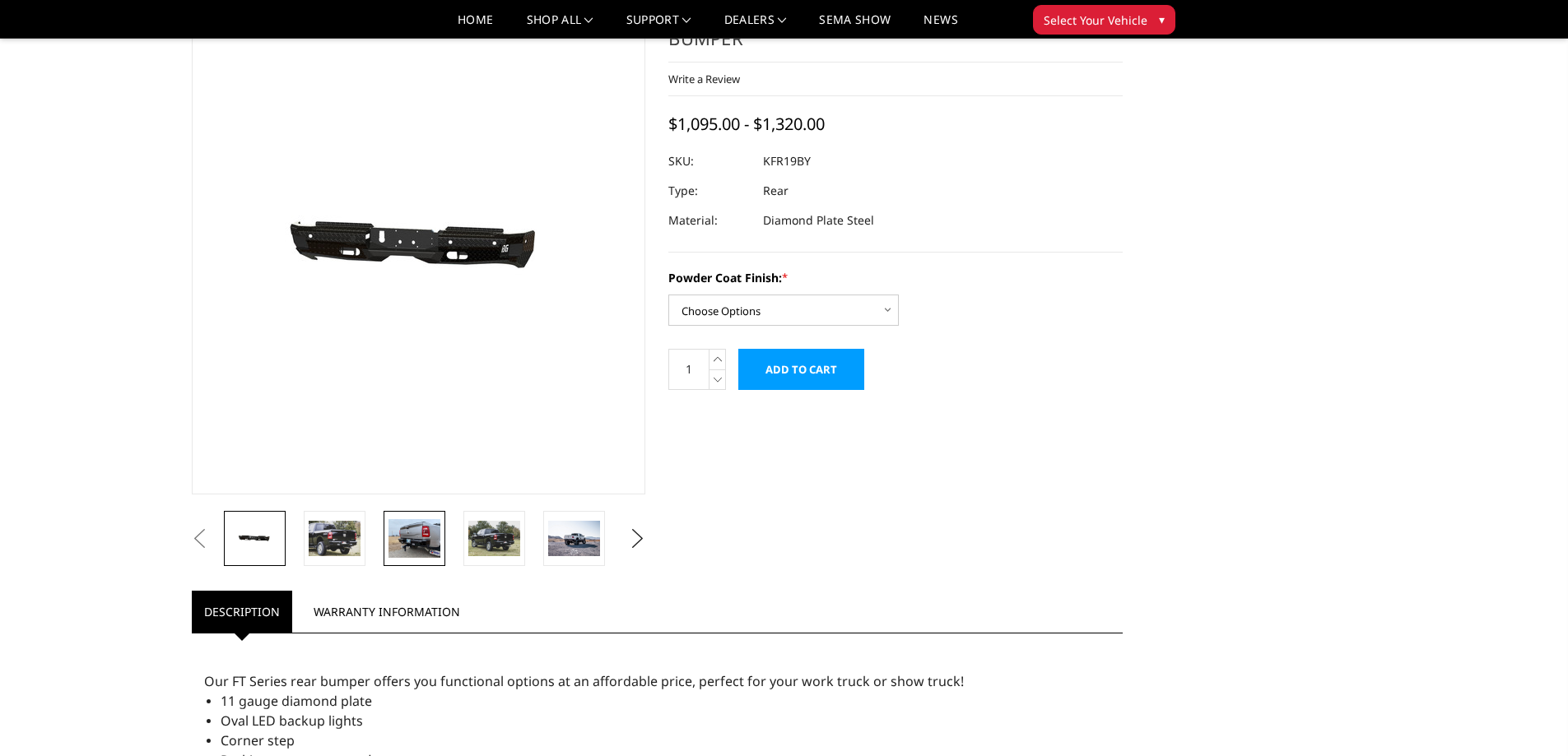
click at [408, 538] on img at bounding box center [414, 538] width 52 height 38
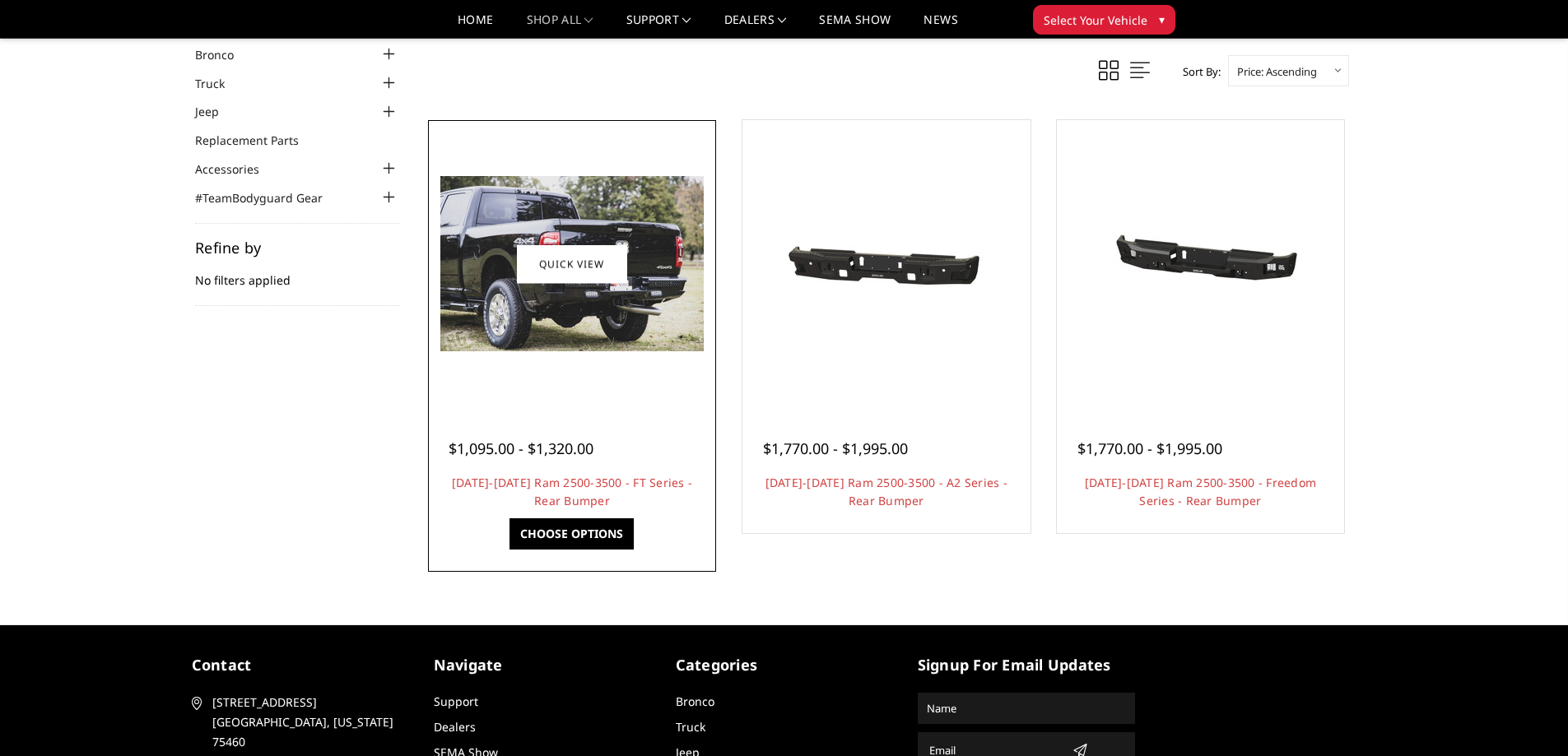
click at [649, 342] on img at bounding box center [572, 263] width 263 height 175
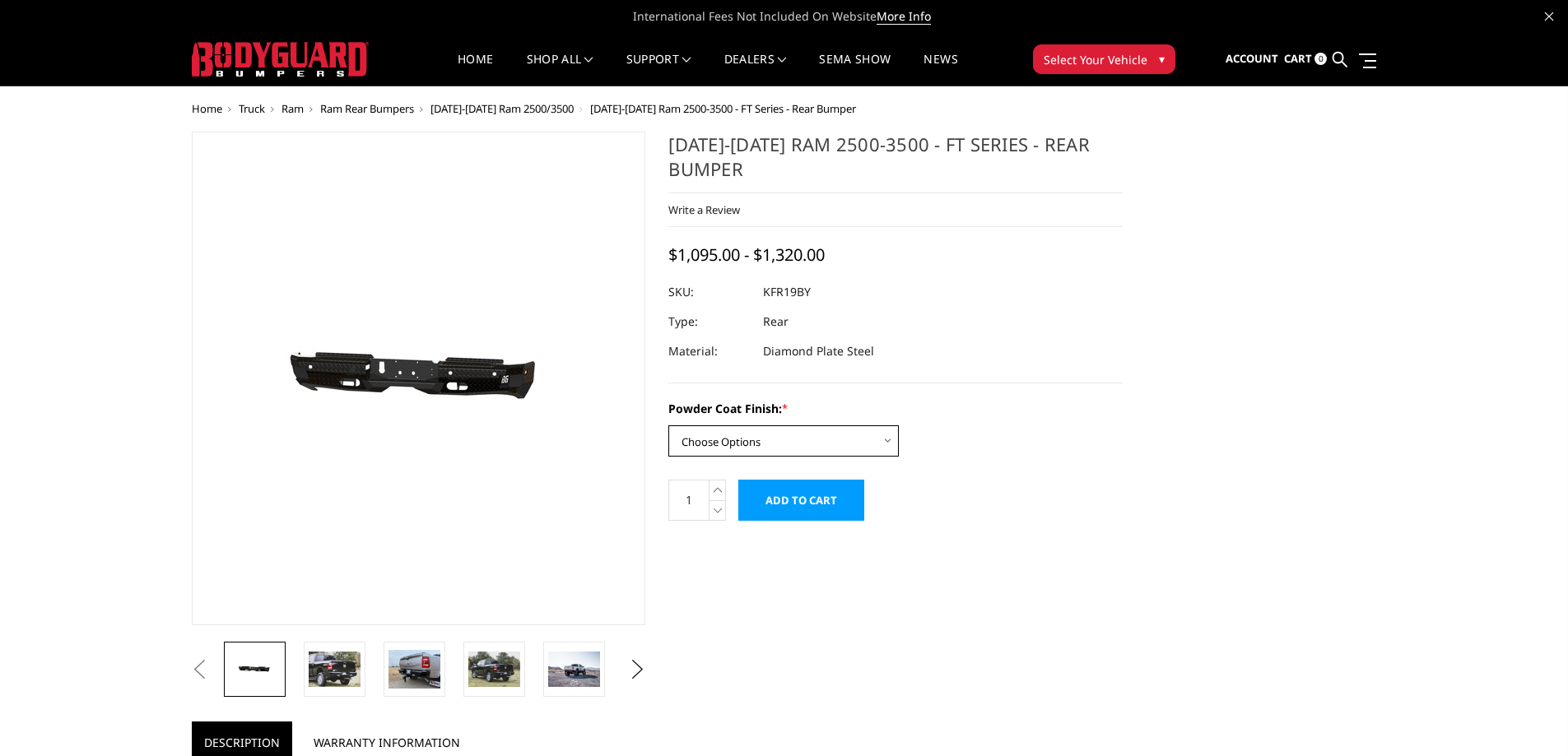
click at [742, 444] on select "Choose Options Bare Metal Gloss Black Powder Coat Textured Black Powder Coat" at bounding box center [784, 441] width 231 height 31
select select "3416"
click at [668, 426] on select "Choose Options Bare Metal Gloss Black Powder Coat Textured Black Powder Coat" at bounding box center [784, 441] width 231 height 31
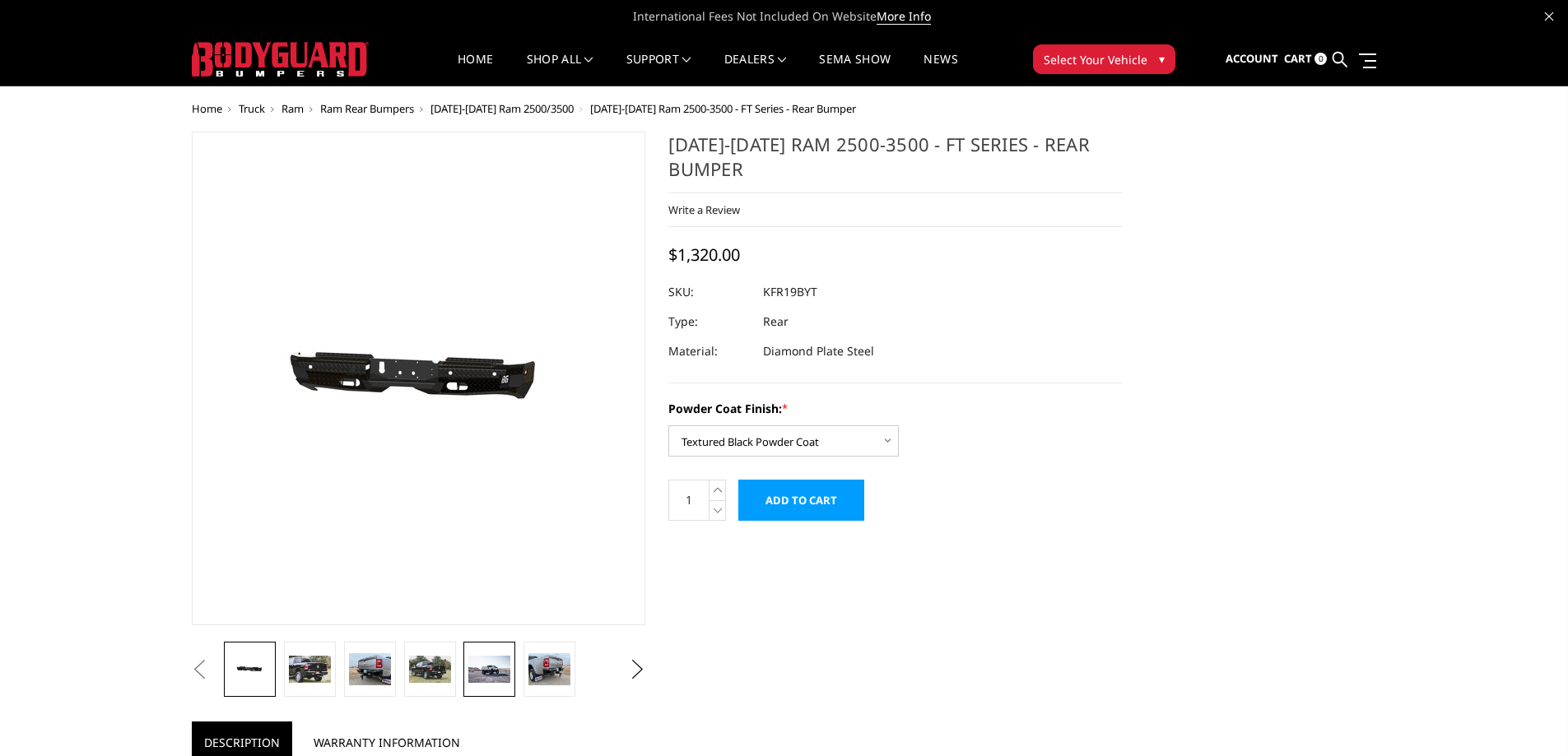
click at [511, 682] on img at bounding box center [490, 669] width 42 height 28
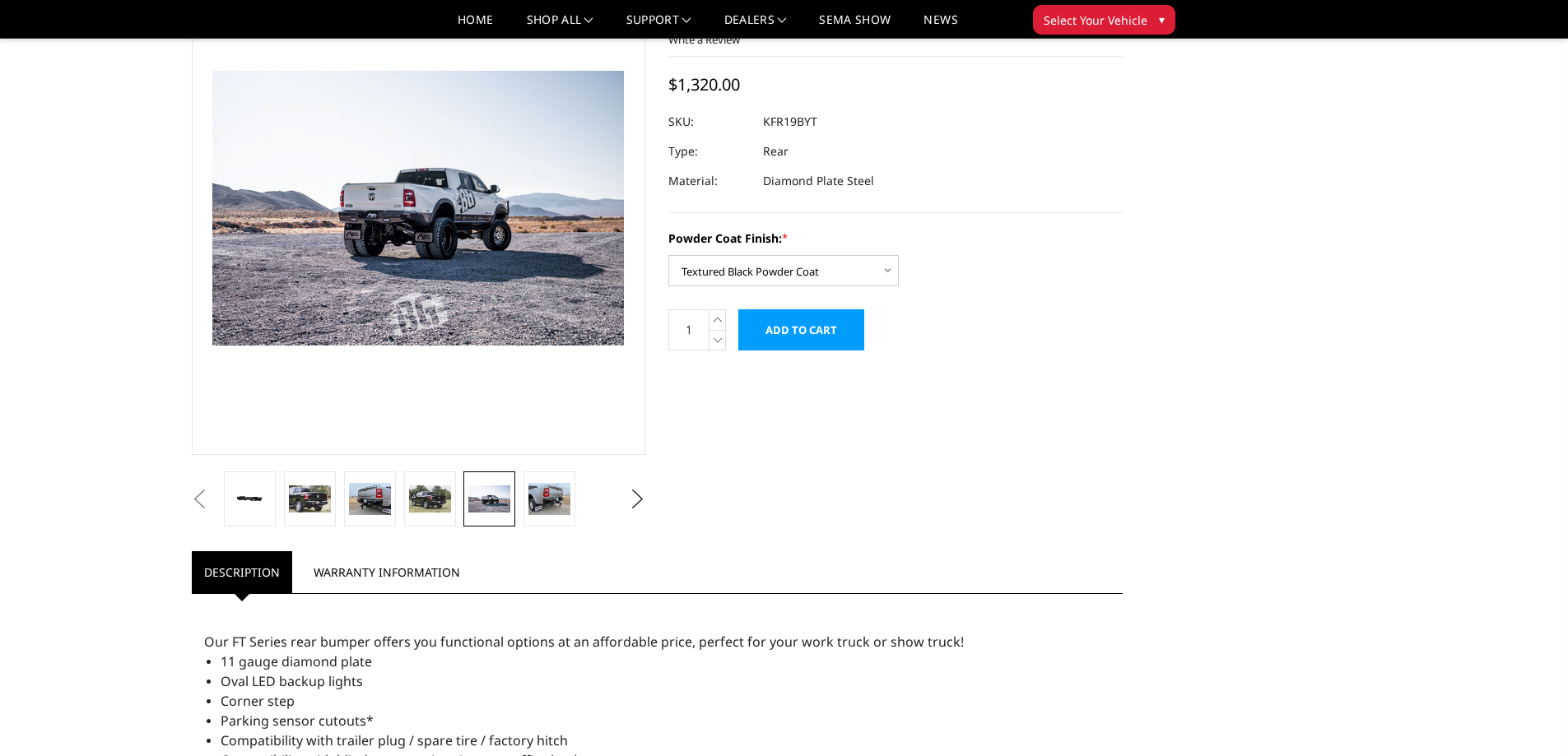
scroll to position [164, 0]
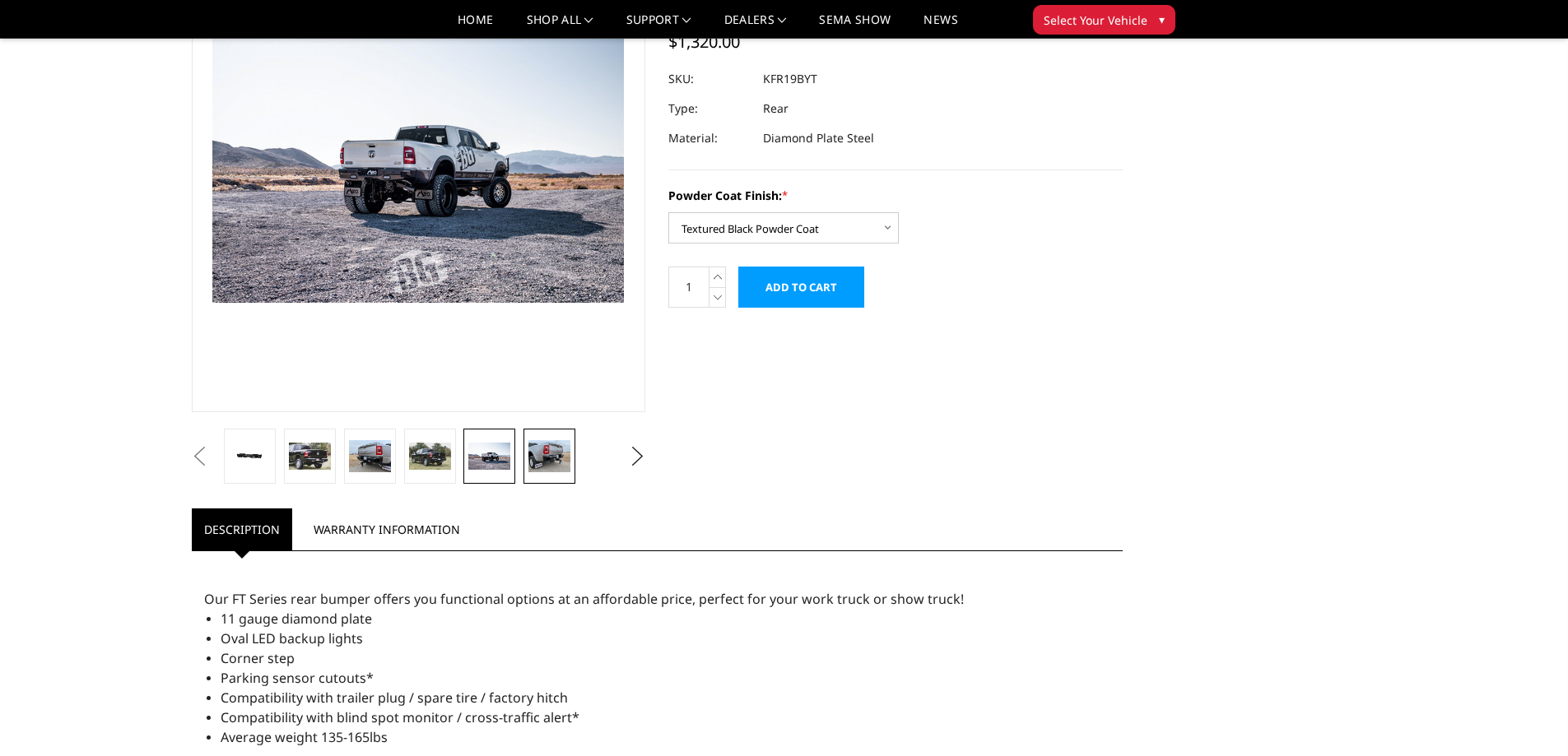
click at [550, 470] on img at bounding box center [549, 456] width 42 height 31
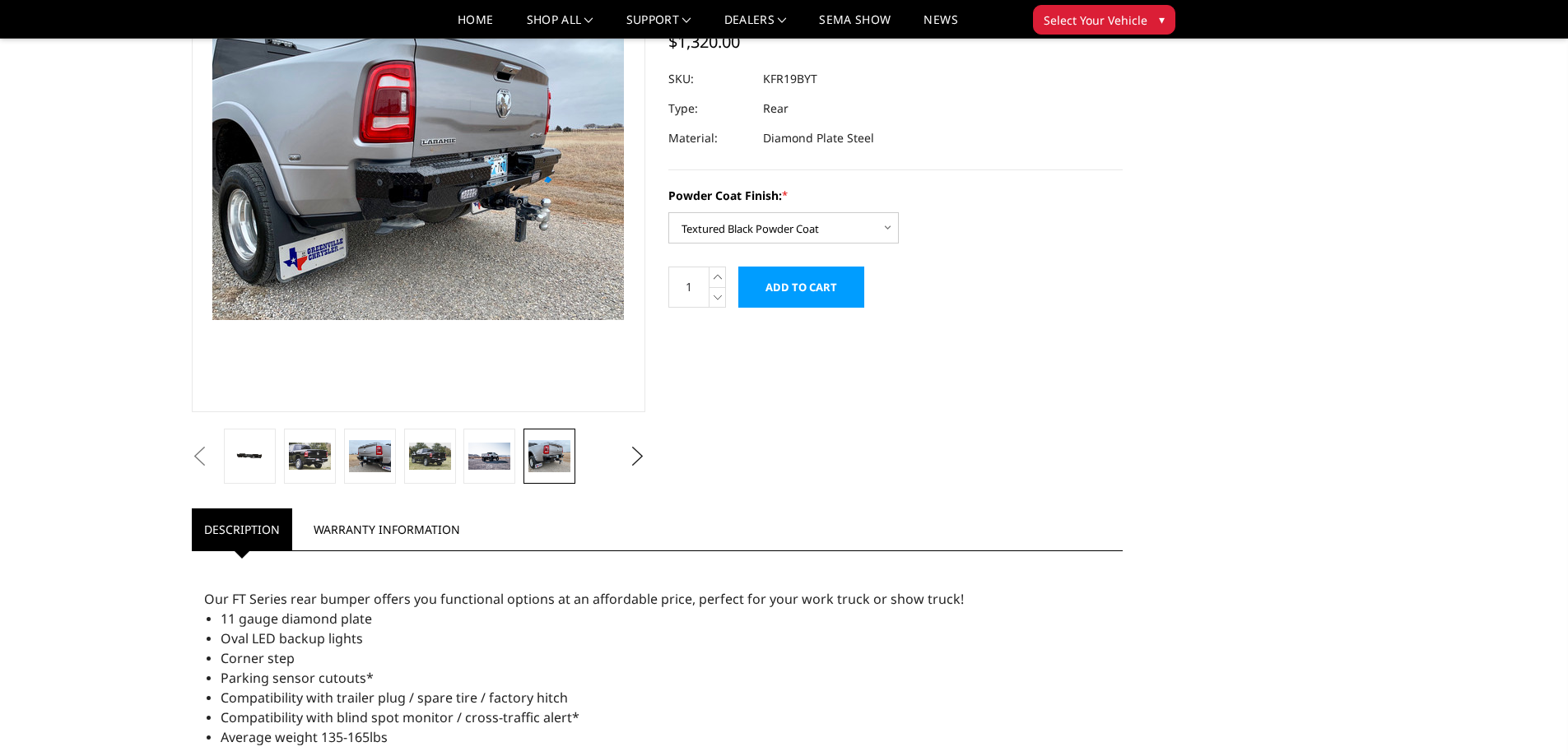
scroll to position [148, 0]
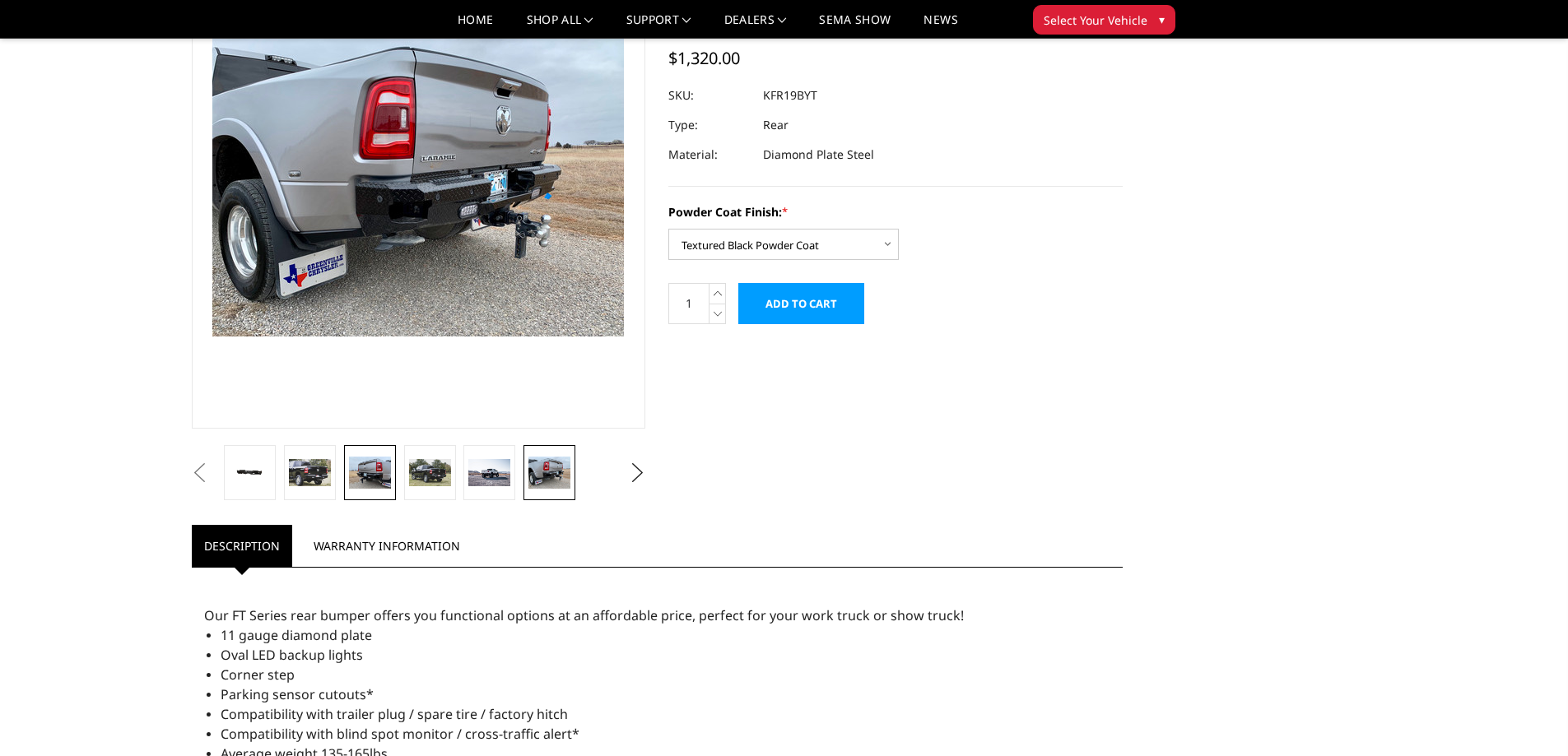
click at [378, 474] on img at bounding box center [370, 472] width 42 height 31
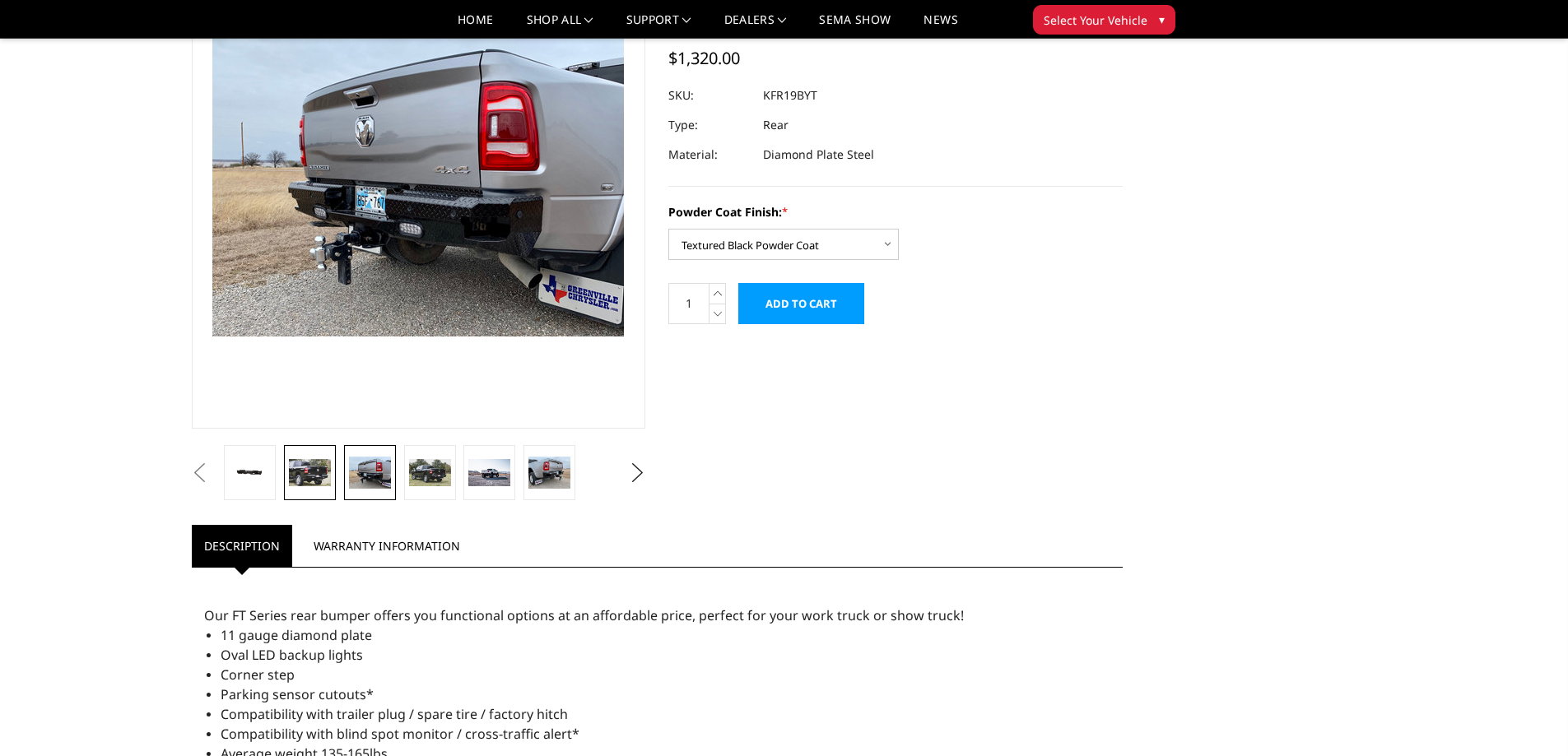
click at [325, 469] on img at bounding box center [310, 473] width 42 height 28
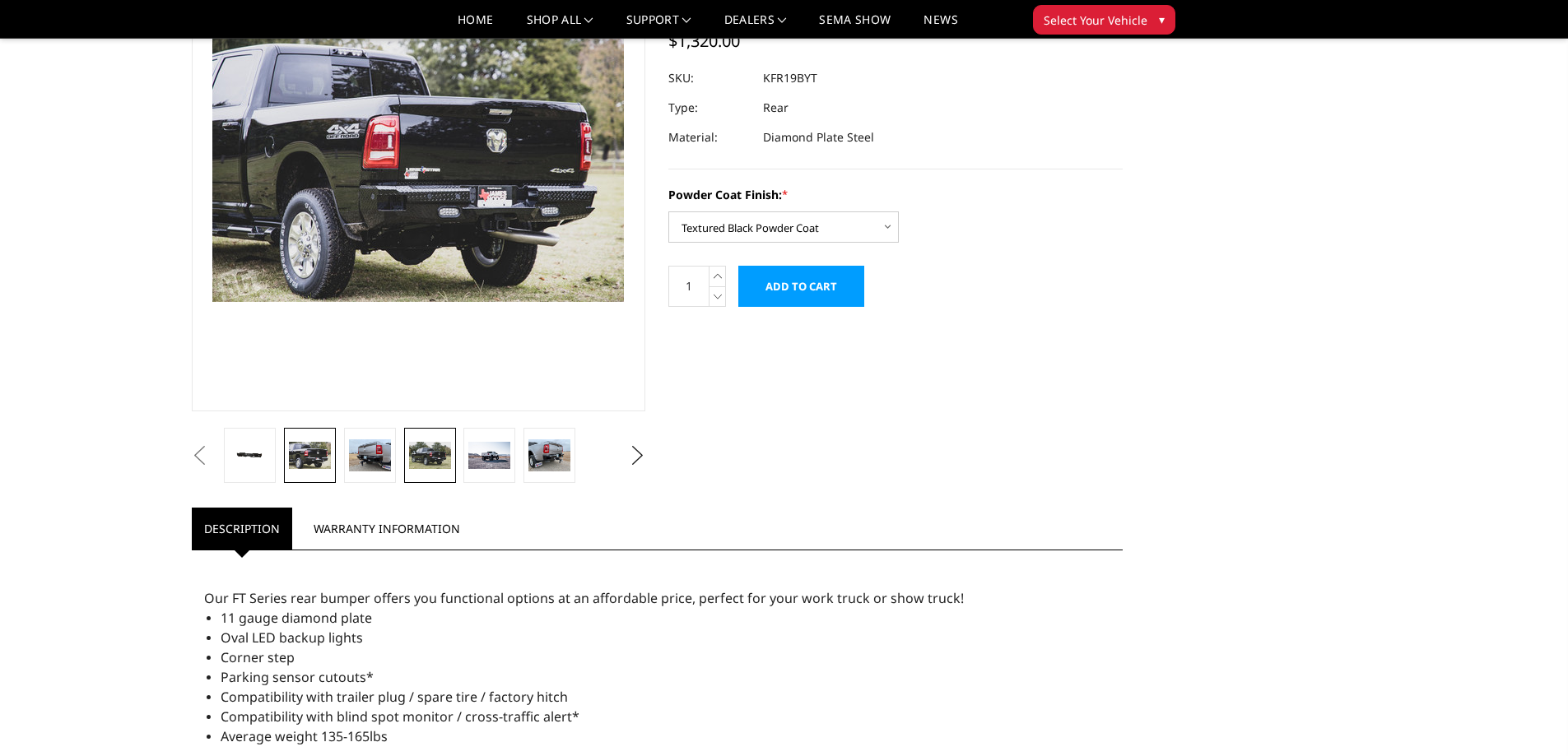
click at [430, 452] on img at bounding box center [430, 455] width 42 height 28
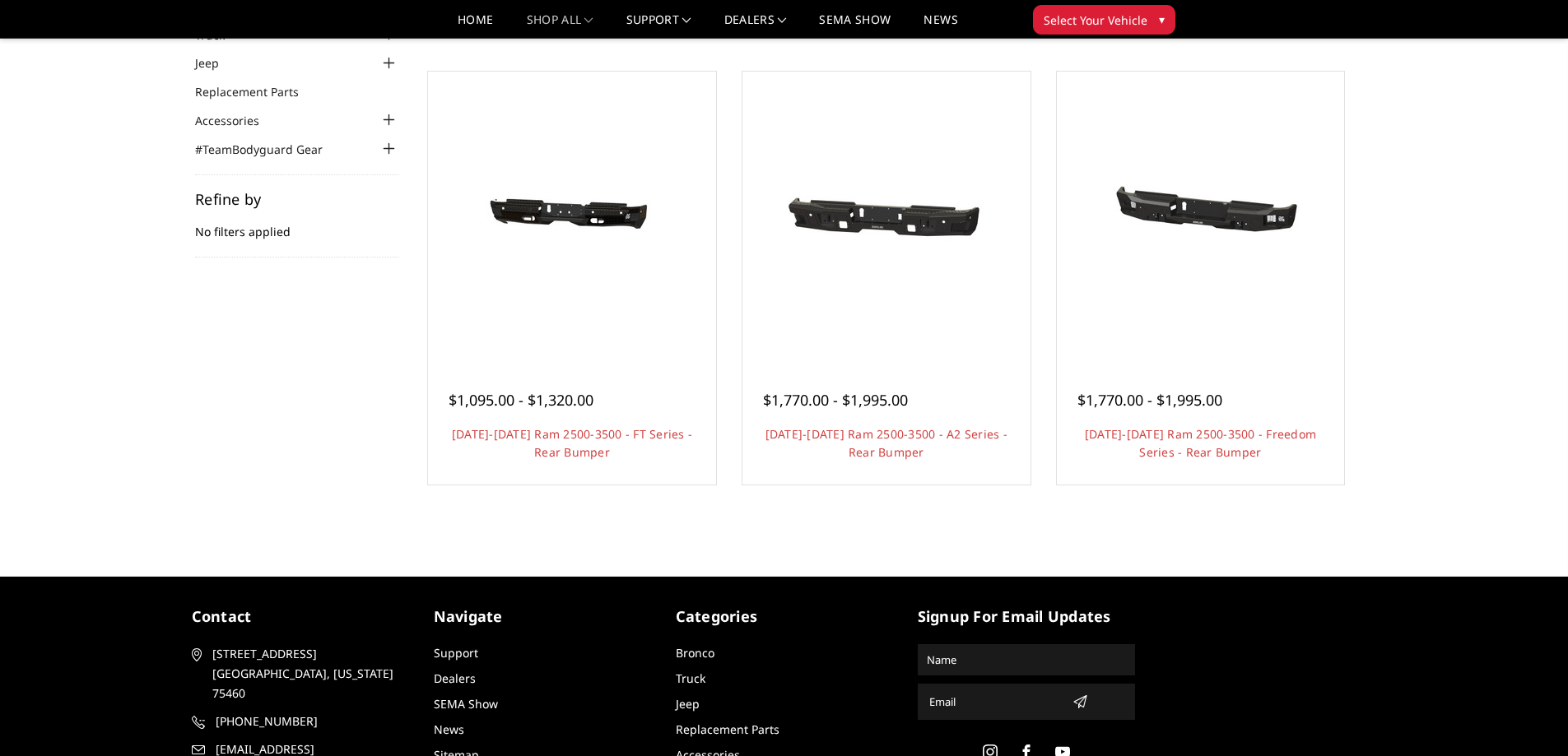
scroll to position [82, 0]
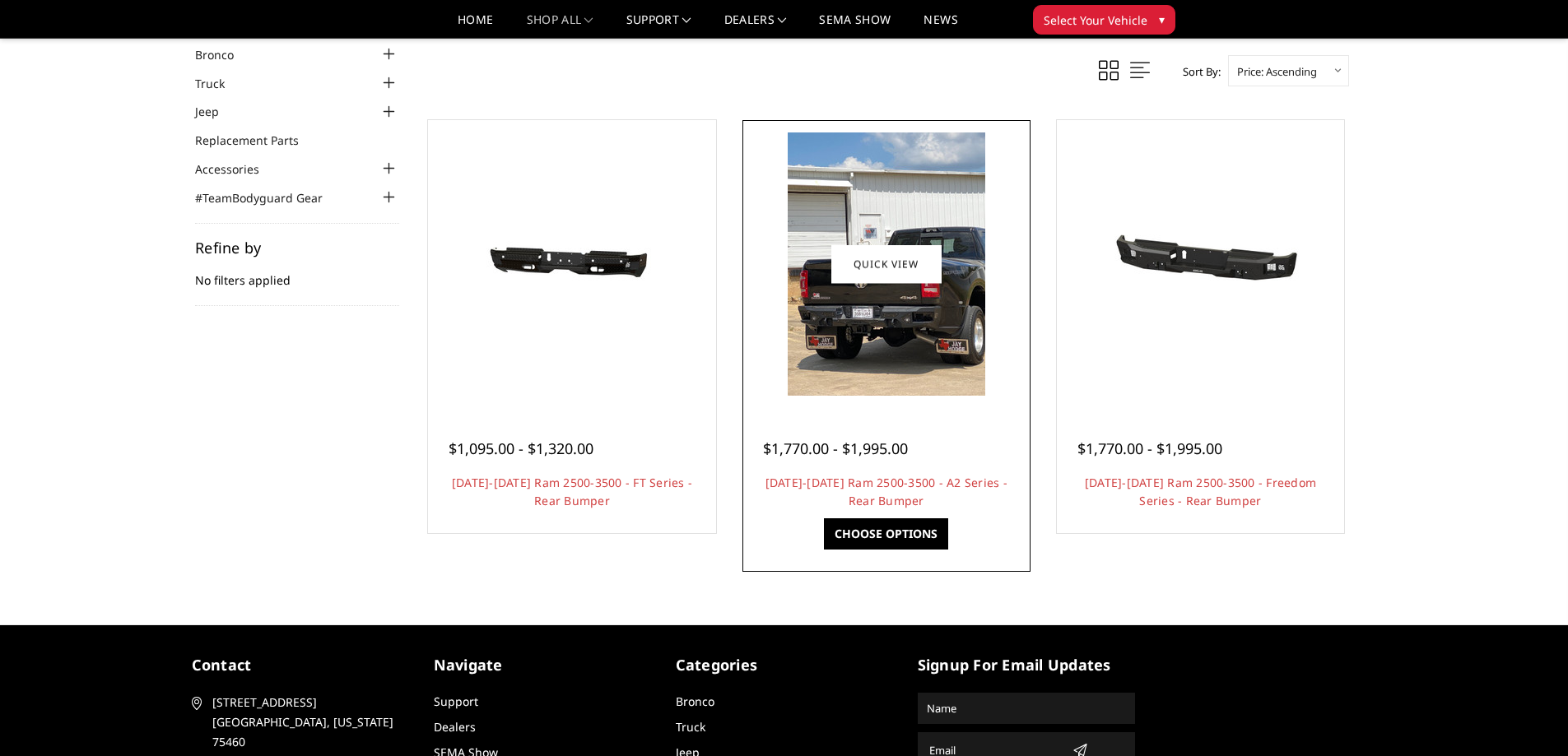
click at [877, 342] on img at bounding box center [887, 264] width 198 height 263
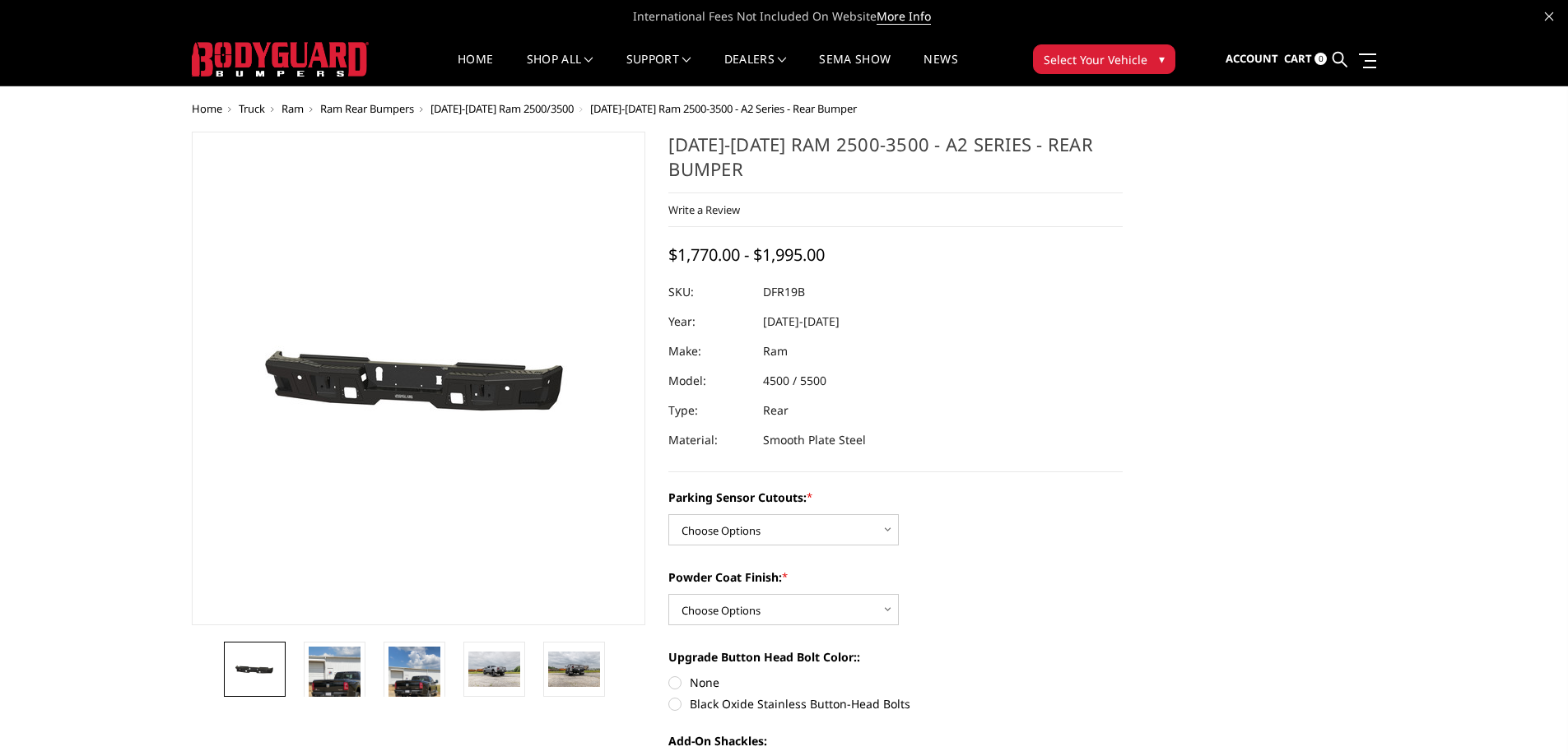
scroll to position [82, 0]
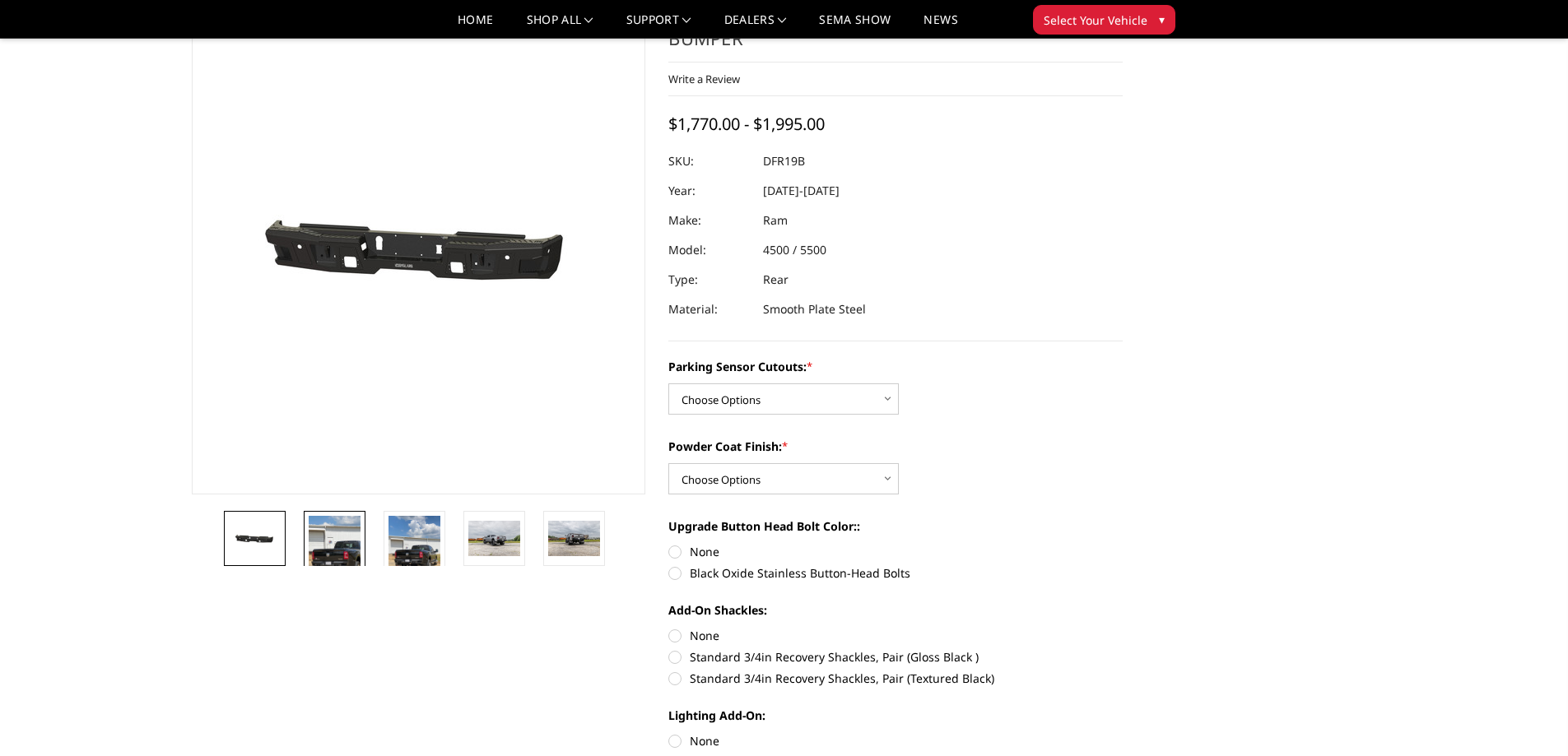
click at [338, 533] on img at bounding box center [334, 550] width 52 height 69
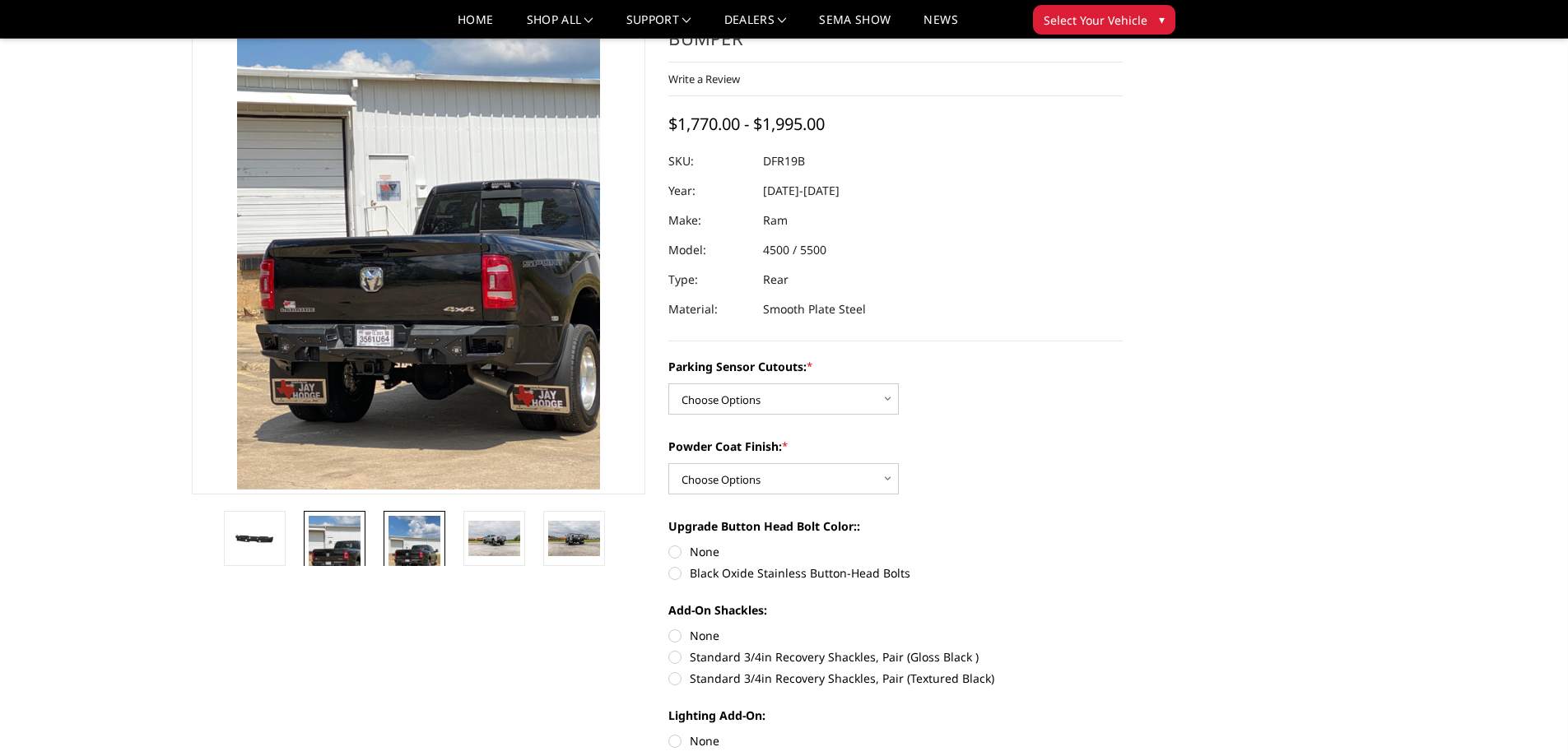
click at [417, 551] on img at bounding box center [414, 550] width 52 height 69
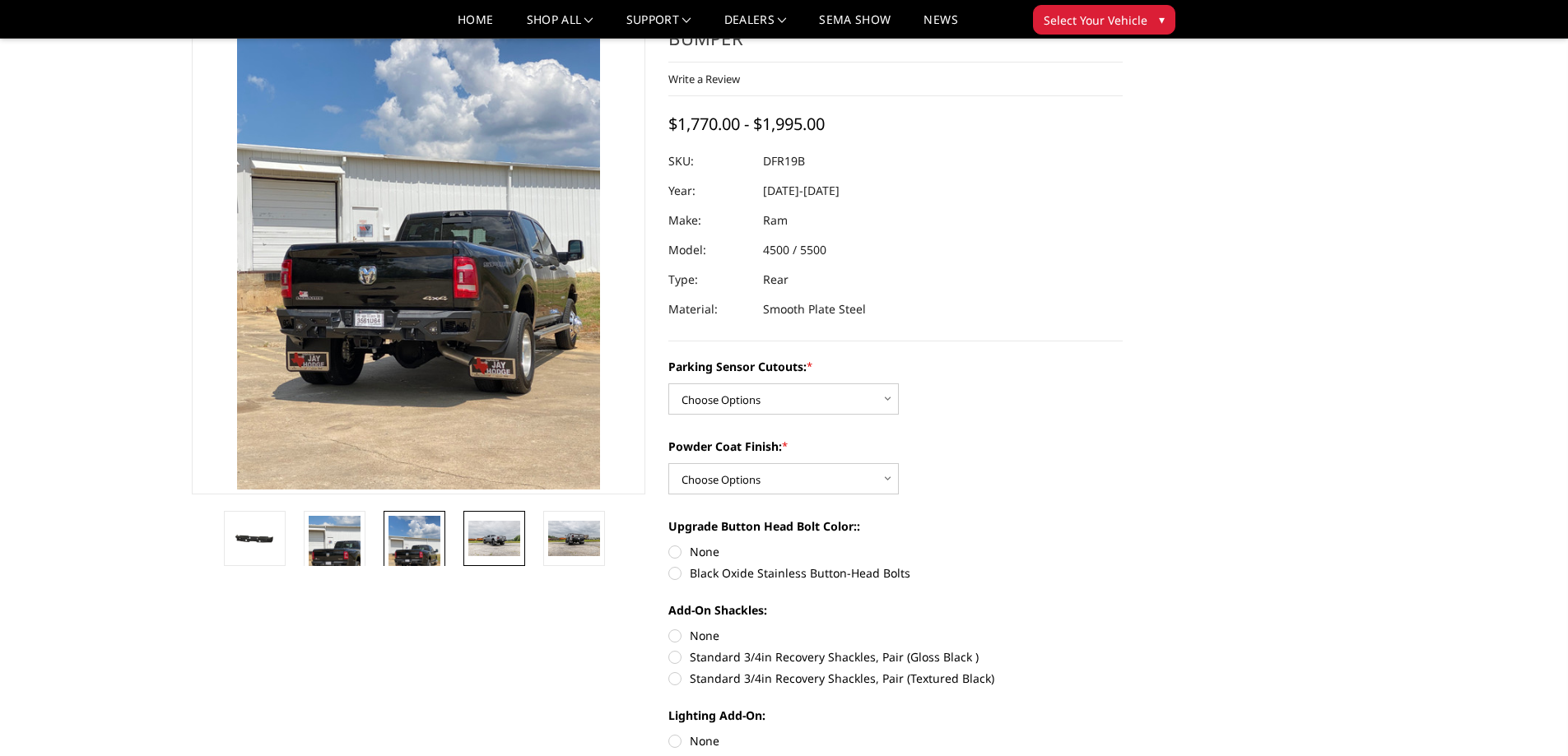
click at [520, 527] on img at bounding box center [494, 538] width 52 height 35
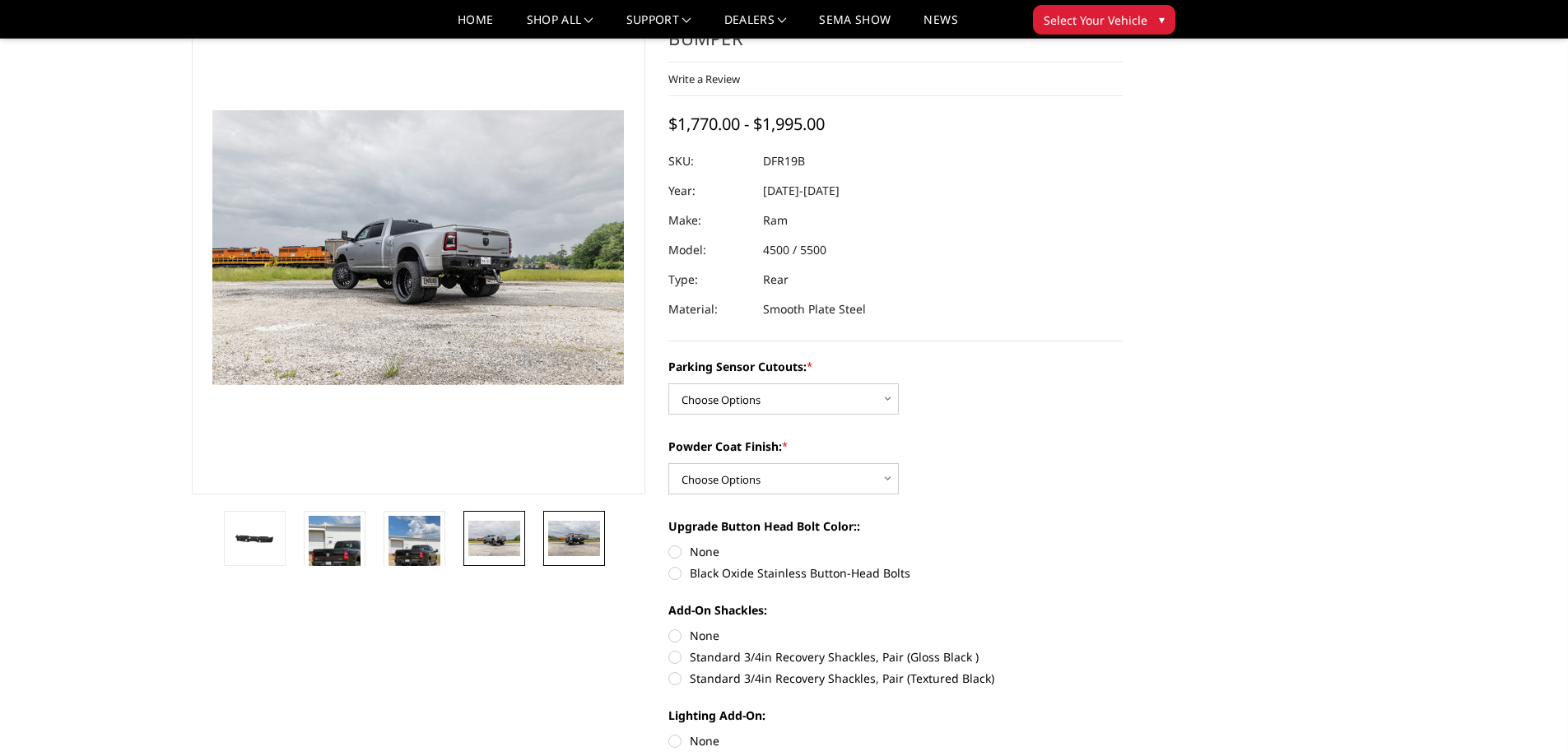
click at [582, 536] on img at bounding box center [574, 538] width 52 height 35
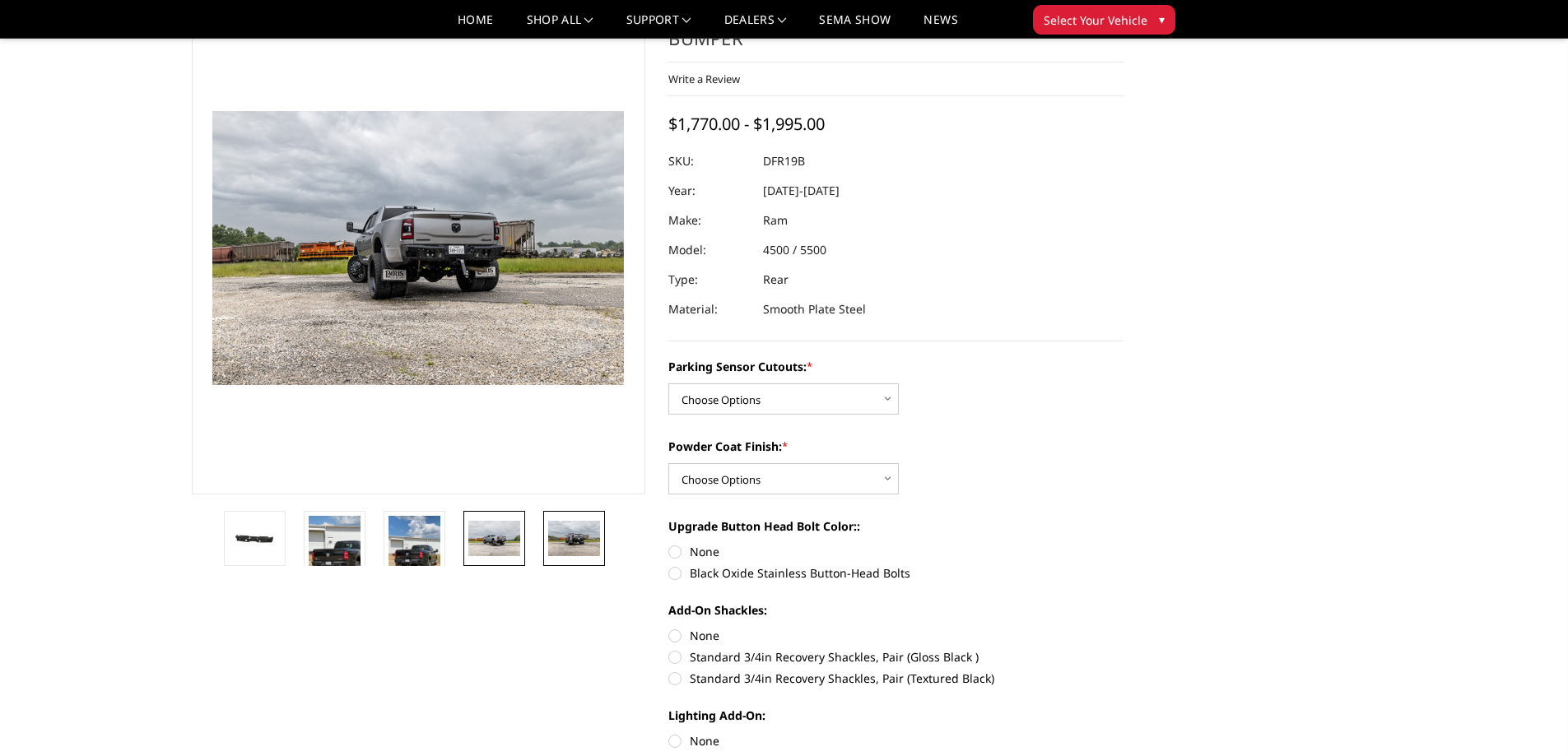
click at [463, 533] on link at bounding box center [494, 538] width 62 height 55
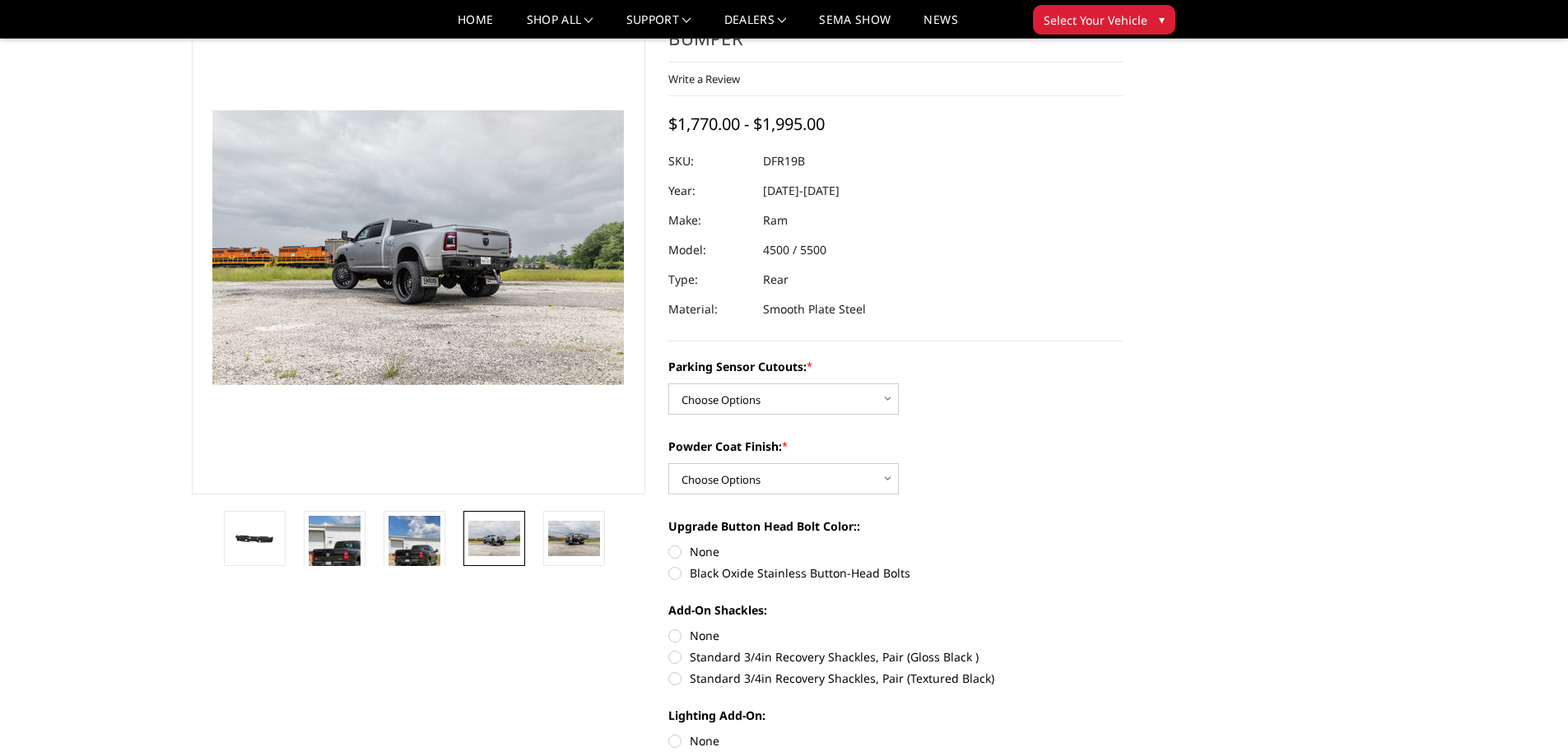
click at [378, 535] on li at bounding box center [340, 538] width 80 height 55
click at [275, 533] on img at bounding box center [254, 538] width 52 height 23
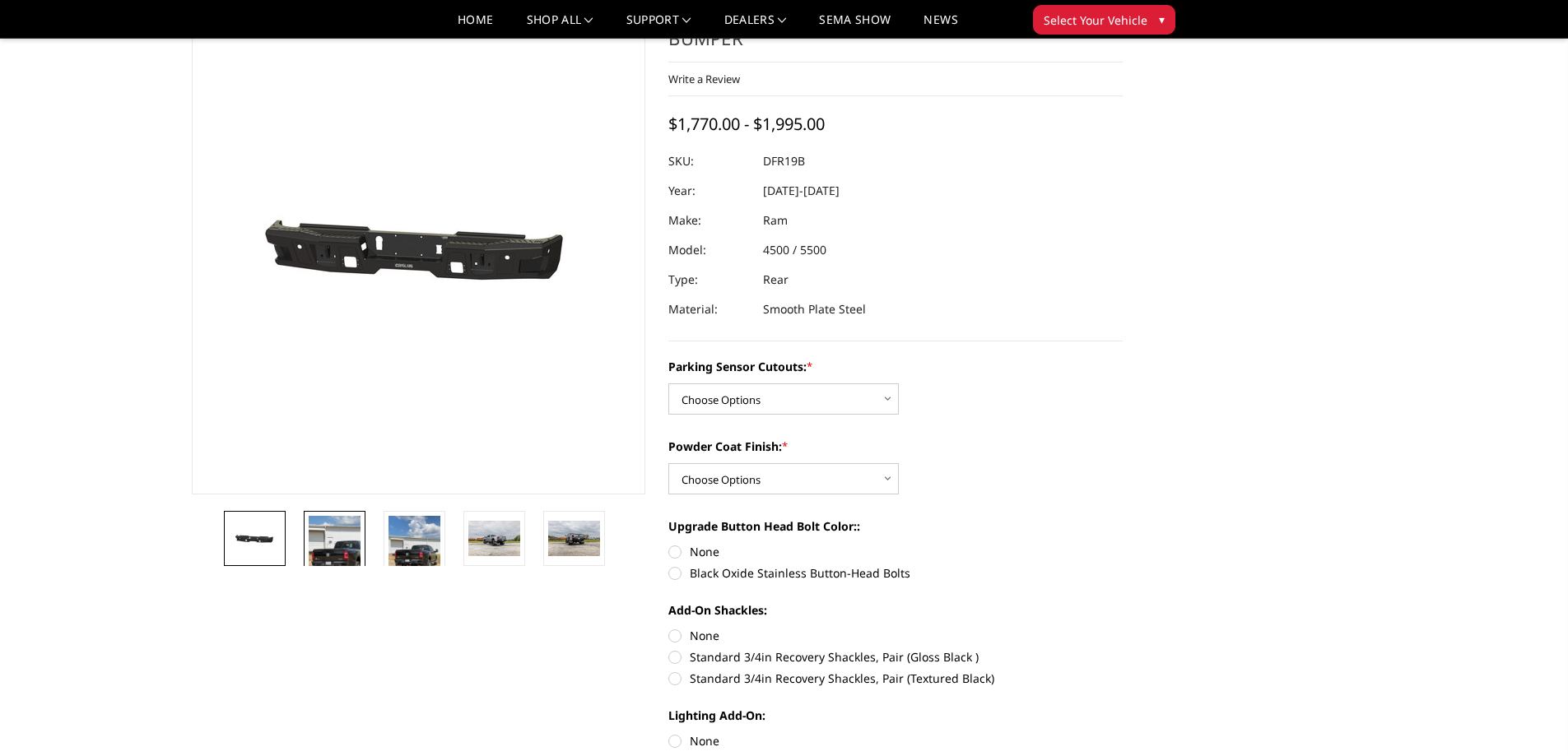
click at [333, 545] on img at bounding box center [334, 550] width 52 height 69
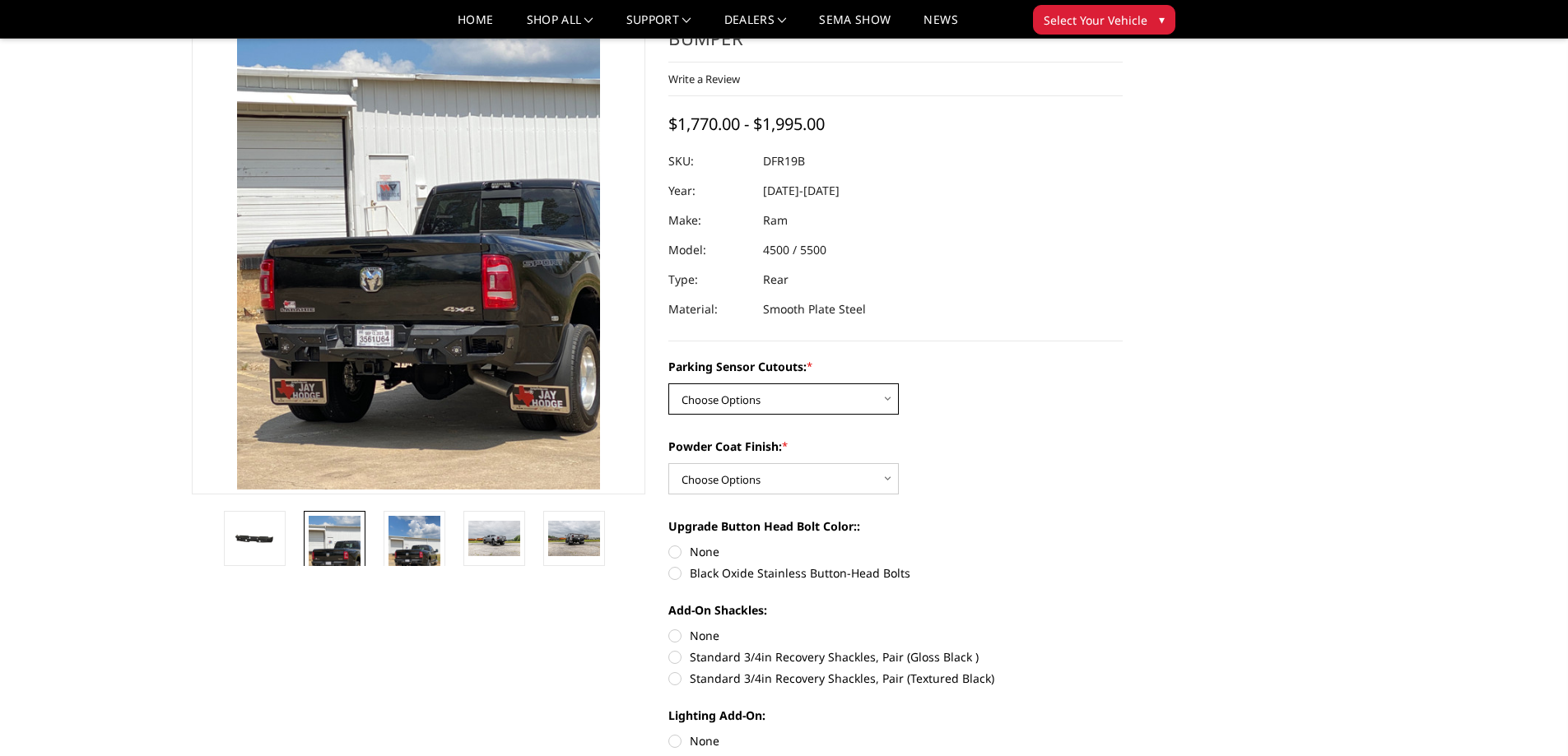
click at [748, 396] on select "Choose Options No - Without Parking Sensor Cutouts Yes - With Parking Sensor Cu…" at bounding box center [784, 399] width 231 height 31
select select "2165"
click at [668, 384] on select "Choose Options No - Without Parking Sensor Cutouts Yes - With Parking Sensor Cu…" at bounding box center [784, 399] width 231 height 31
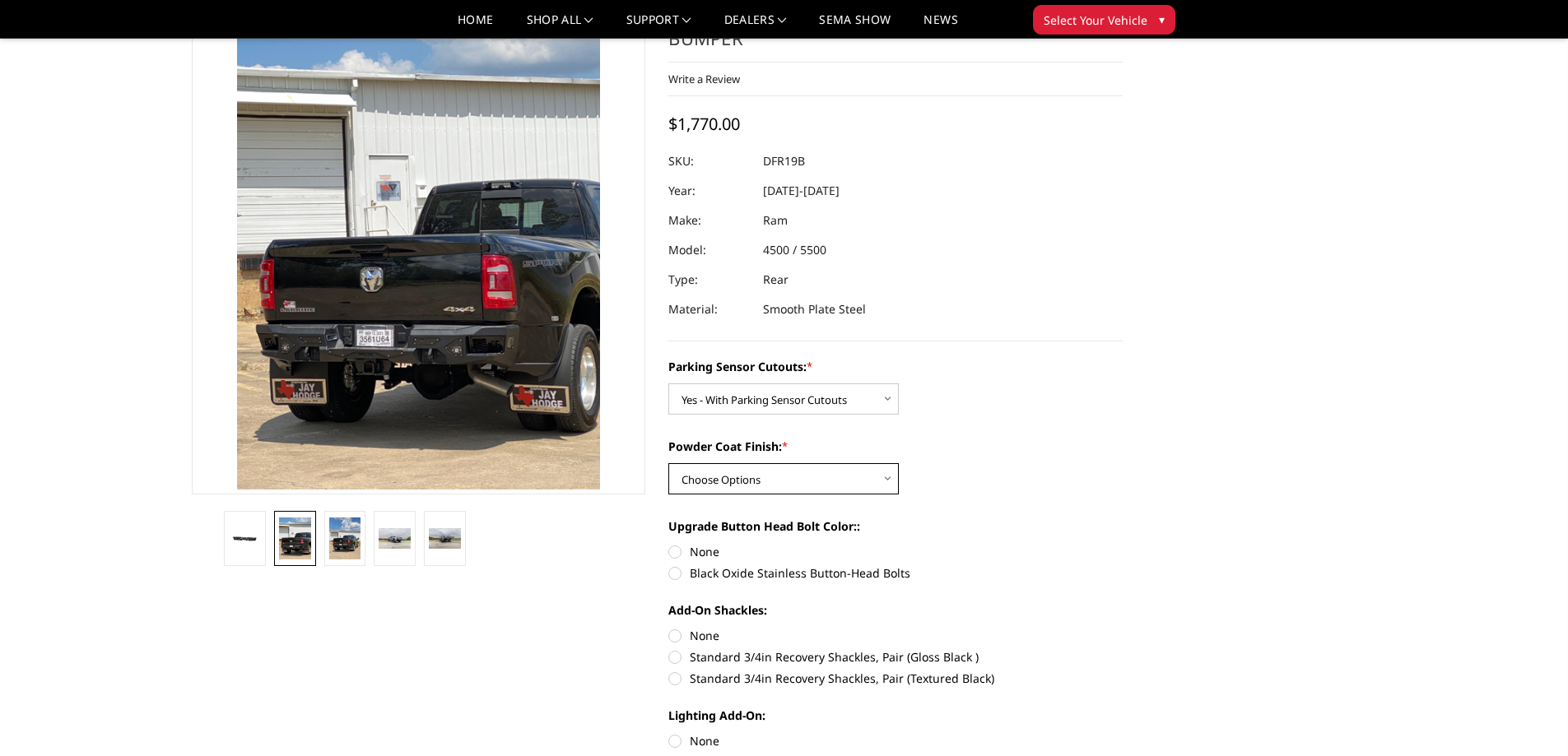
click at [772, 491] on select "Choose Options Bare Metal Textured Black Powder Coat" at bounding box center [784, 479] width 231 height 31
select select "2167"
click at [668, 463] on select "Choose Options Bare Metal Textured Black Powder Coat" at bounding box center [784, 479] width 231 height 31
click at [732, 568] on label "Black Oxide Stainless Button-Head Bolts" at bounding box center [896, 573] width 455 height 17
click at [1123, 544] on input "Black Oxide Stainless Button-Head Bolts" at bounding box center [1123, 543] width 1 height 1
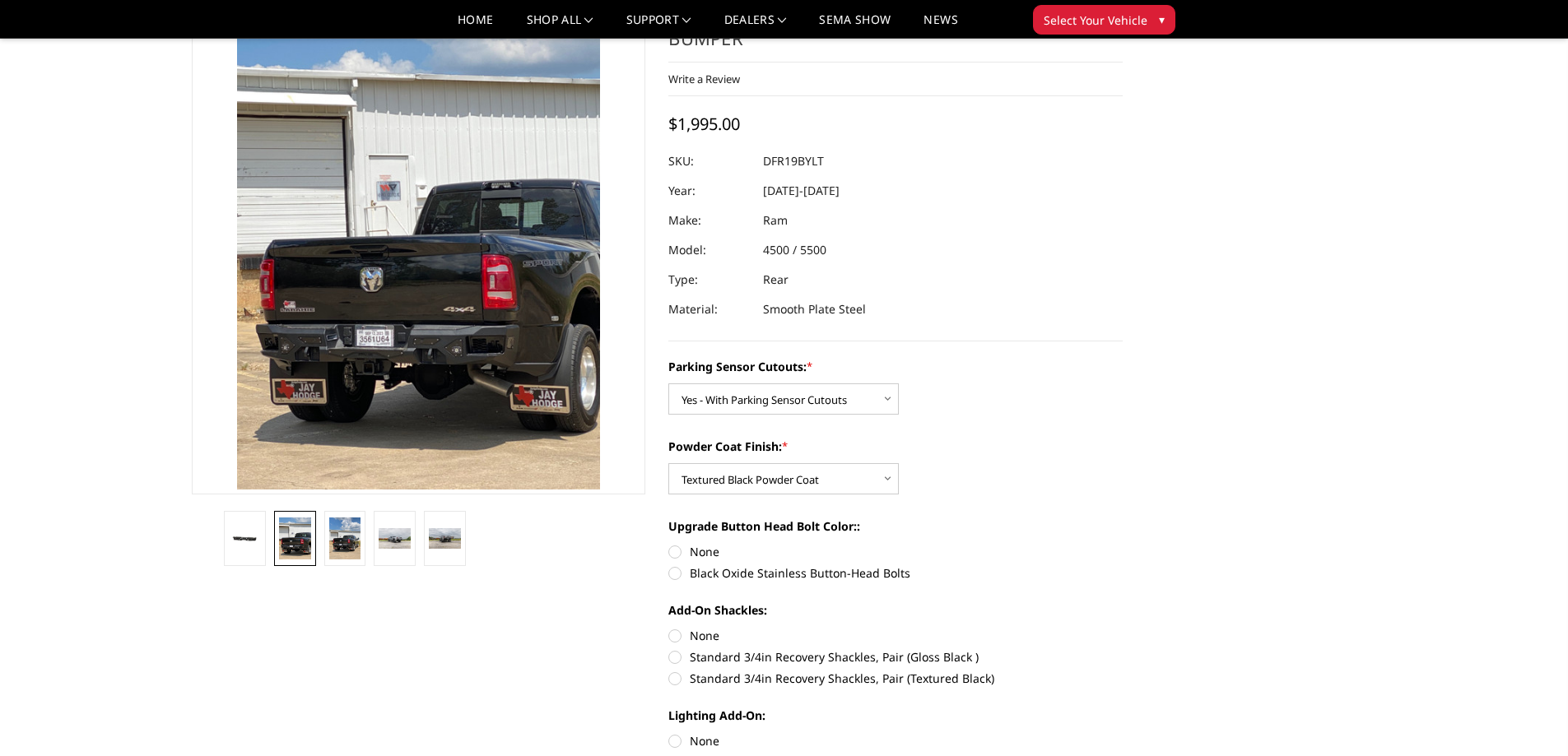
radio input "true"
click at [732, 543] on label "None" at bounding box center [896, 551] width 455 height 17
click at [669, 543] on input "None" at bounding box center [668, 543] width 1 height 1
radio input "true"
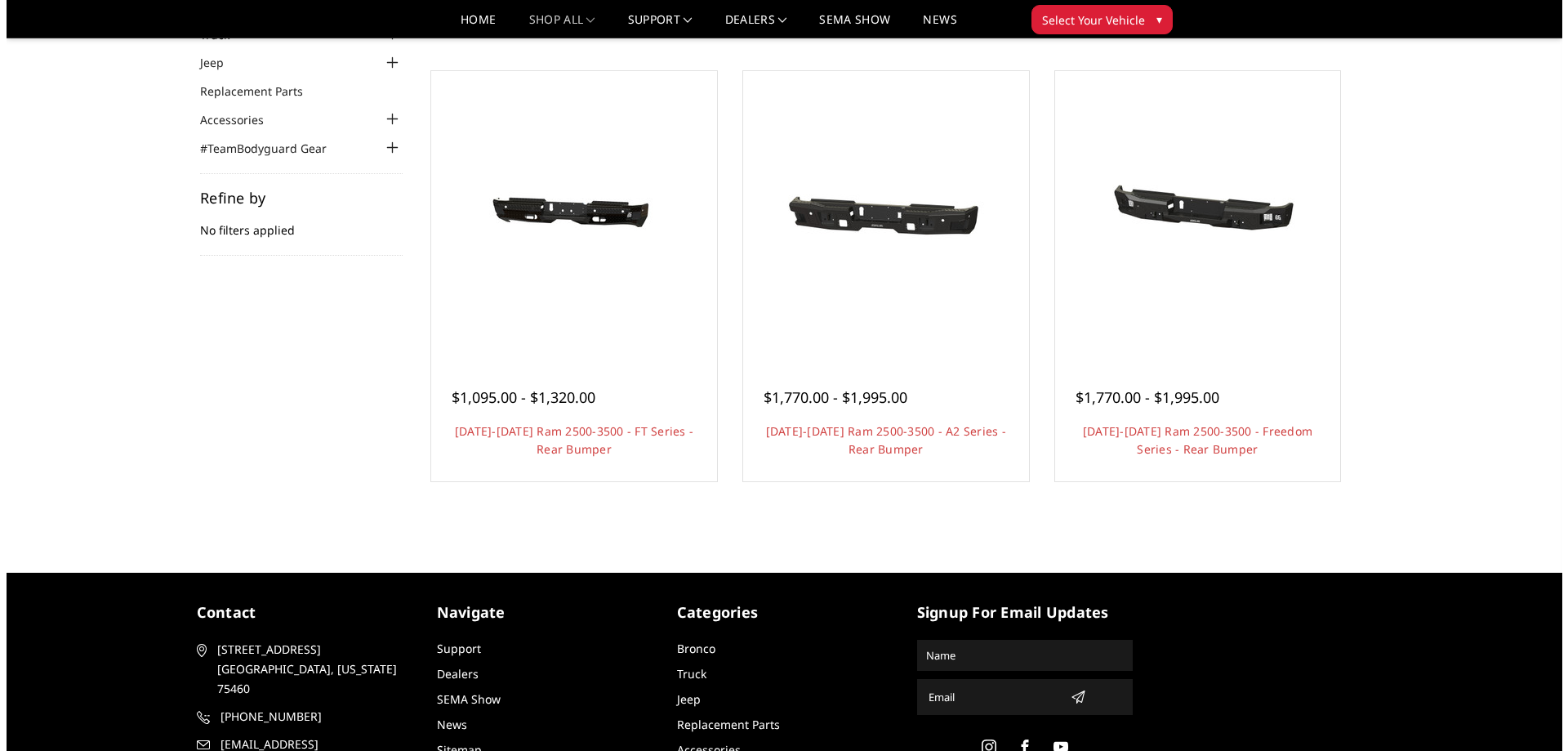
scroll to position [82, 0]
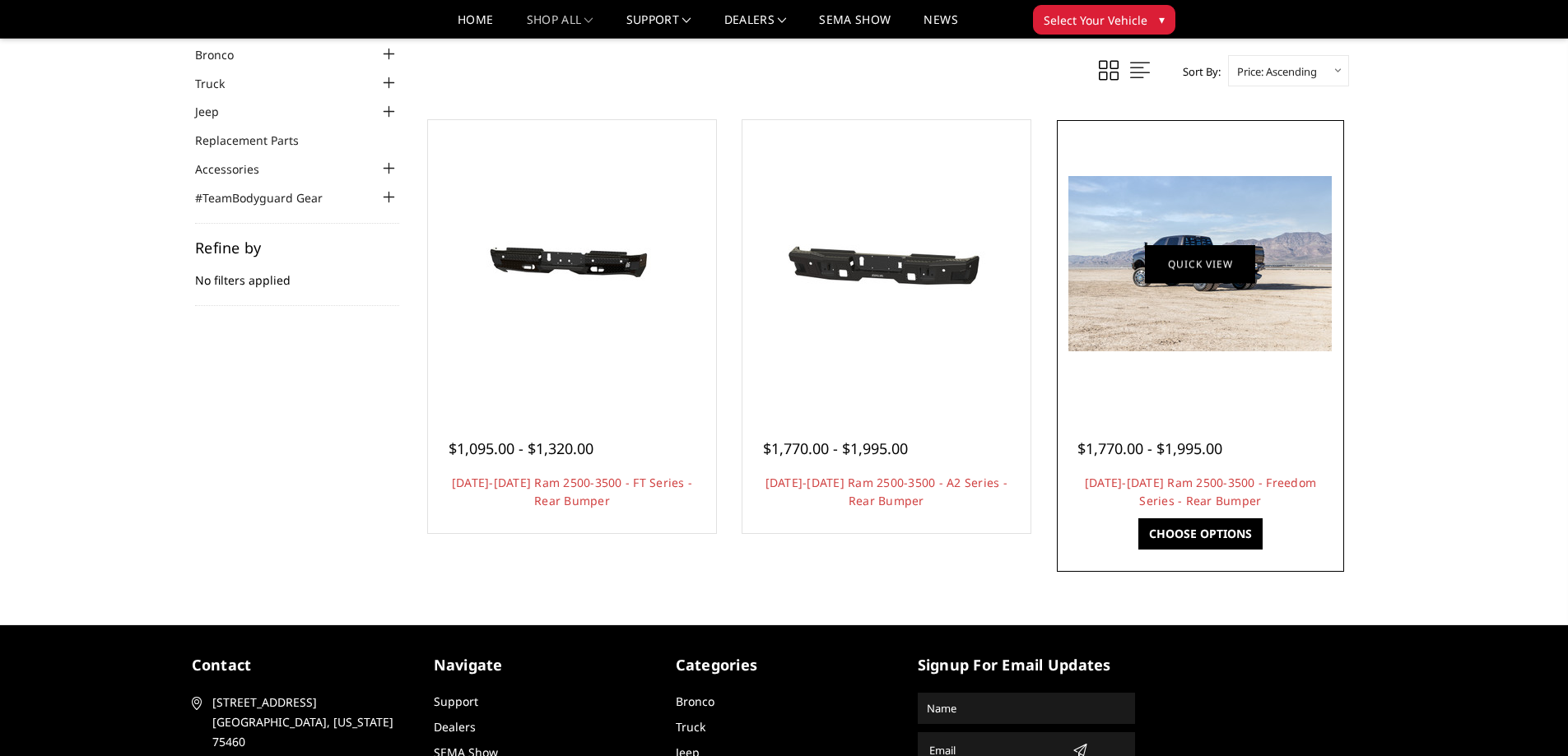
click at [1196, 262] on link "Quick view" at bounding box center [1200, 264] width 110 height 38
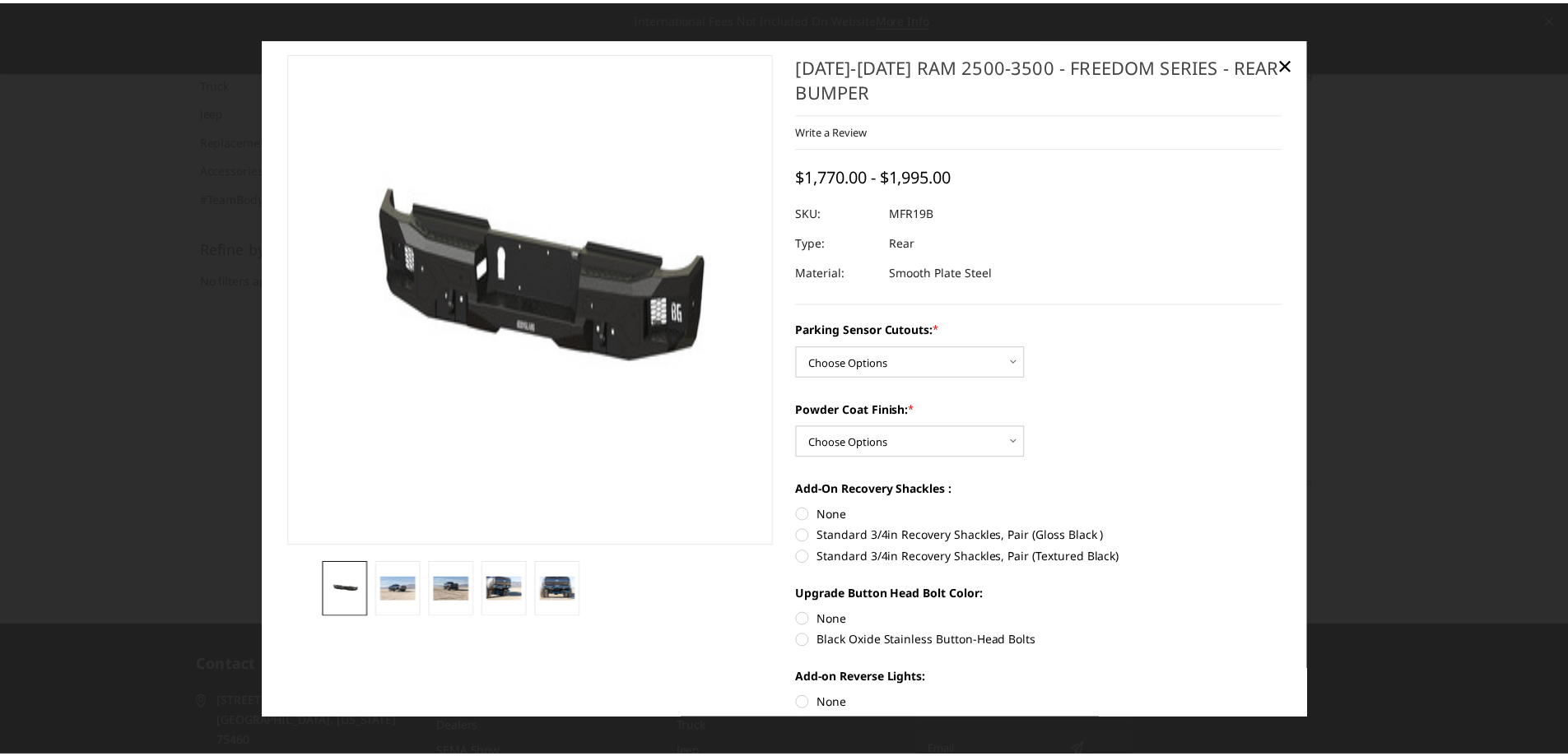
scroll to position [0, 0]
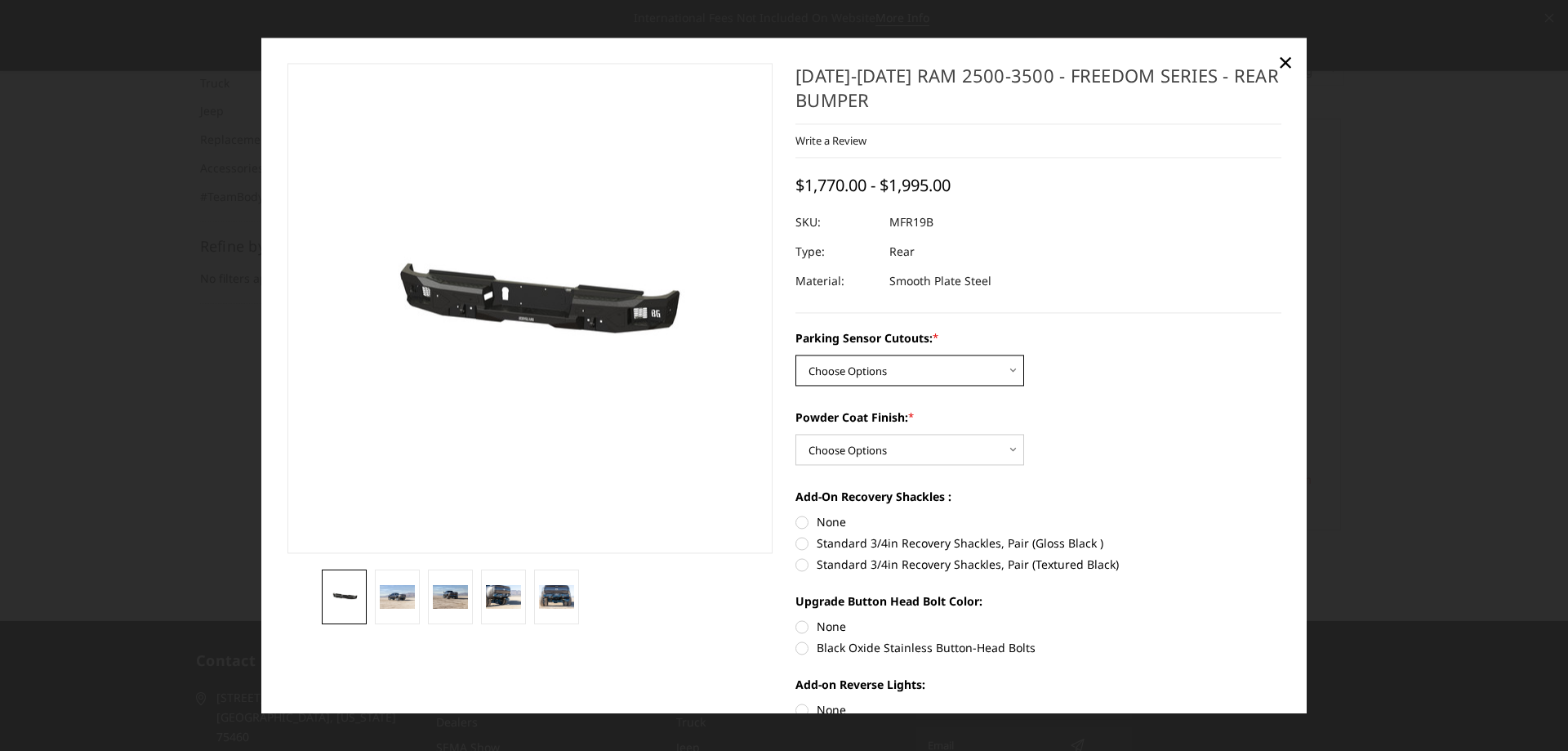
click at [888, 374] on select "Choose Options No - Without Parking Sensor Cutouts Yes - With Parking Sensor Cu…" at bounding box center [910, 370] width 229 height 31
select select "2709"
click at [796, 354] on select "Choose Options No - Without Parking Sensor Cutouts Yes - With Parking Sensor Cu…" at bounding box center [910, 370] width 229 height 31
click at [864, 448] on select "Choose Options Bare Metal Texture Black Powder Coat" at bounding box center [910, 450] width 229 height 31
select select "2711"
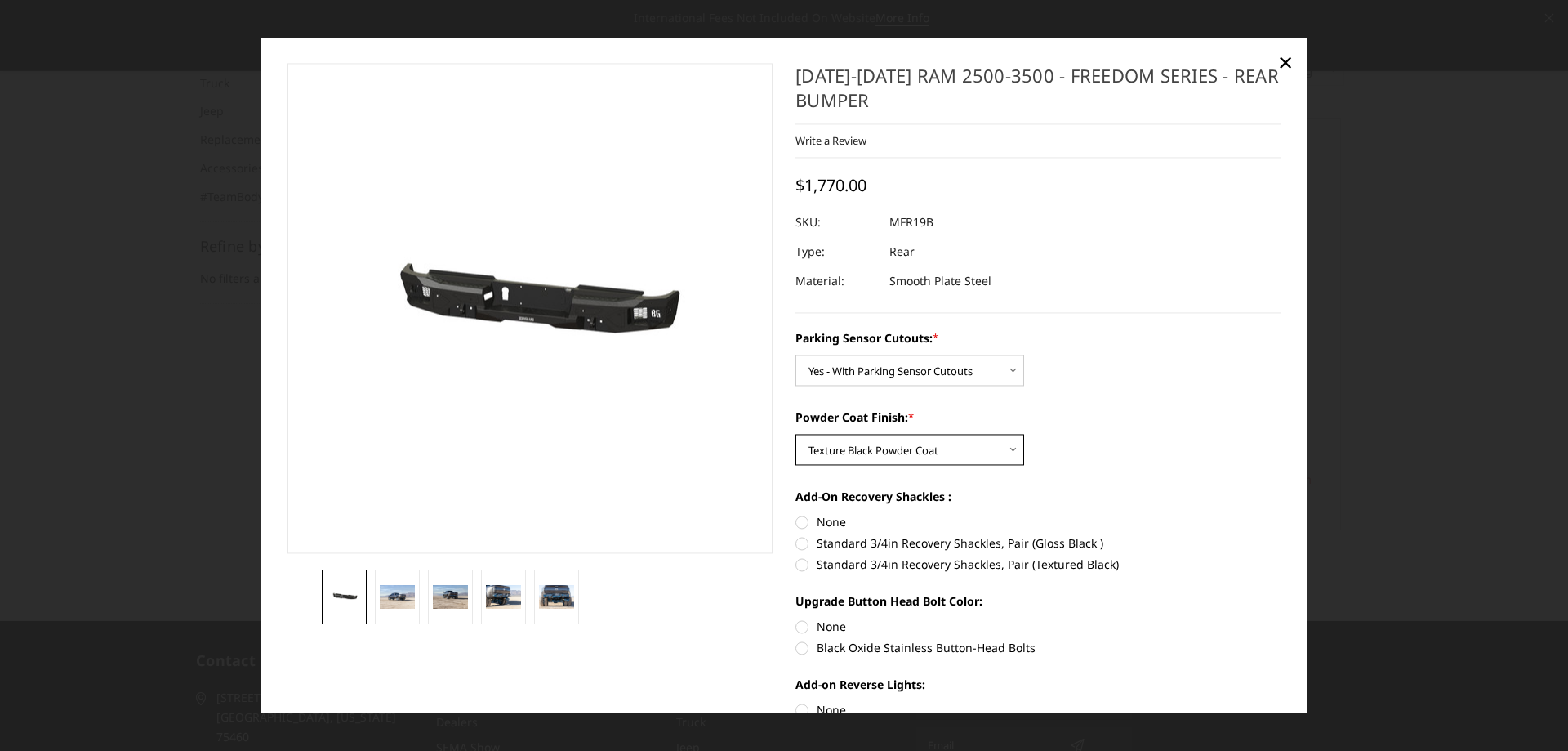
click at [796, 434] on select "Choose Options Bare Metal Texture Black Powder Coat" at bounding box center [910, 450] width 229 height 31
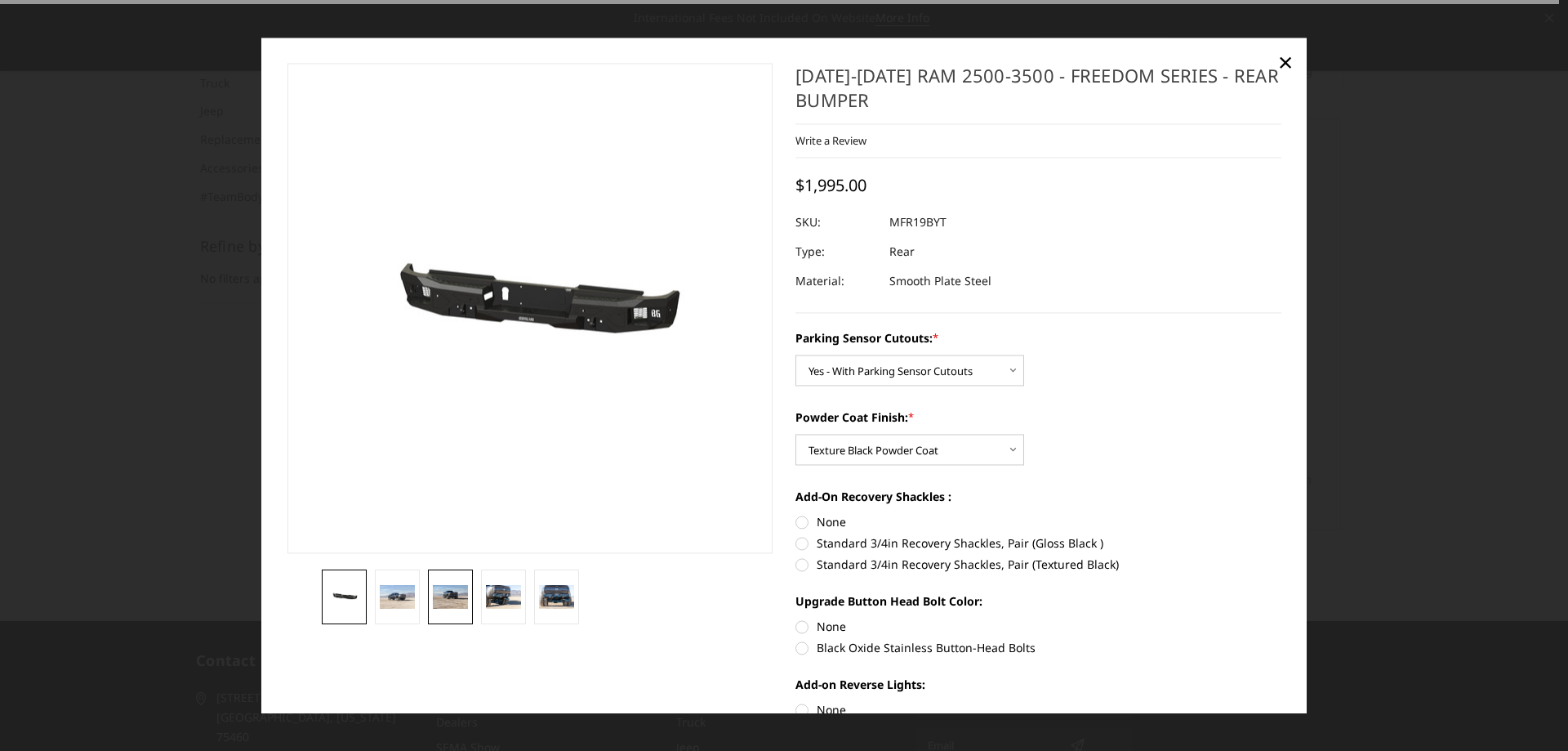
click at [445, 594] on img at bounding box center [450, 597] width 35 height 23
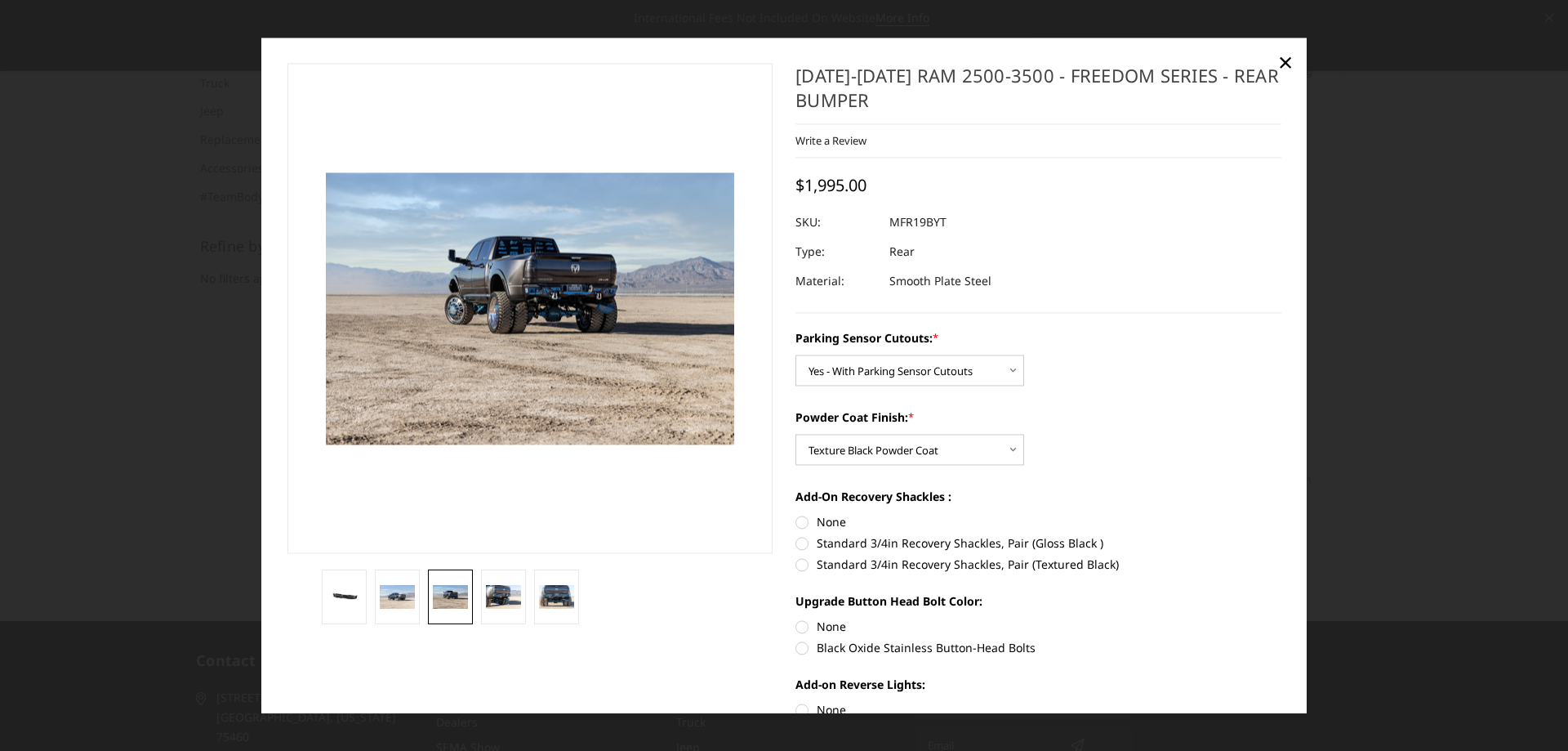
click at [530, 592] on li at bounding box center [556, 596] width 53 height 55
click at [540, 590] on img at bounding box center [556, 597] width 35 height 23
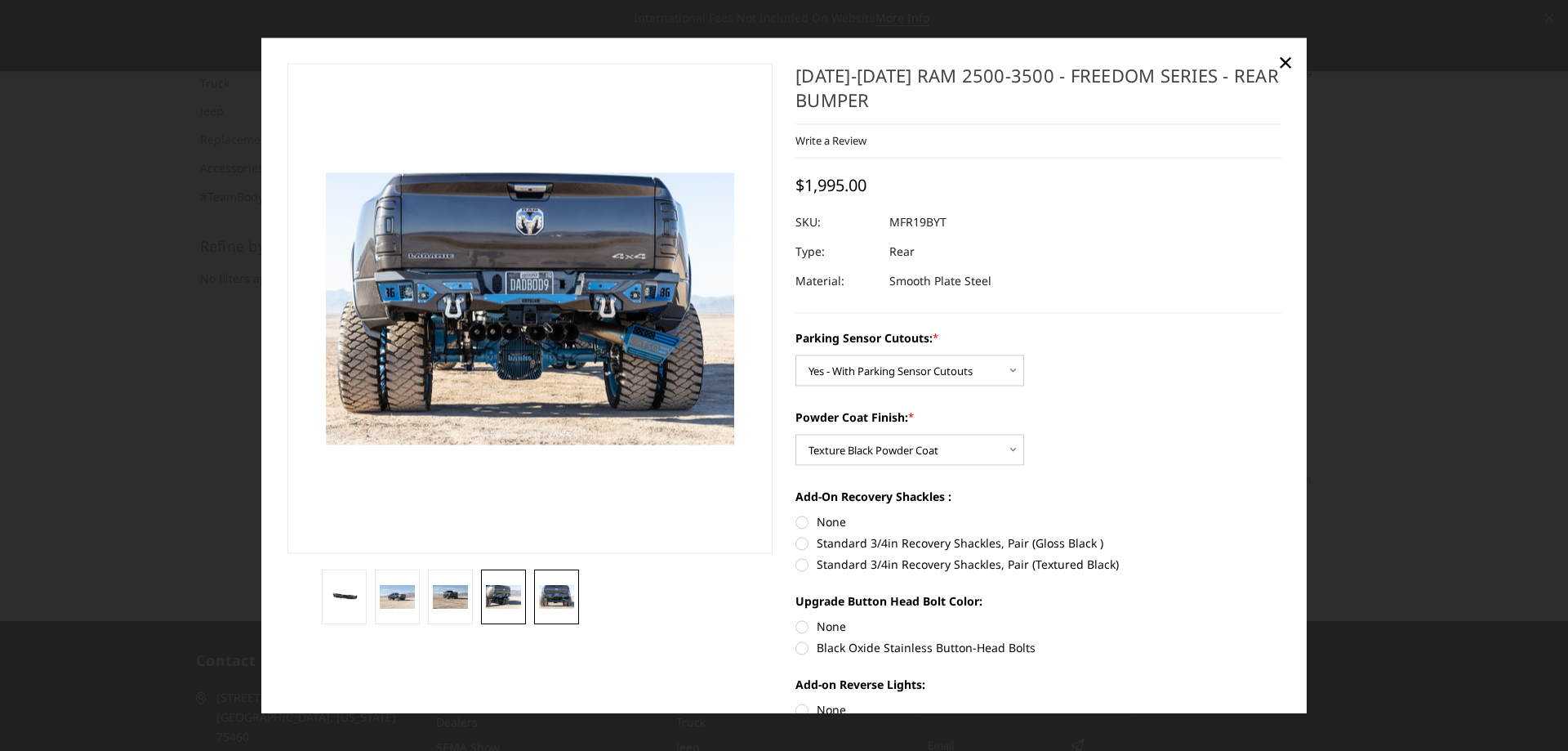
click at [481, 603] on link at bounding box center [503, 596] width 45 height 55
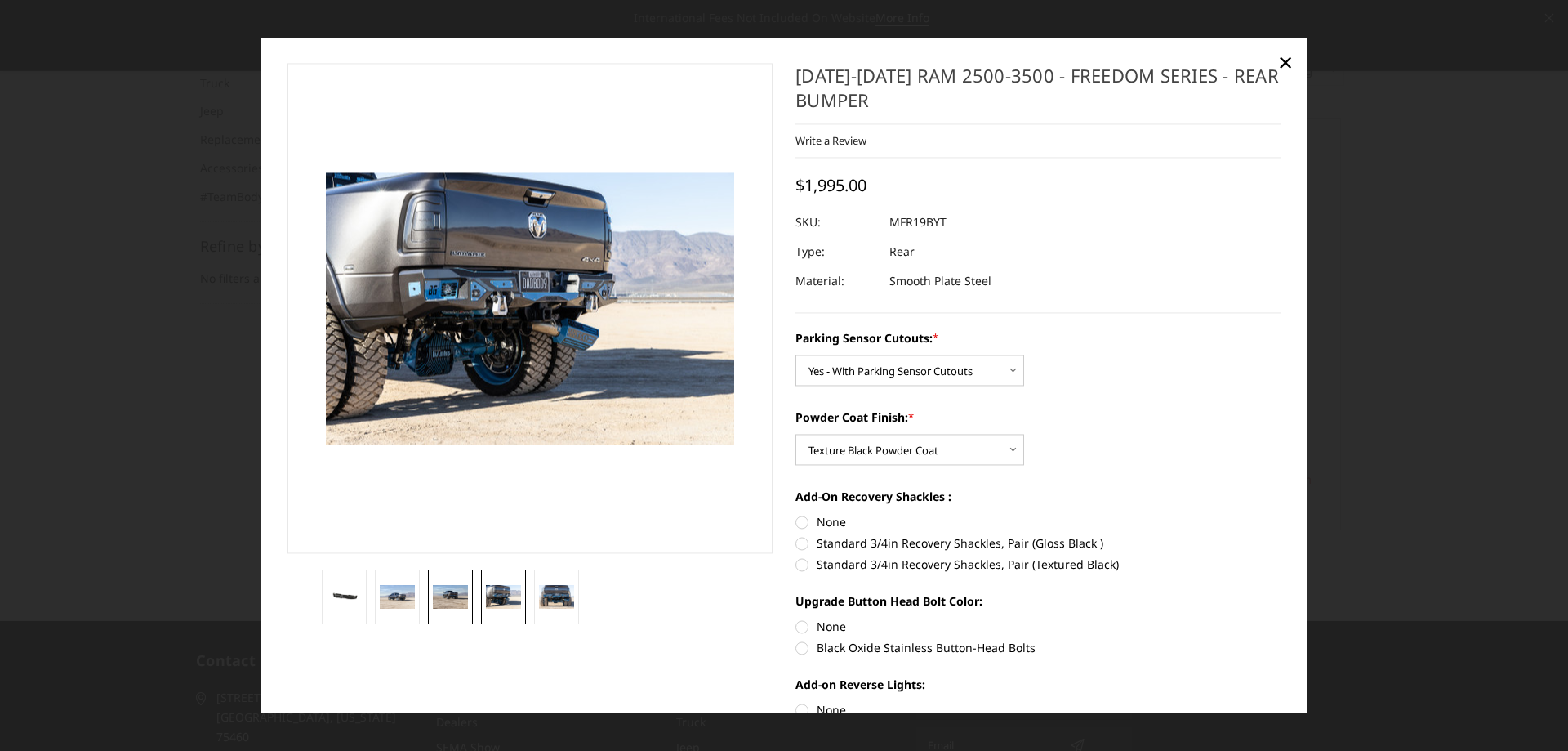
click at [433, 591] on img at bounding box center [450, 597] width 35 height 23
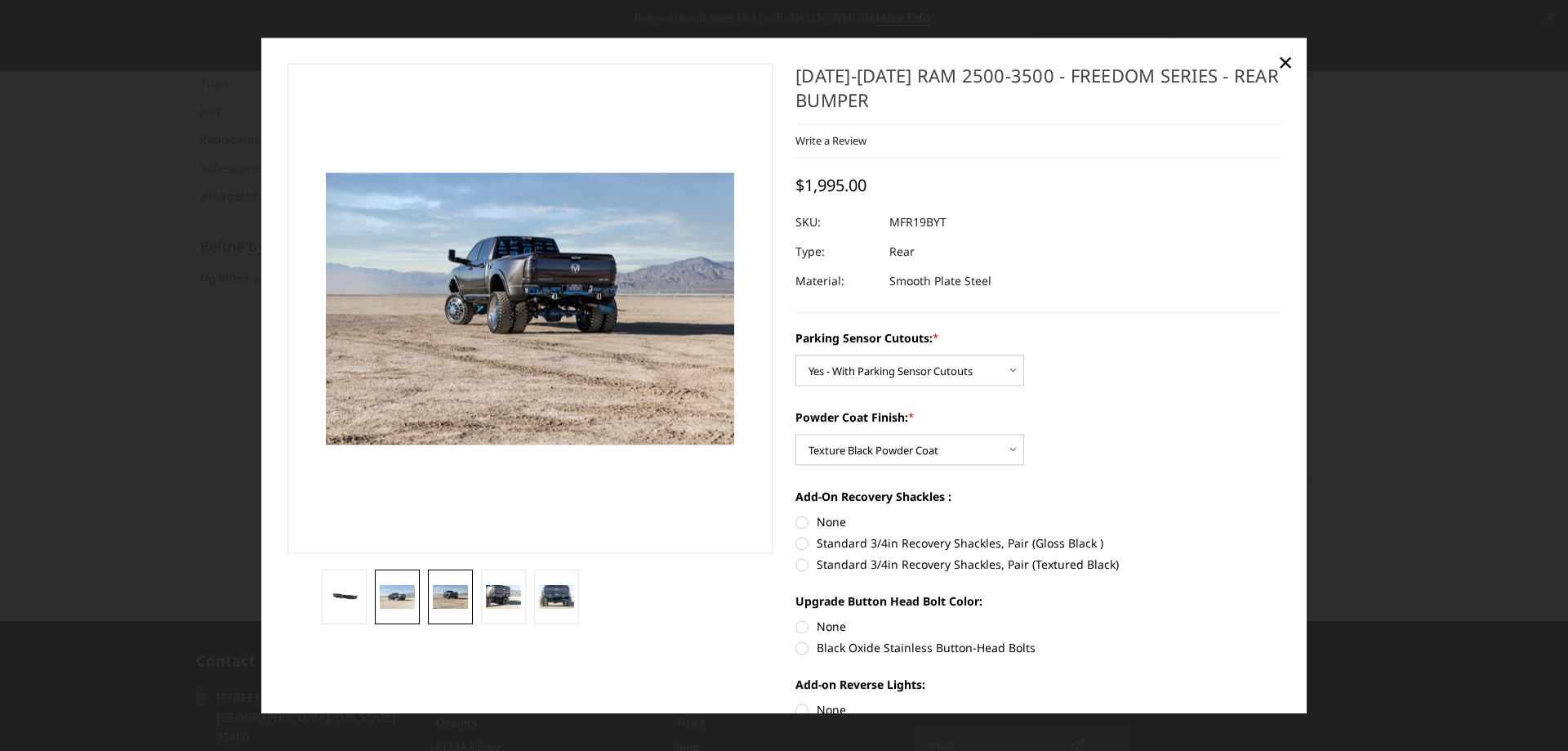
click at [414, 592] on link at bounding box center [397, 596] width 45 height 55
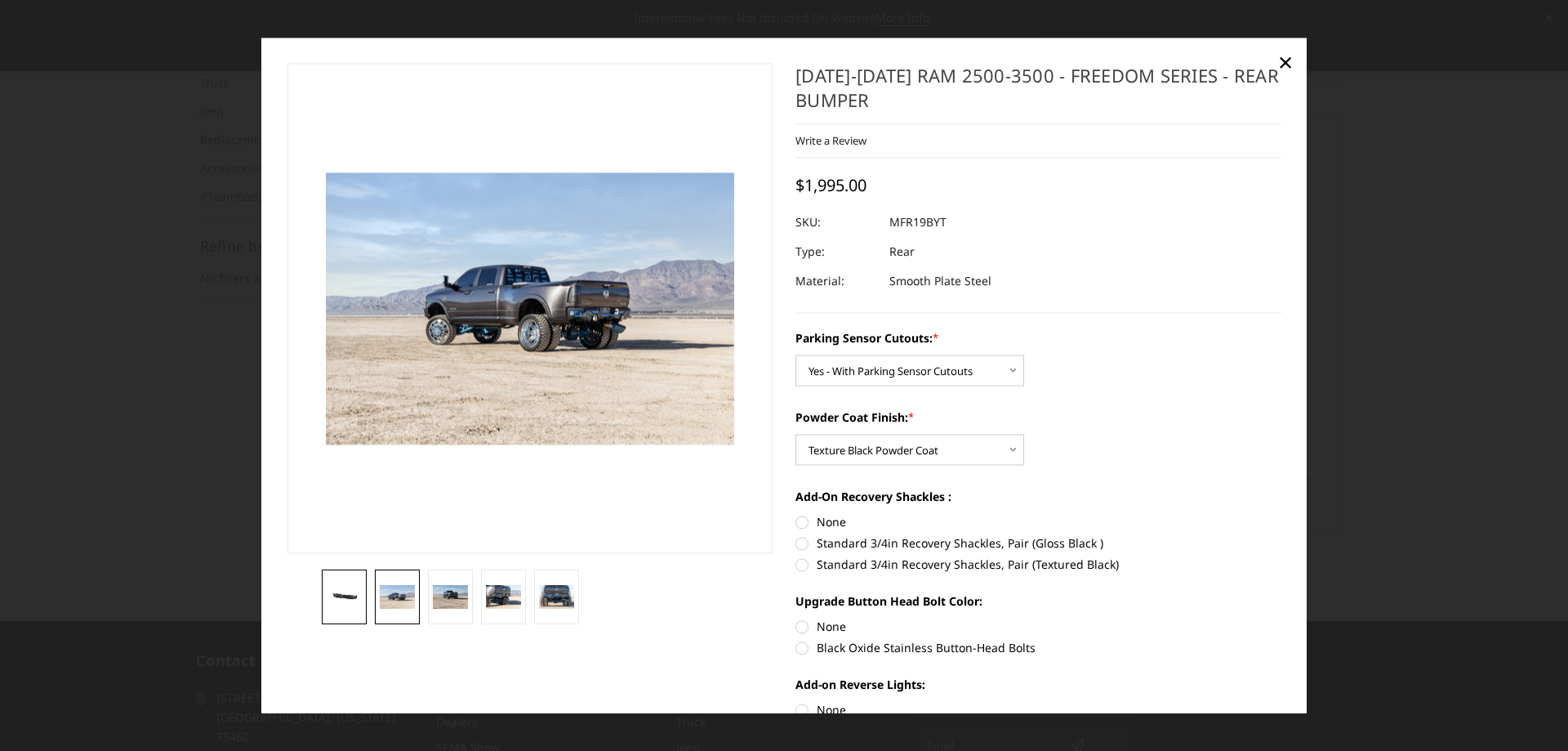
click at [358, 593] on img at bounding box center [344, 597] width 35 height 16
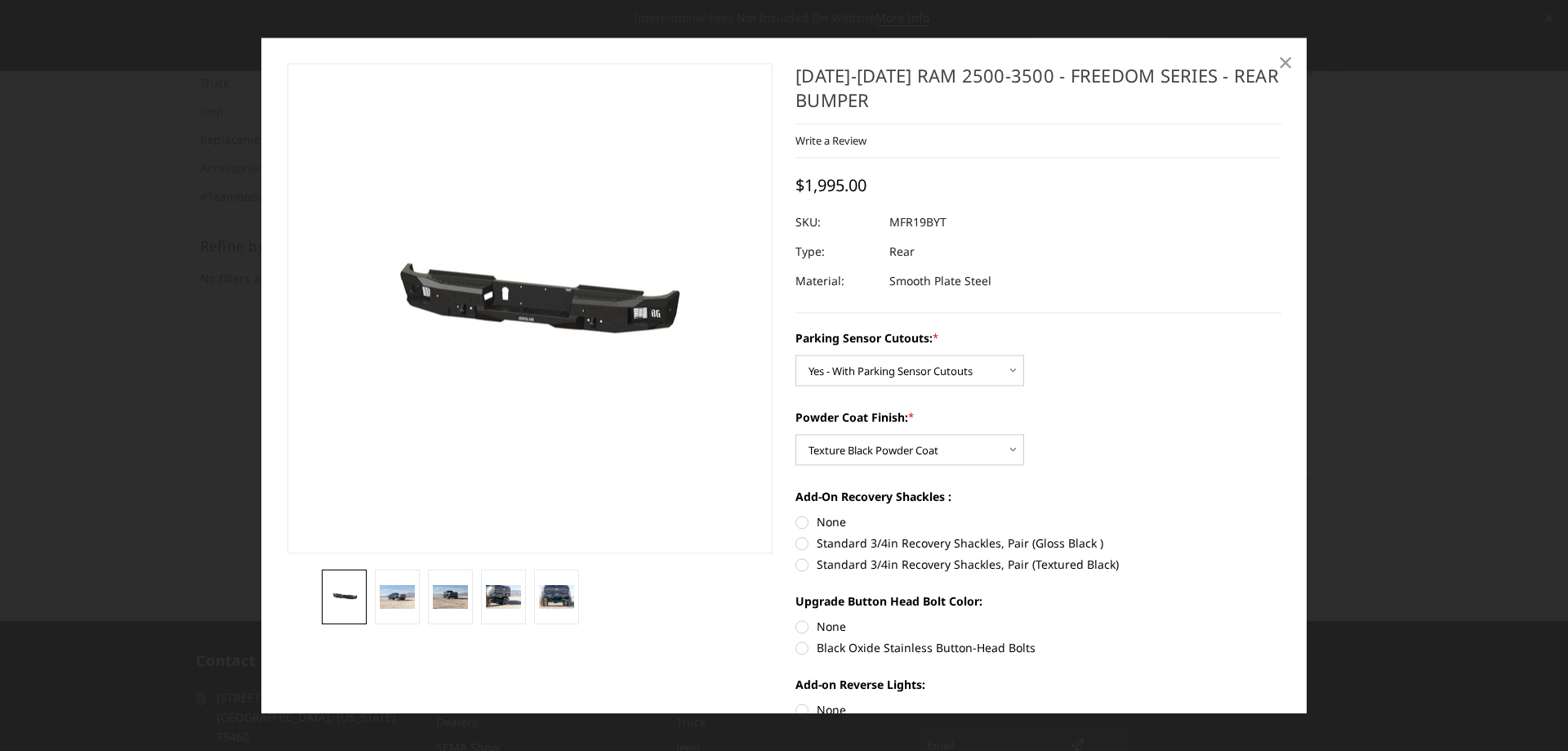
click at [1276, 51] on link "×" at bounding box center [1285, 63] width 26 height 26
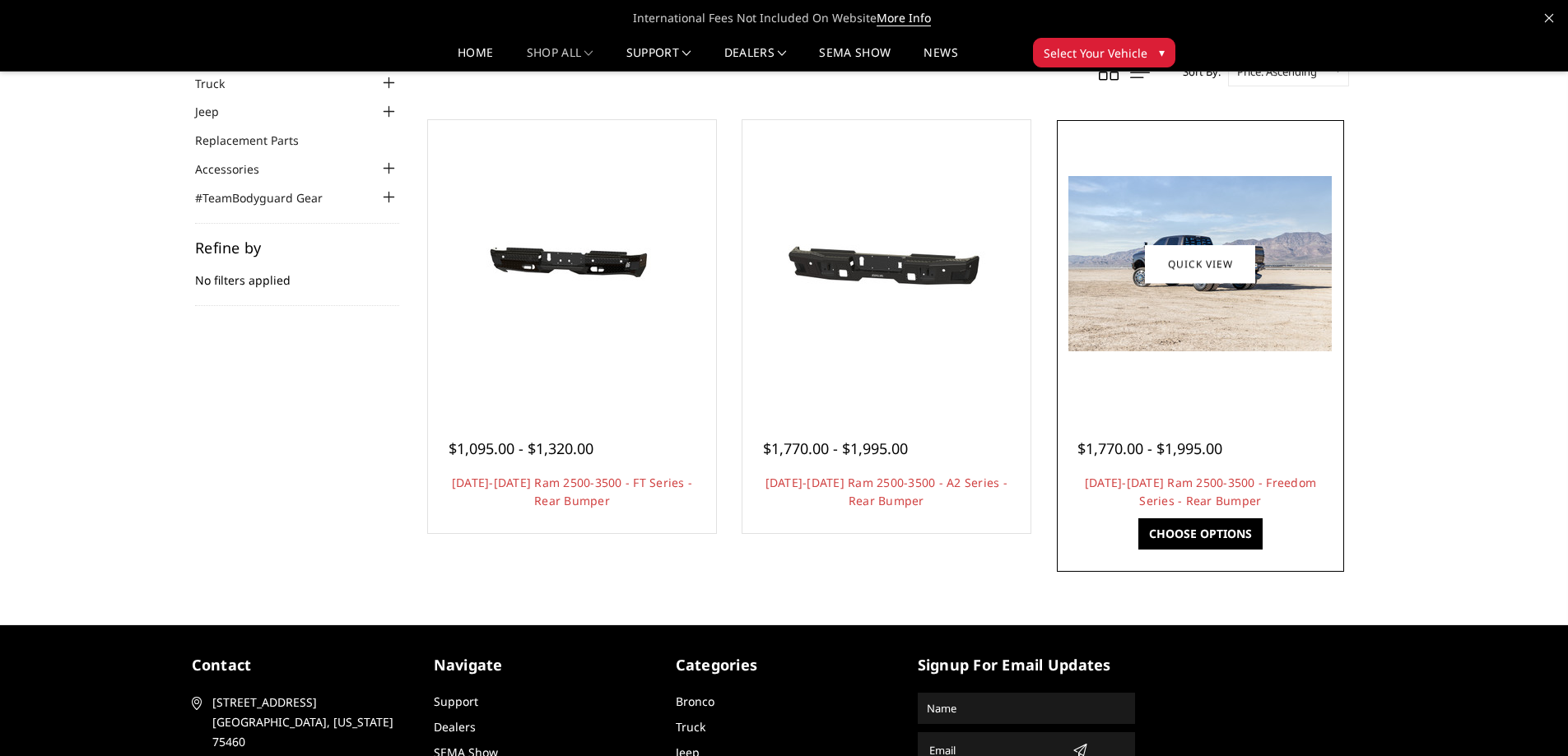
click at [1286, 324] on img at bounding box center [1200, 263] width 263 height 175
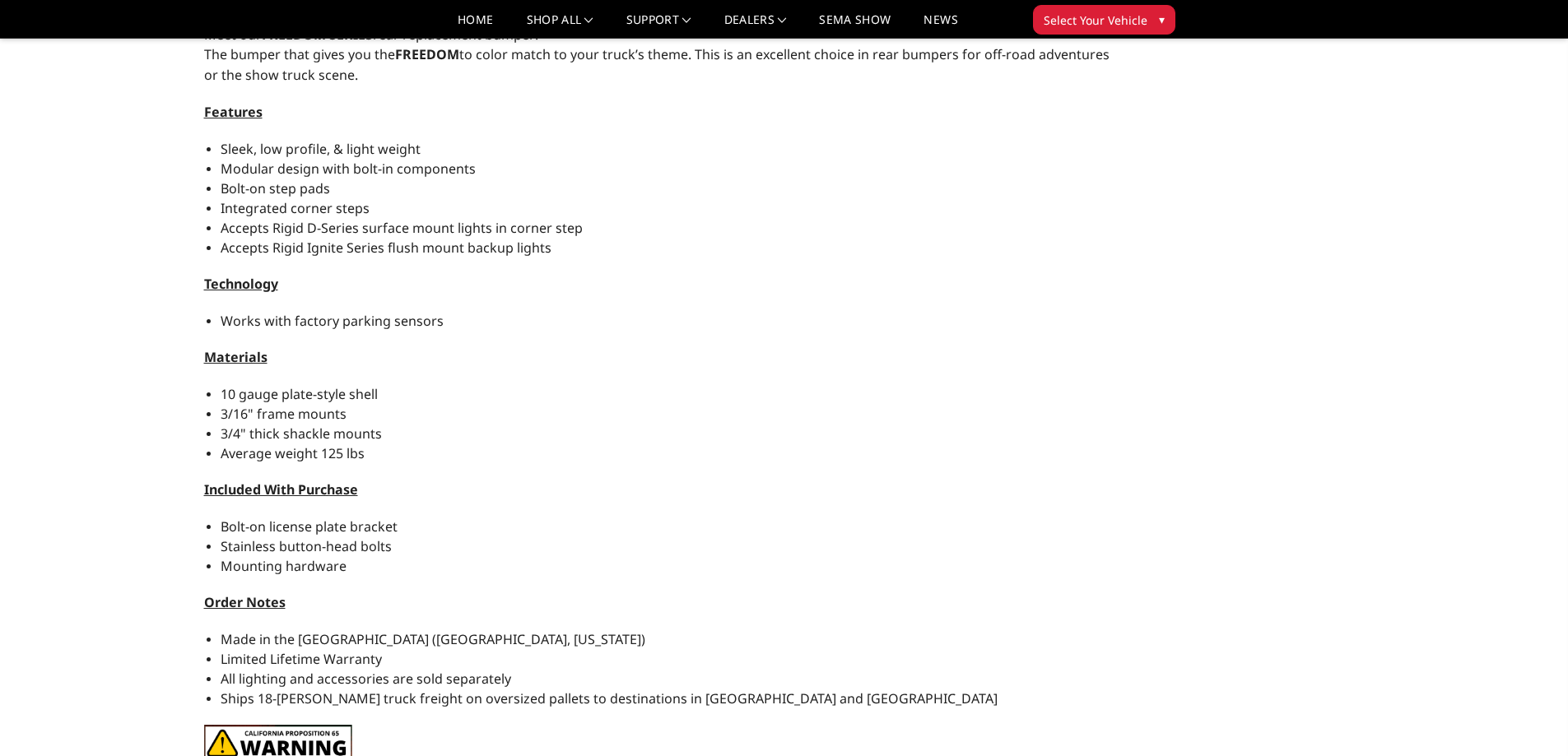
scroll to position [1152, 0]
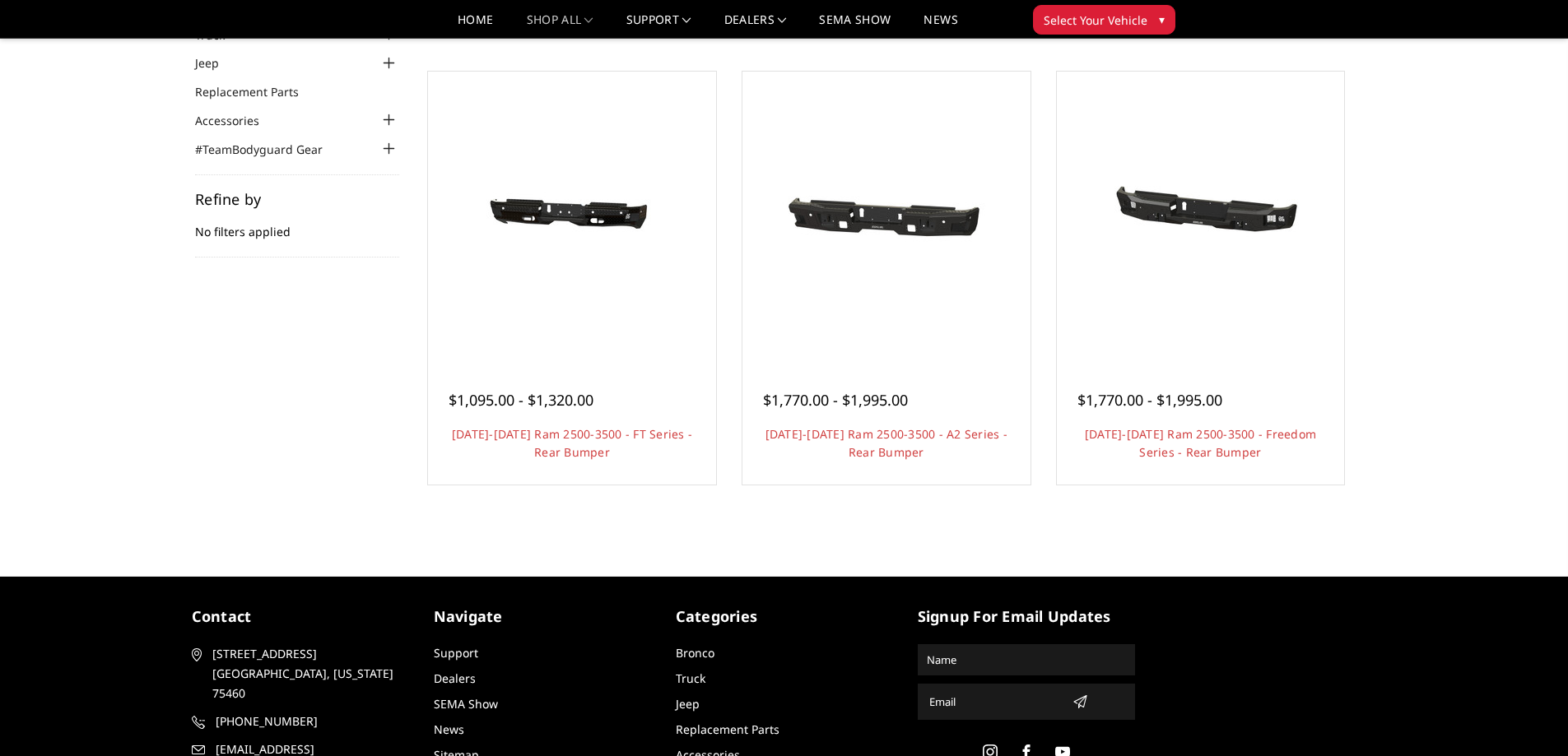
scroll to position [82, 0]
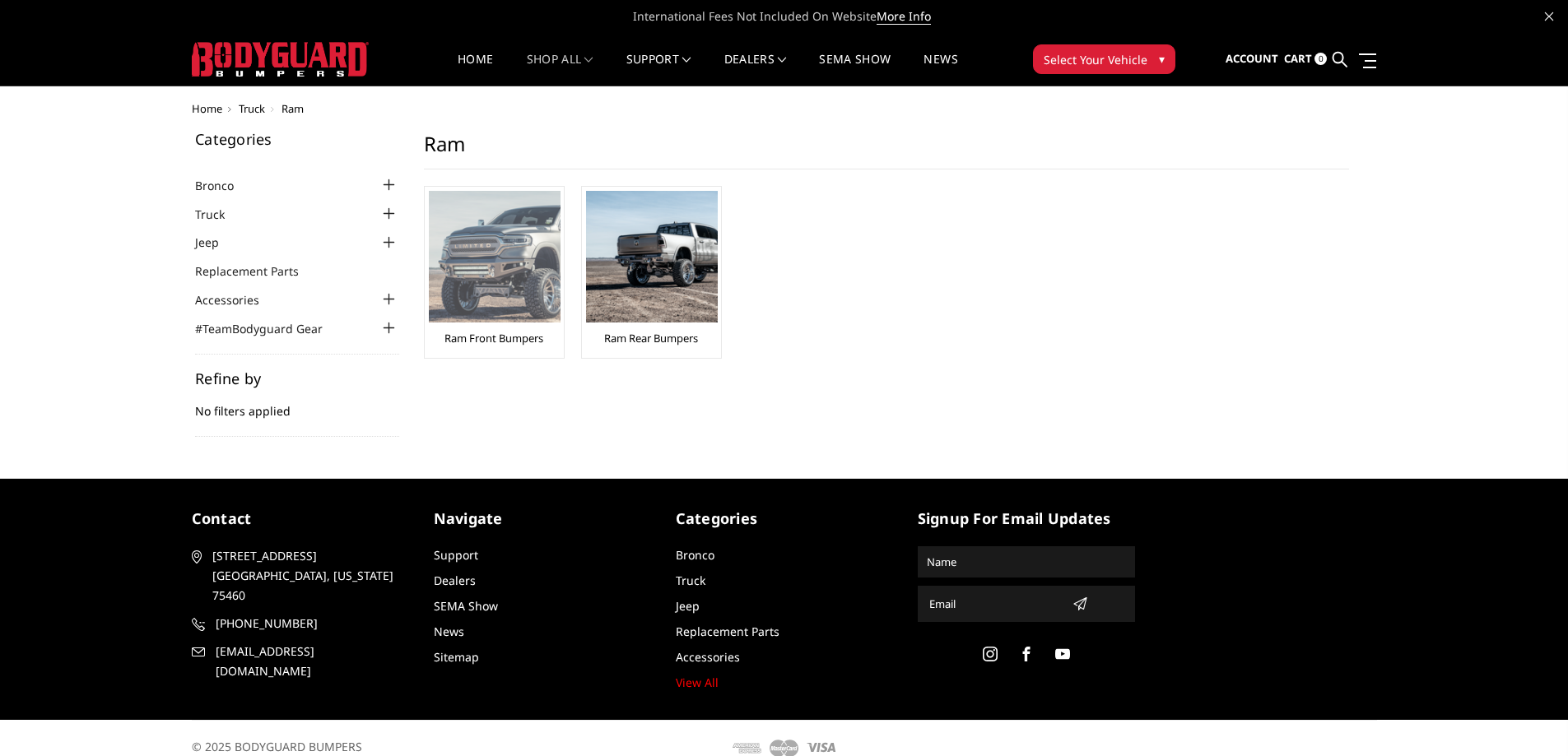
click at [480, 221] on img at bounding box center [494, 256] width 132 height 132
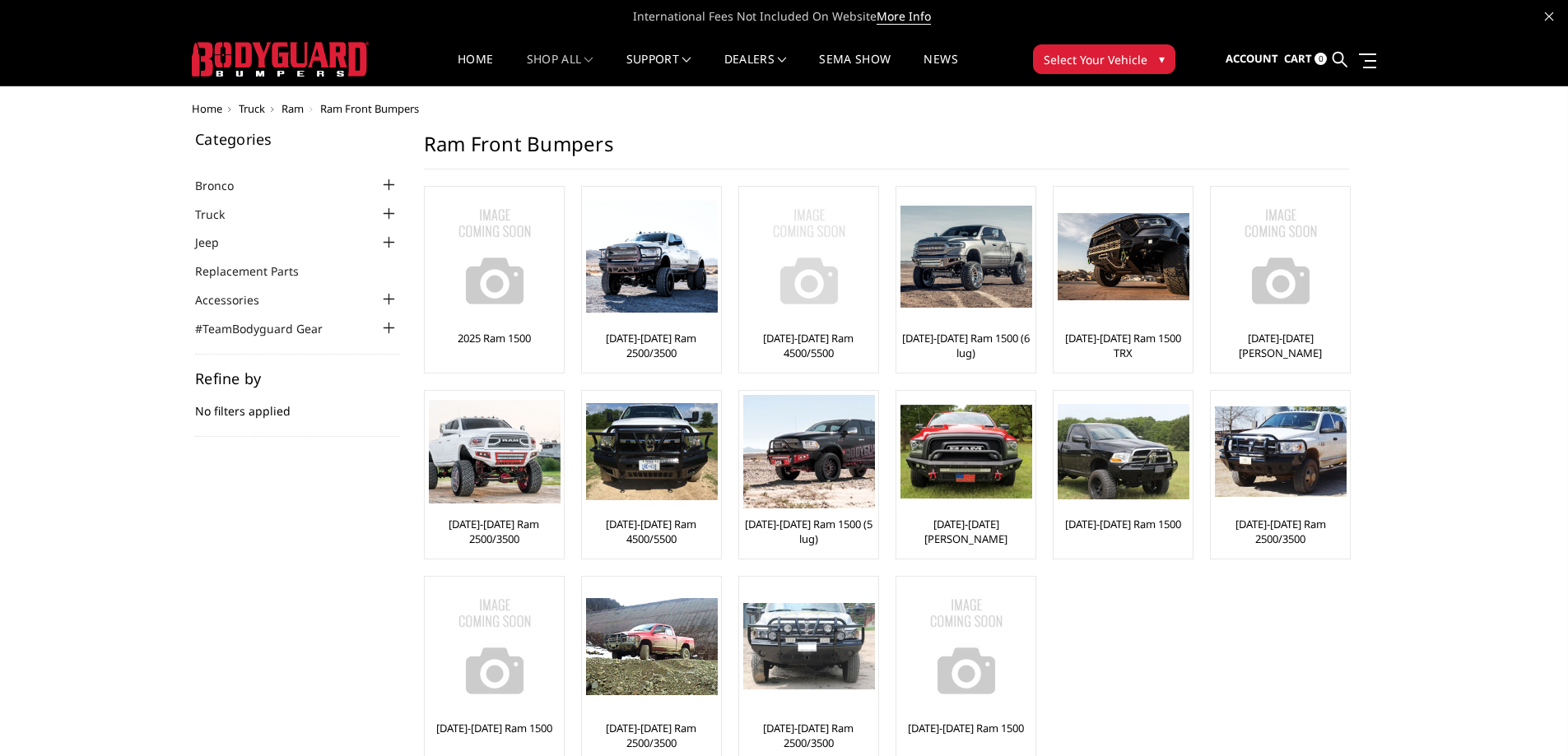
click at [783, 343] on link "[DATE]-[DATE] Ram 4500/5500" at bounding box center [809, 345] width 131 height 30
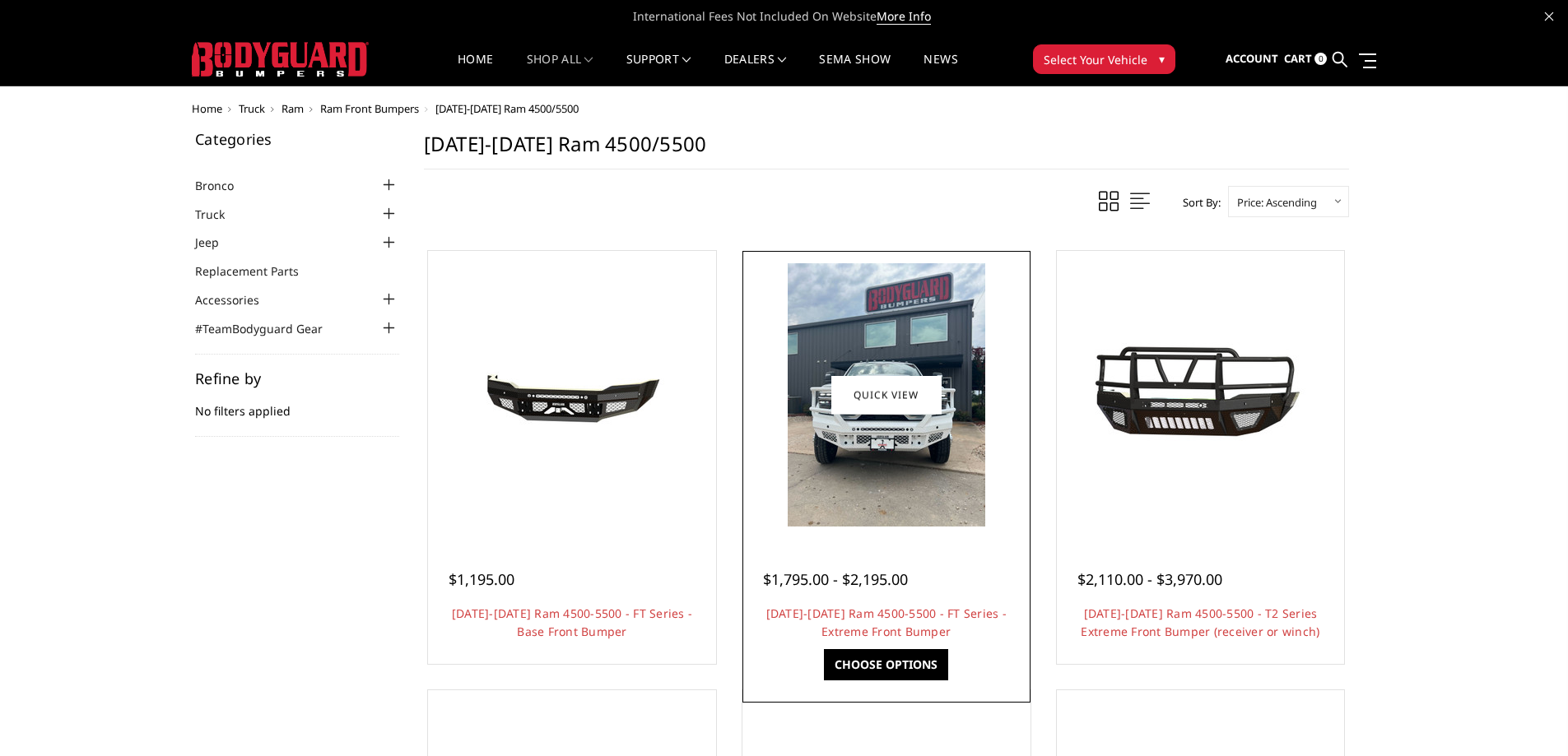
click at [953, 546] on div "$1,795.00 - $2,195.00 2019-2025 Ram 4500-5500 - FT Series - Extreme Front Bumpe…" at bounding box center [887, 597] width 280 height 125
click at [974, 523] on img at bounding box center [887, 394] width 198 height 263
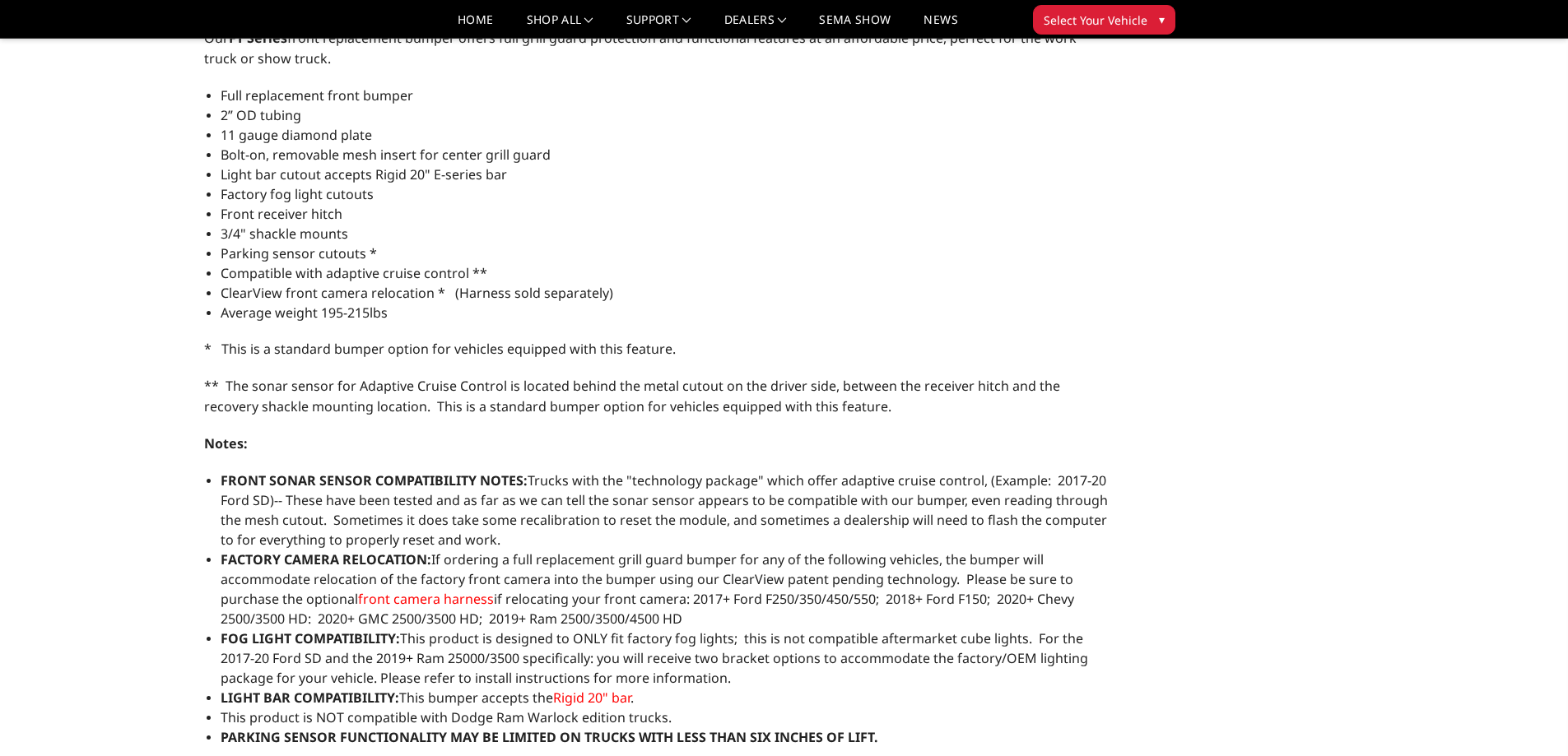
scroll to position [1070, 0]
